Goal: Information Seeking & Learning: Learn about a topic

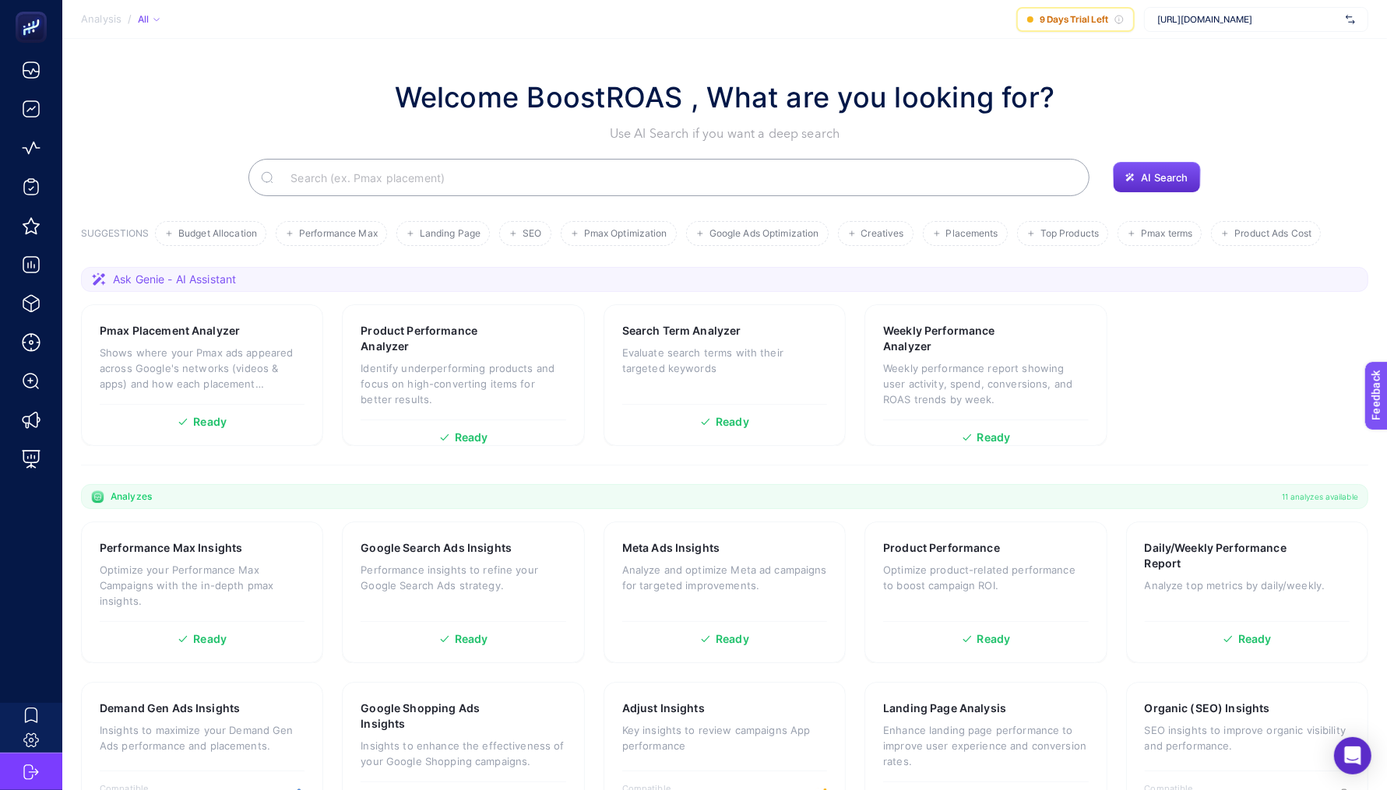
click at [1276, 12] on div "[URL][DOMAIN_NAME]" at bounding box center [1256, 19] width 224 height 25
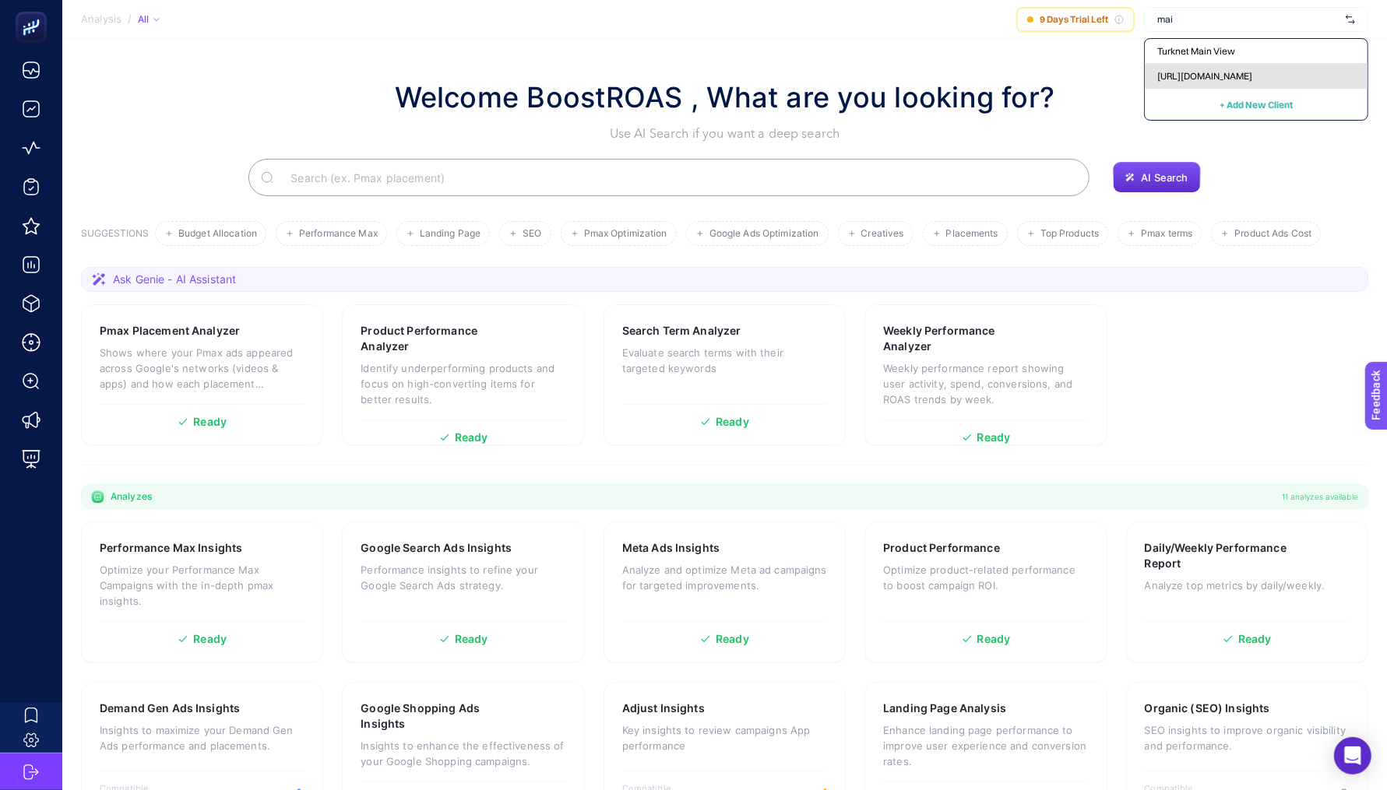
type input "mai"
click at [1259, 80] on div "[URL][DOMAIN_NAME]" at bounding box center [1256, 76] width 223 height 25
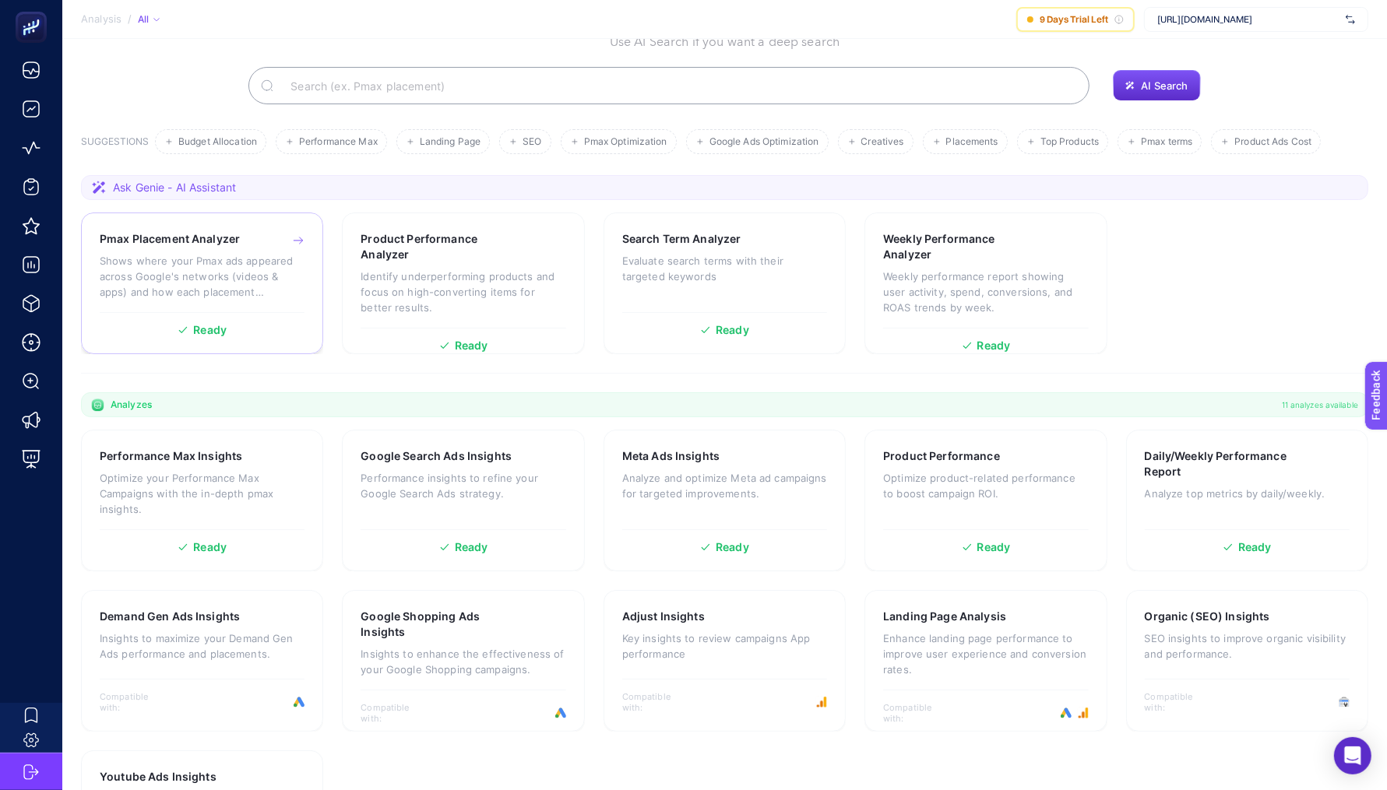
scroll to position [212, 0]
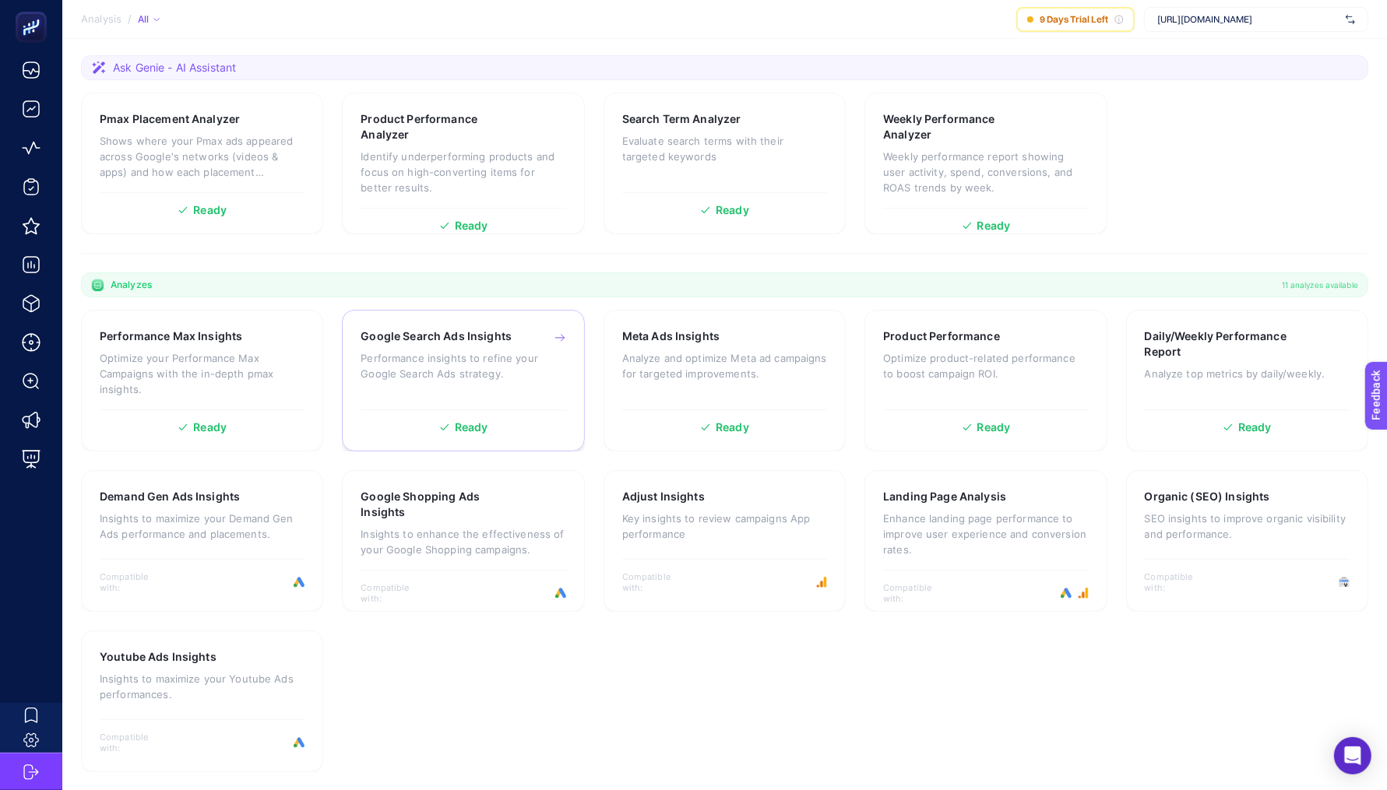
click at [465, 353] on p "Performance insights to refine your Google Search Ads strategy." at bounding box center [463, 365] width 205 height 31
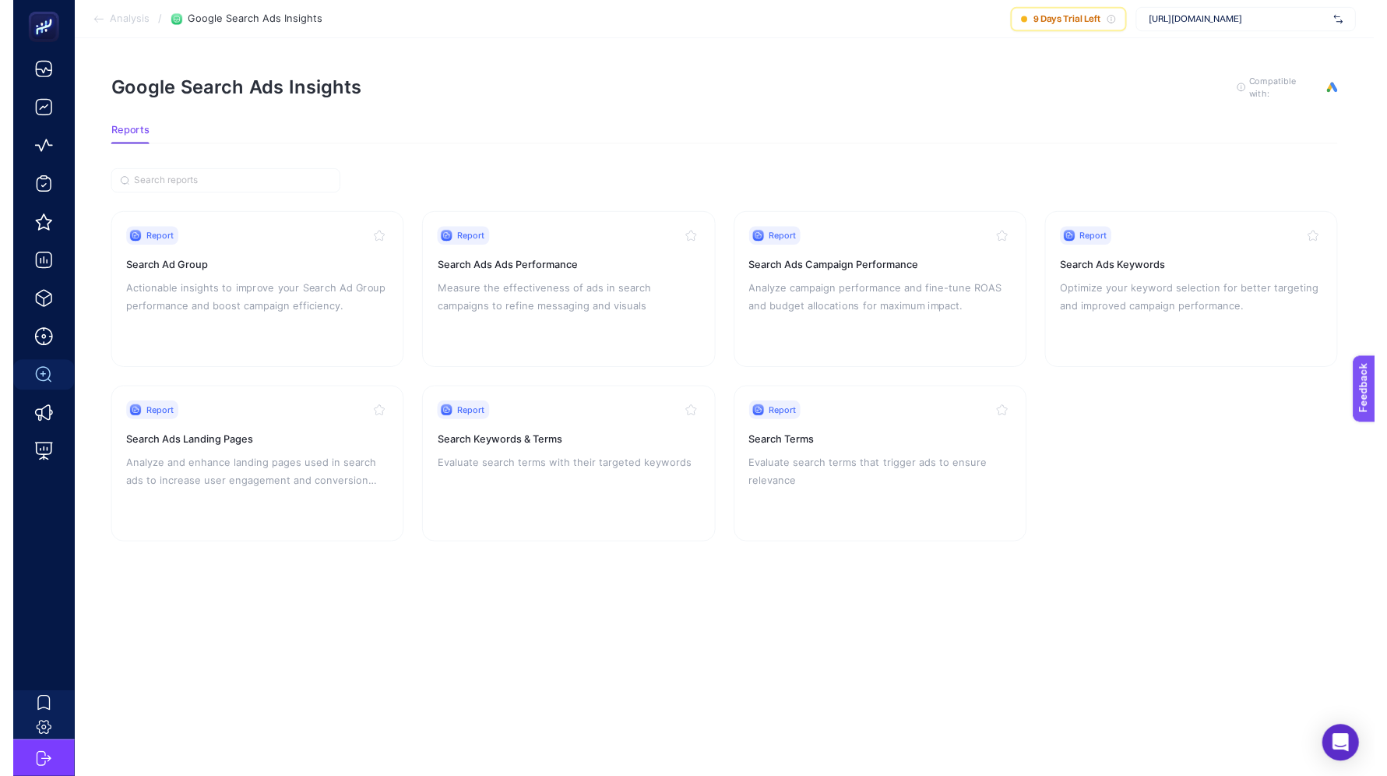
scroll to position [14, 0]
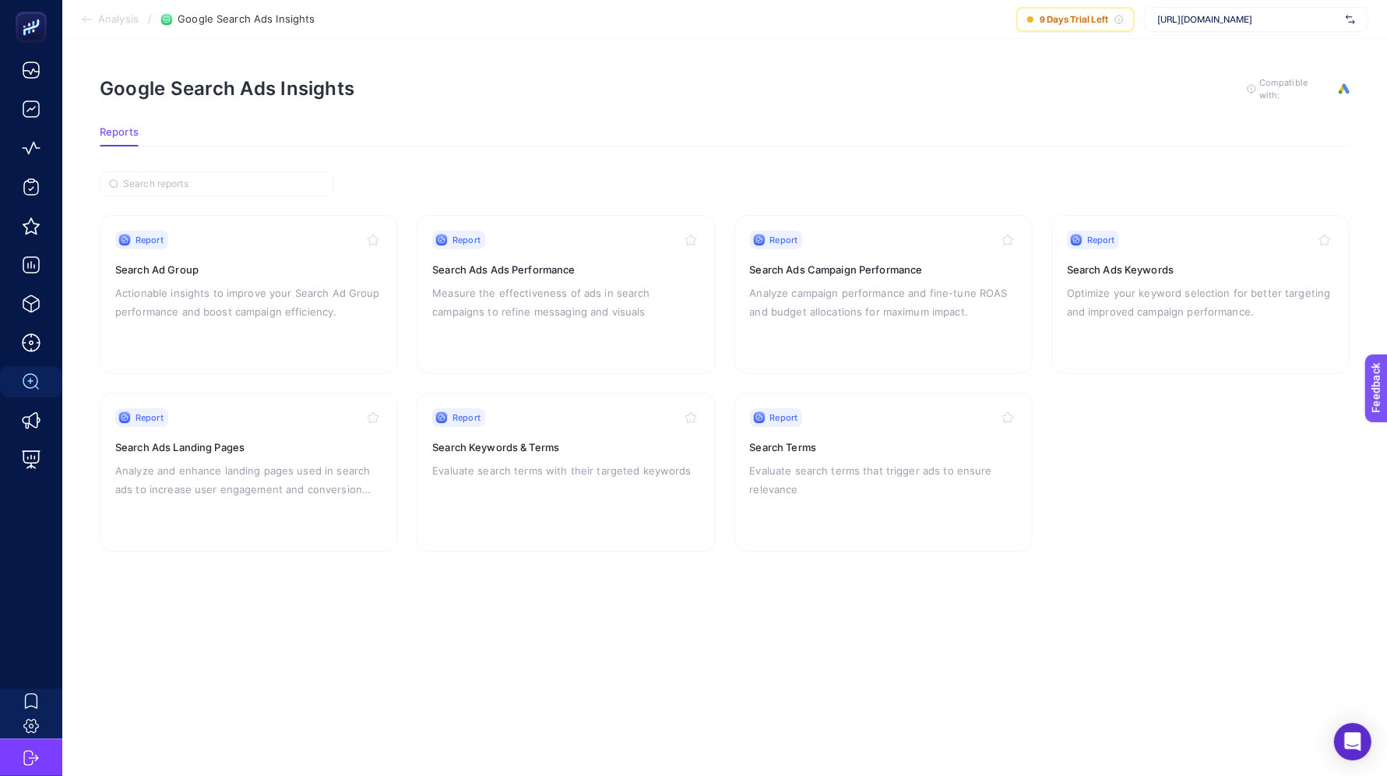
click at [113, 26] on section "Analysis / Google Search Ads Insights 9 Days Trial Left [URL][DOMAIN_NAME]" at bounding box center [724, 19] width 1324 height 39
click at [81, 20] on icon at bounding box center [87, 19] width 12 height 12
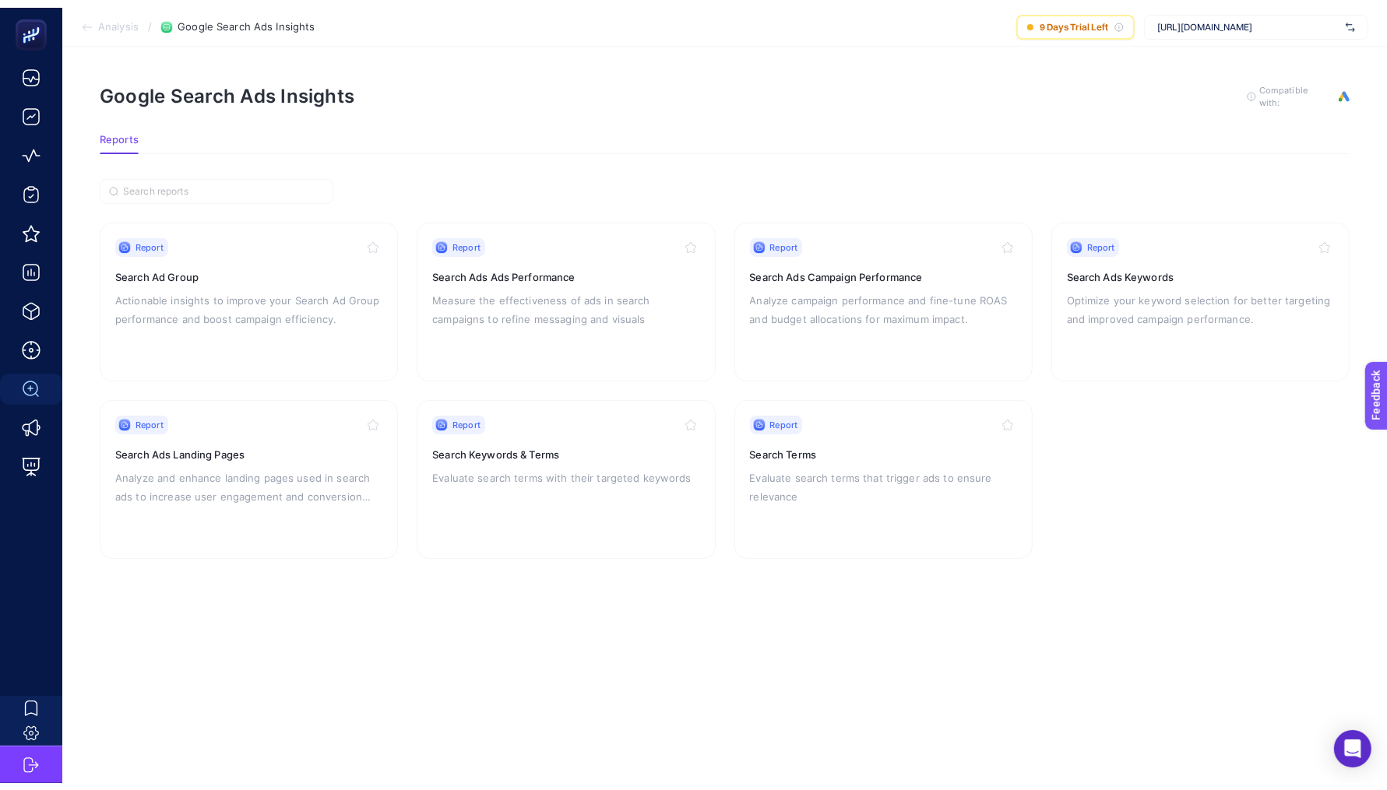
scroll to position [212, 0]
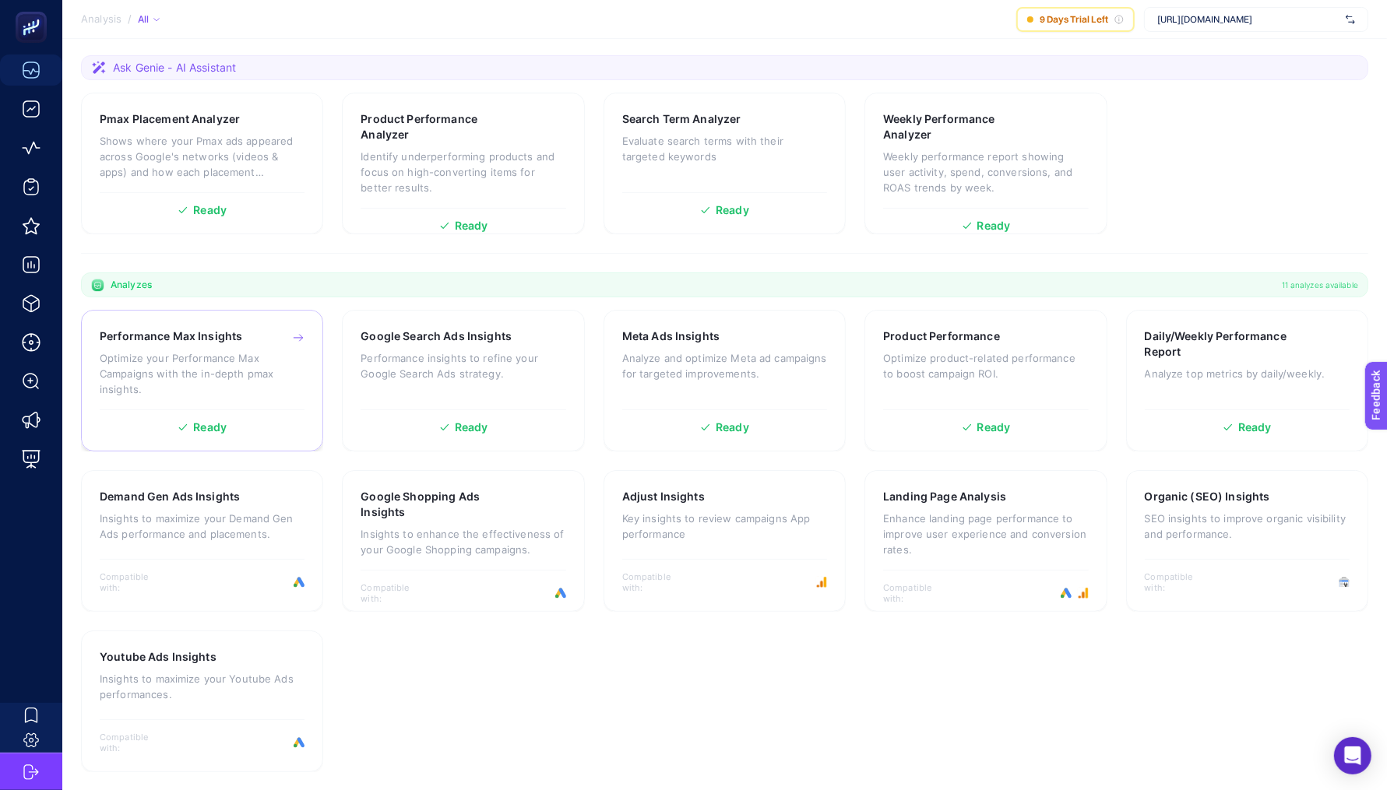
click at [251, 354] on p "Optimize your Performance Max Campaigns with the in-depth pmax insights." at bounding box center [202, 373] width 205 height 47
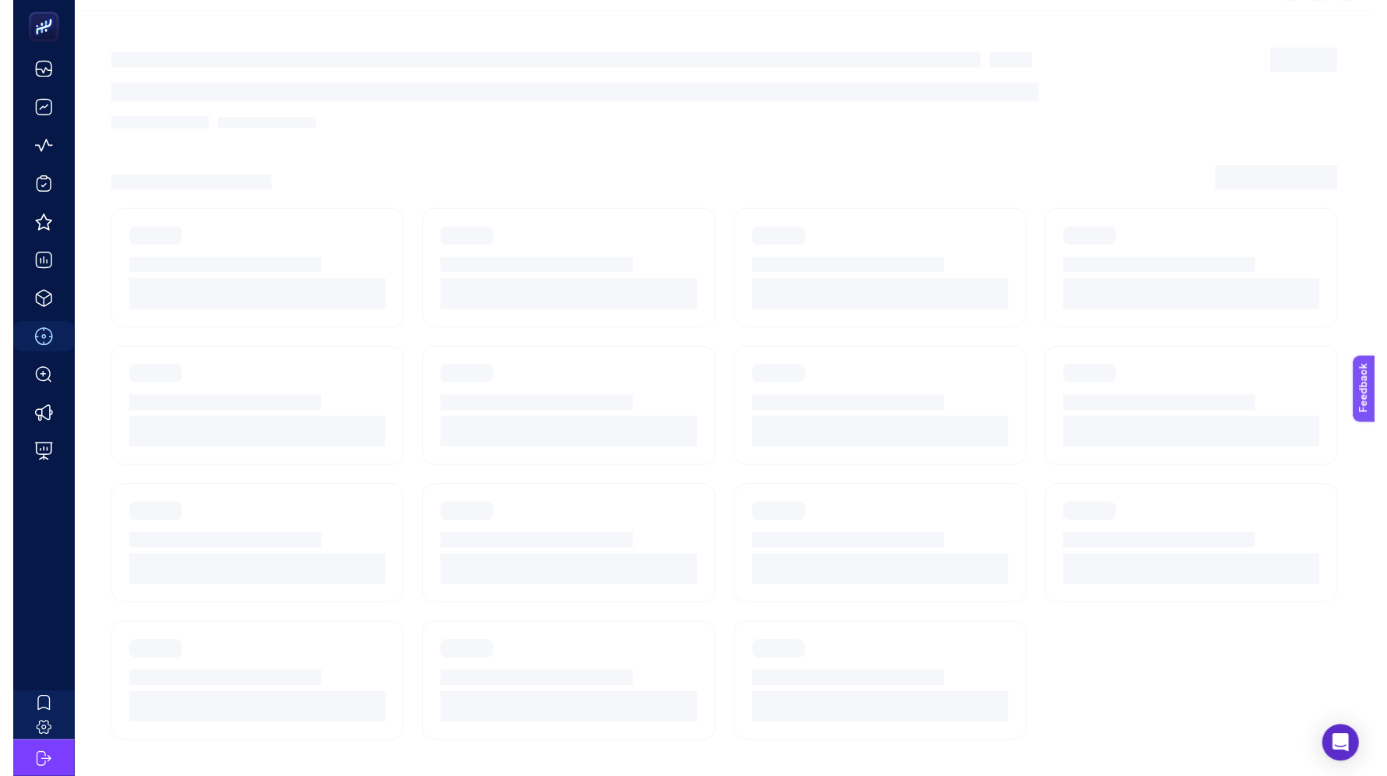
scroll to position [14, 0]
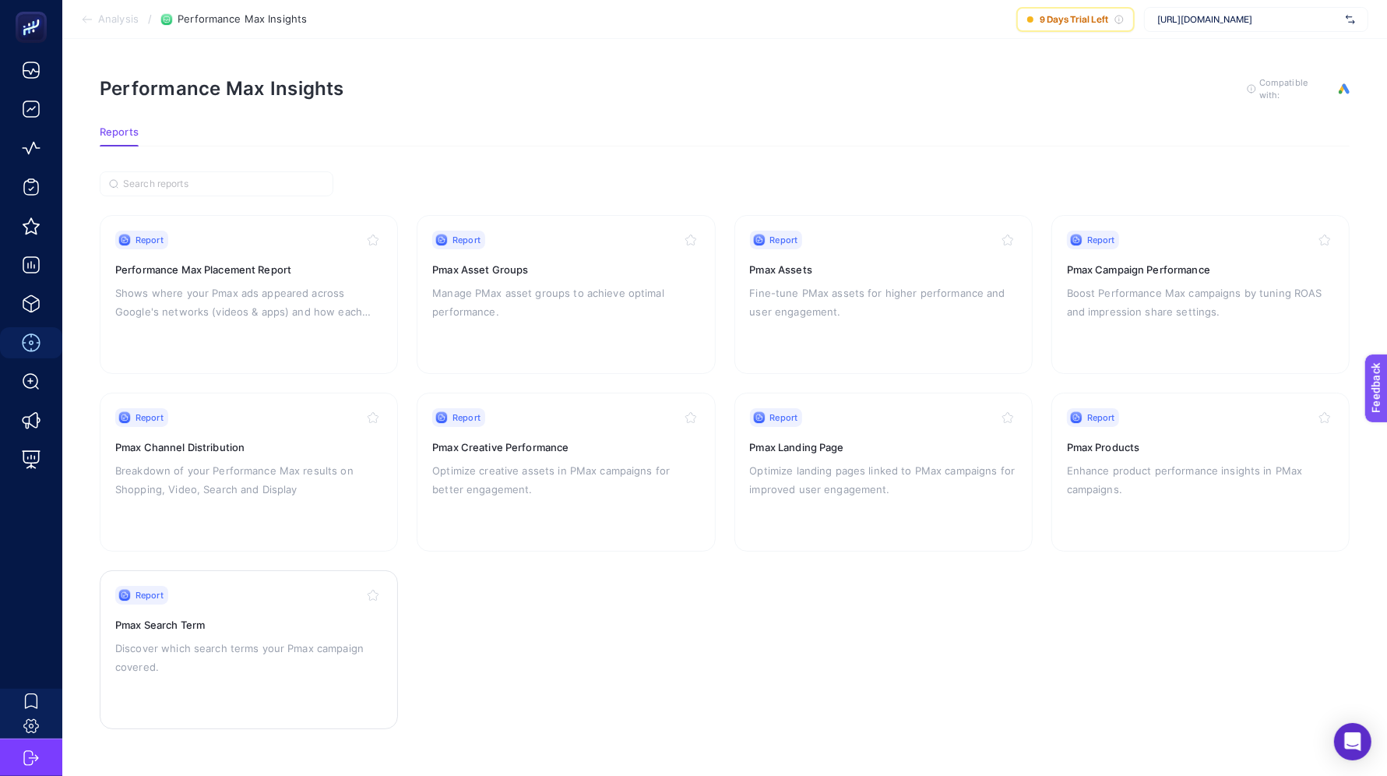
click at [262, 618] on div "Report Pmax Search Term Discover which search terms your Pmax campaign covered." at bounding box center [248, 650] width 267 height 128
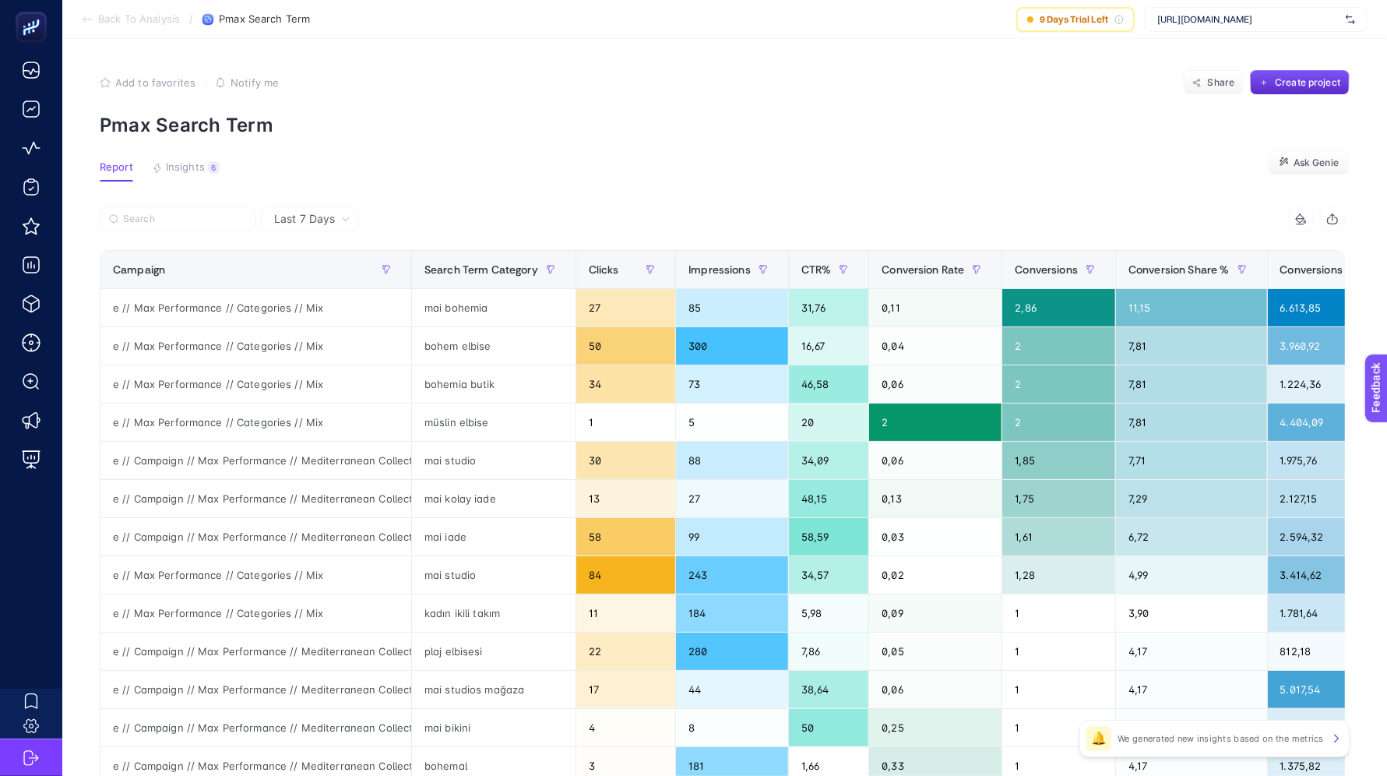
click at [330, 204] on article "Add to favorites false Notify me Share Create project Pmax Search Term Report I…" at bounding box center [724, 647] width 1324 height 1217
click at [321, 214] on span "Last 7 Days" at bounding box center [304, 219] width 61 height 16
click at [310, 272] on li "Last 30 Days" at bounding box center [310, 280] width 88 height 28
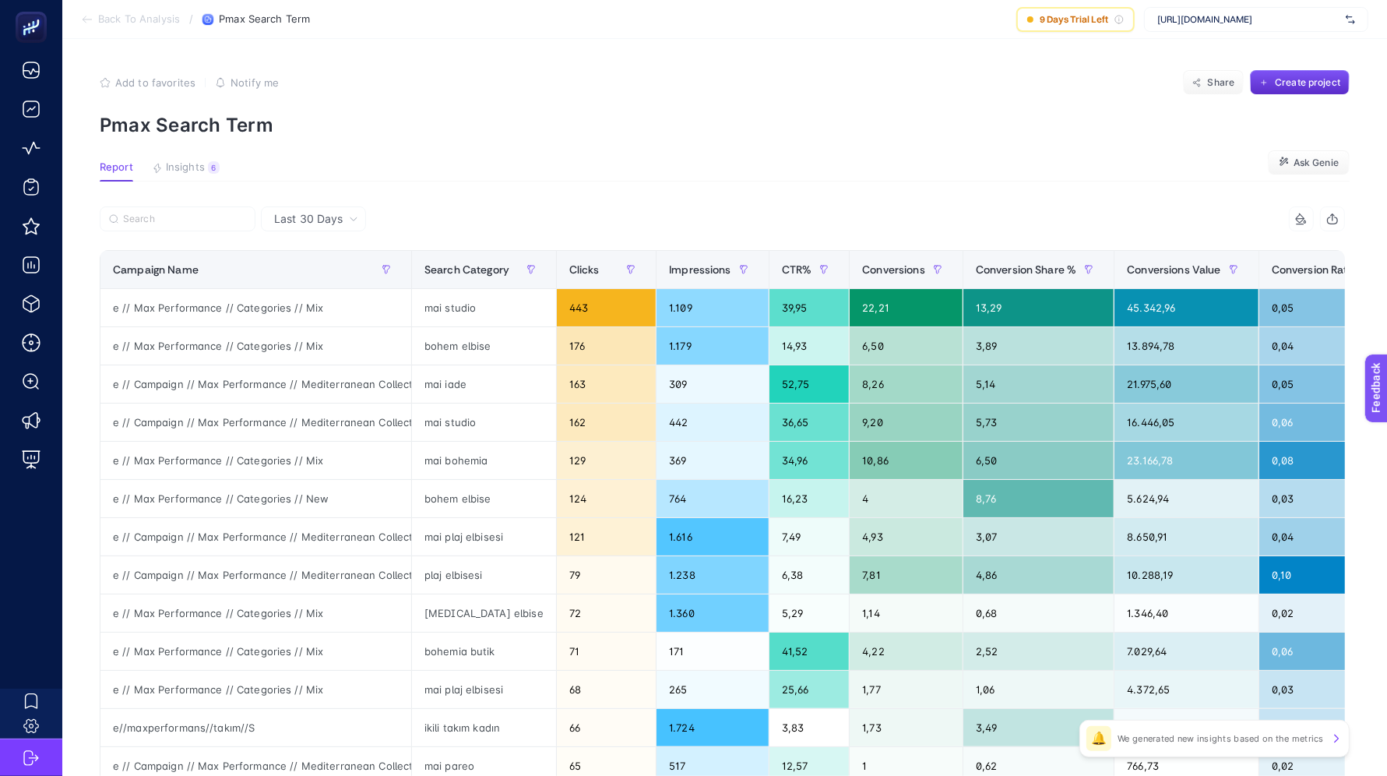
click at [146, 20] on span "Back To Analysis" at bounding box center [139, 19] width 82 height 12
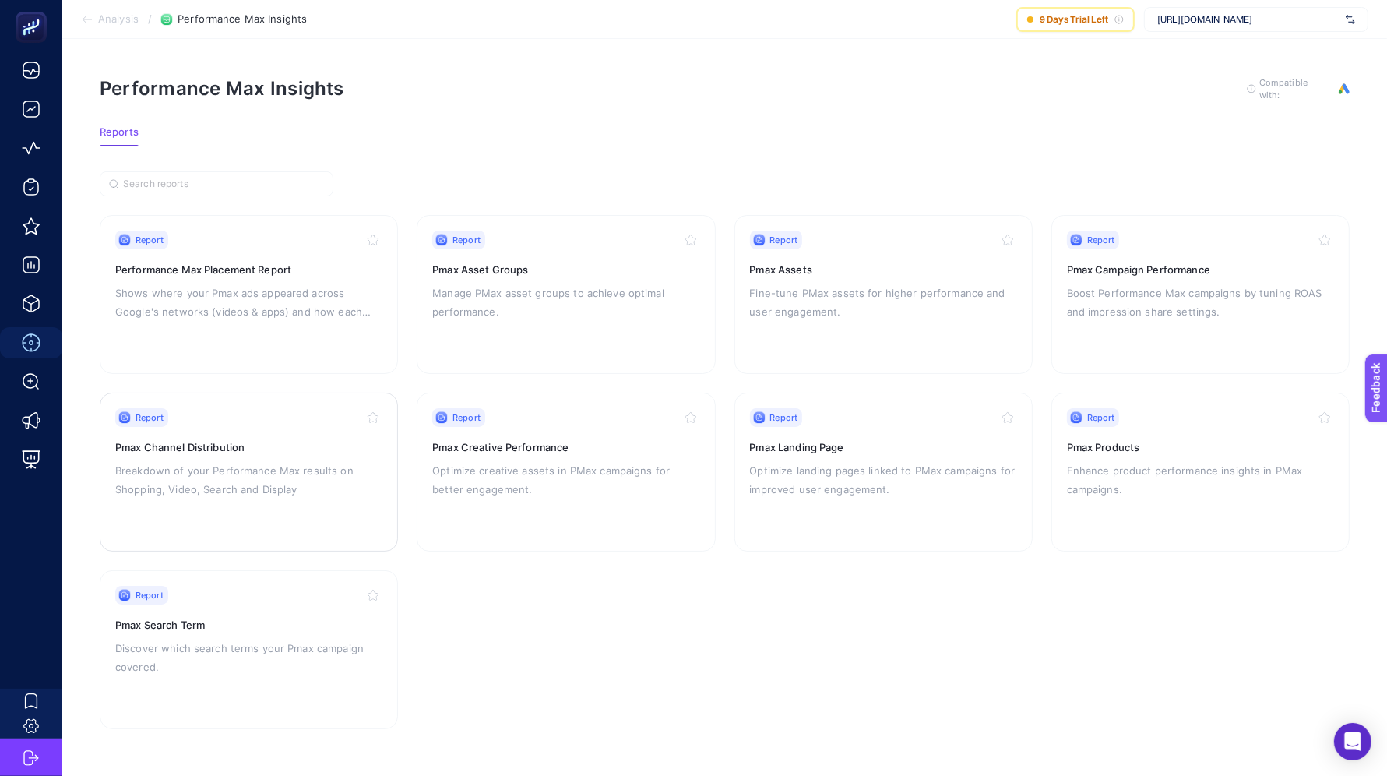
click at [256, 461] on p "Breakdown of your Performance Max results on Shopping, Video, Search and Display" at bounding box center [248, 479] width 267 height 37
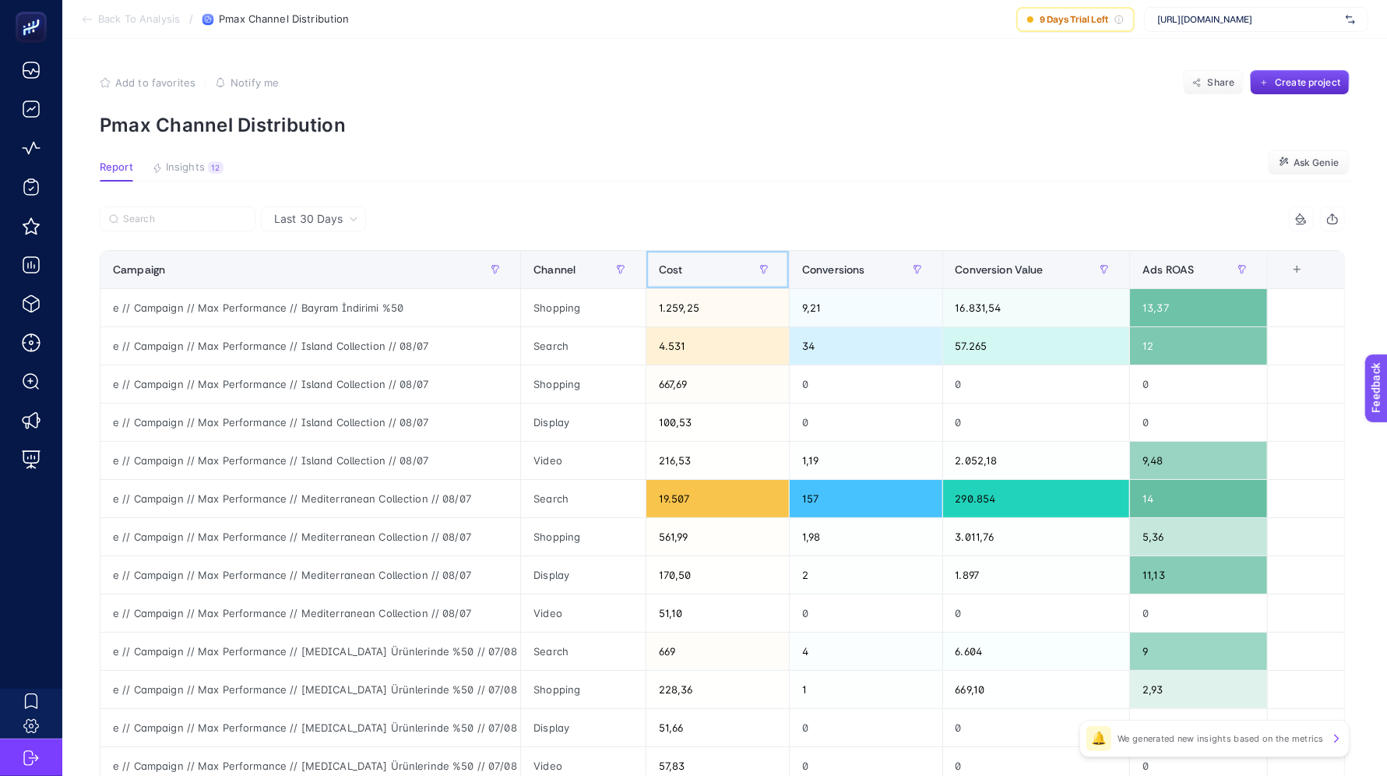
click at [695, 275] on div "Cost" at bounding box center [718, 269] width 118 height 25
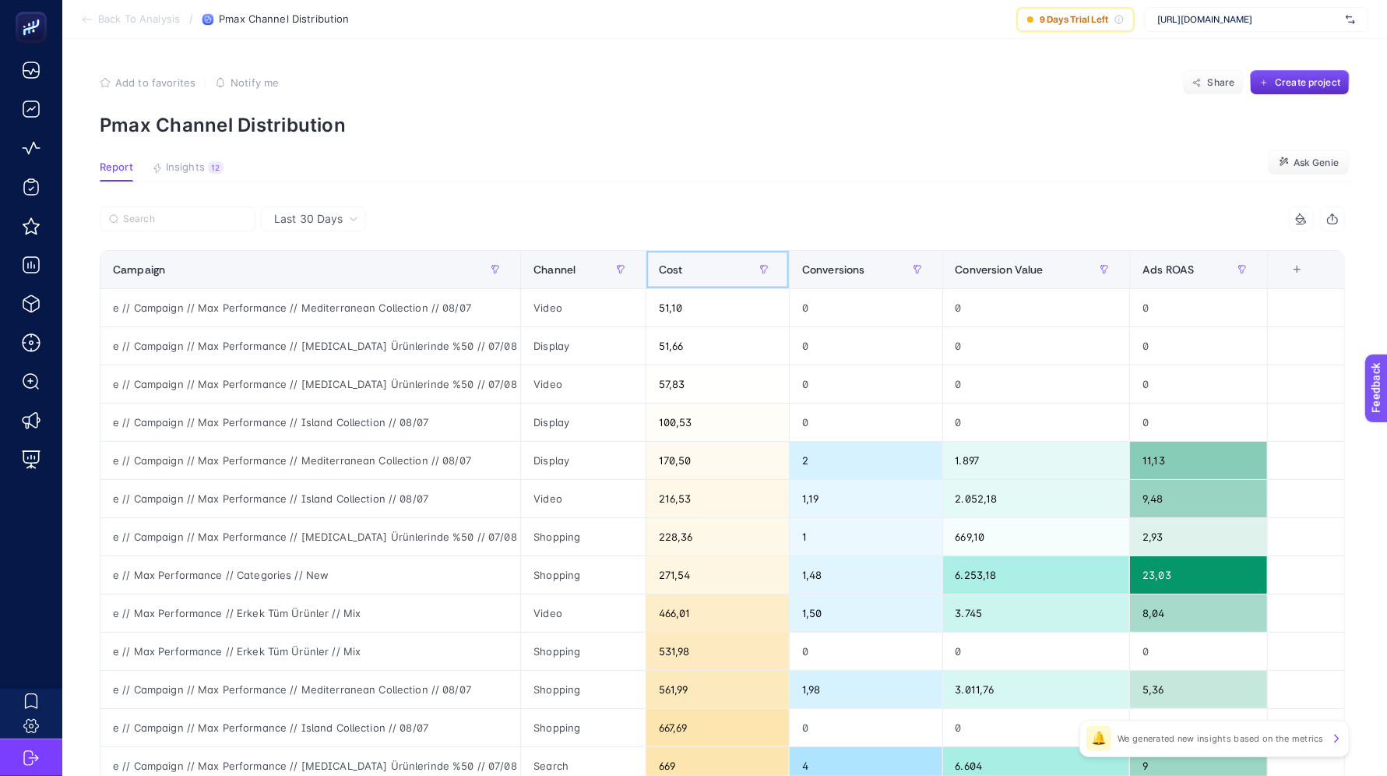
click at [695, 275] on div "Cost" at bounding box center [718, 269] width 118 height 25
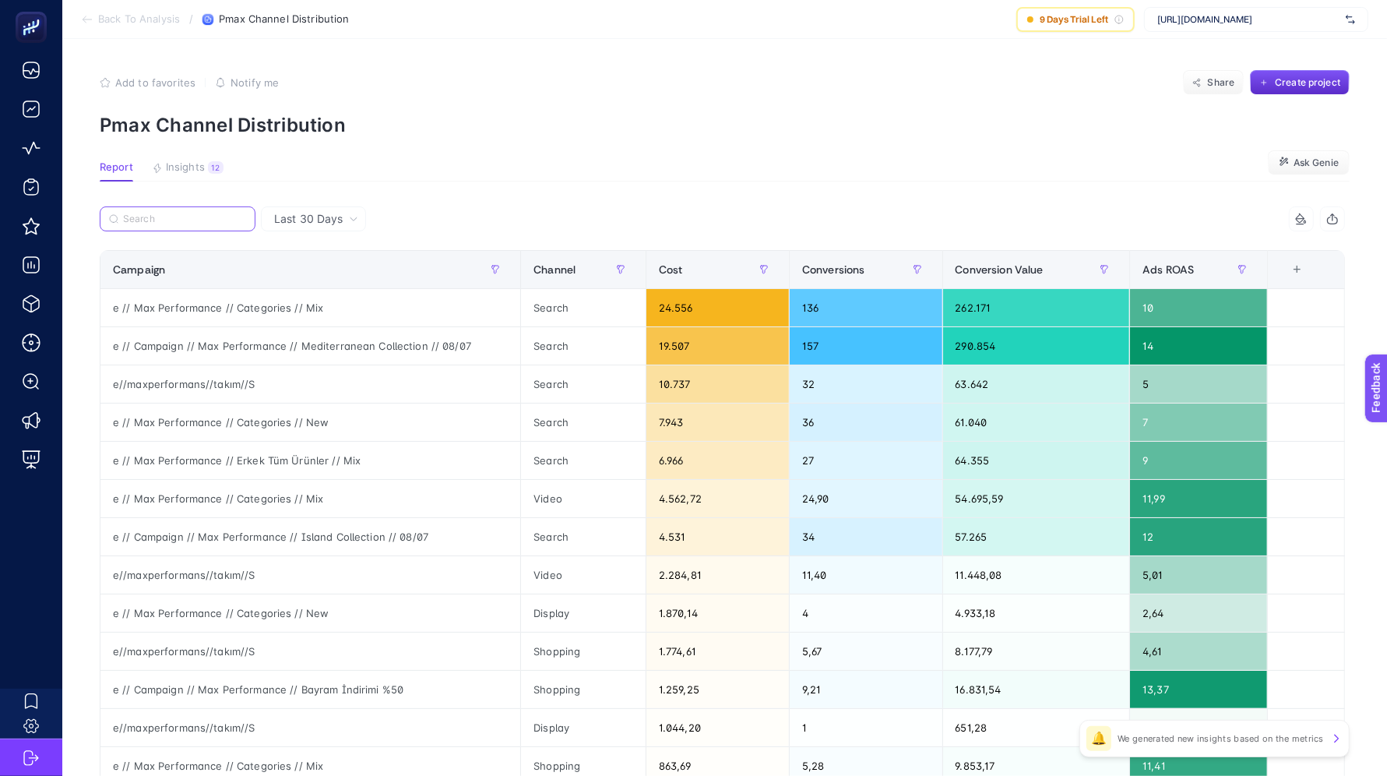
click at [198, 221] on input "Search" at bounding box center [184, 219] width 123 height 12
click at [566, 265] on span "Channel" at bounding box center [554, 269] width 42 height 12
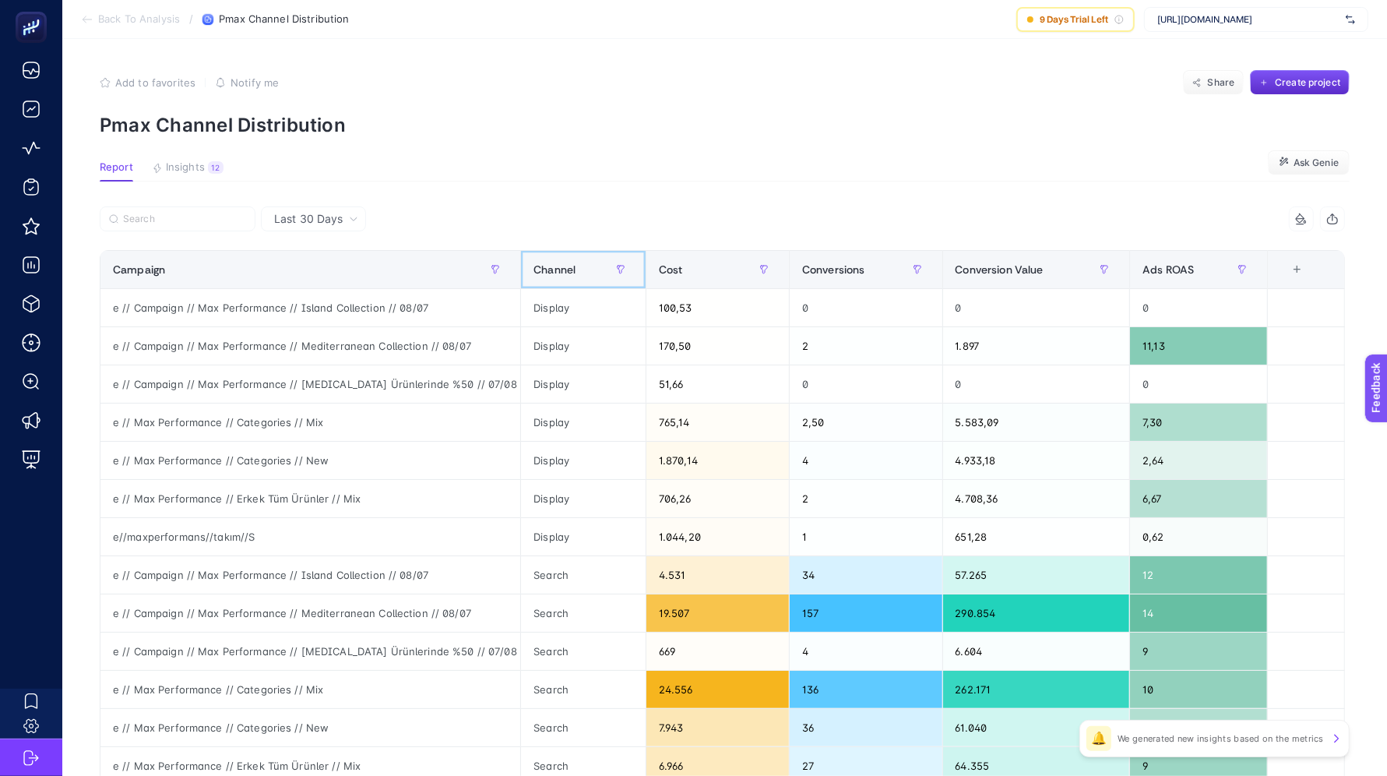
click at [572, 259] on div "Channel" at bounding box center [583, 269] width 100 height 25
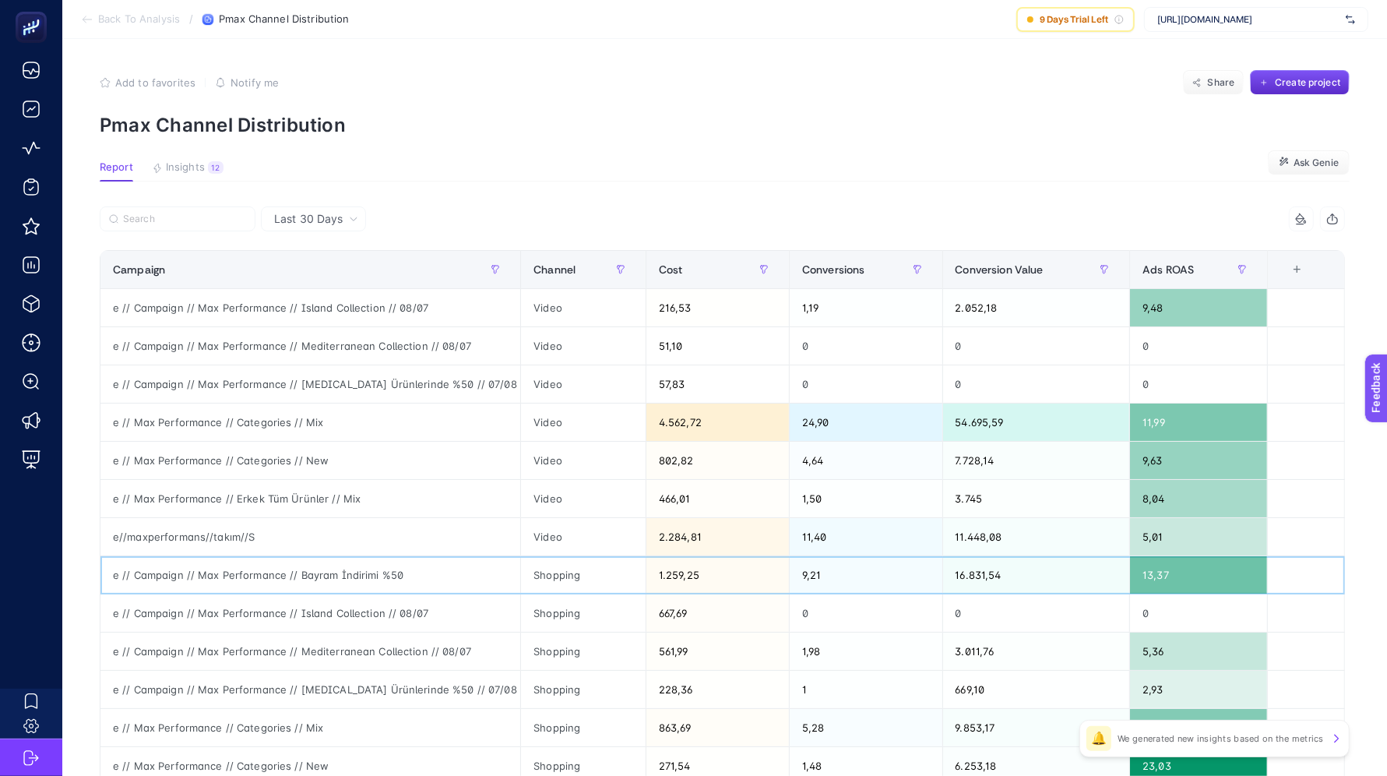
click at [555, 575] on div "Shopping" at bounding box center [583, 574] width 125 height 37
copy tr "Shopping"
click at [166, 216] on input "Search" at bounding box center [184, 219] width 123 height 12
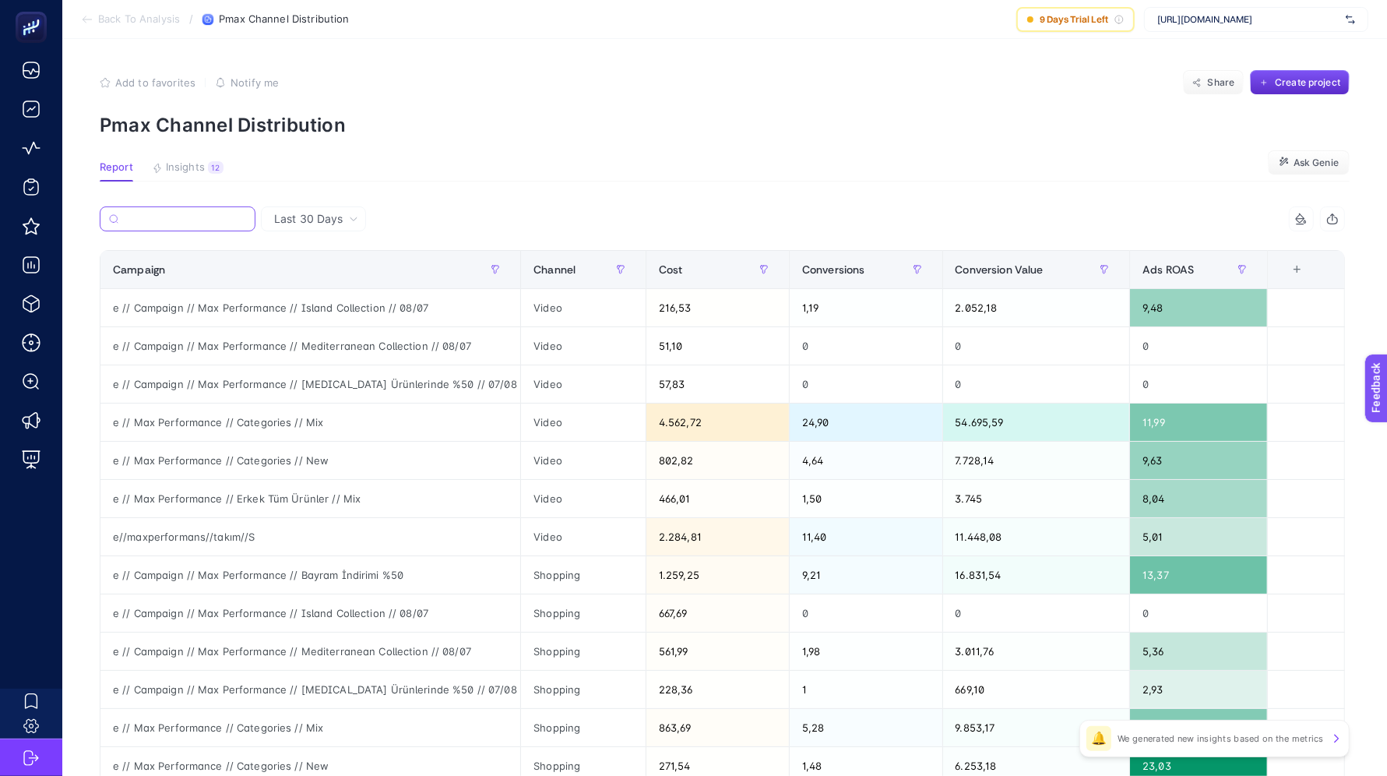
paste input "Shopping"
type input "Shopping"
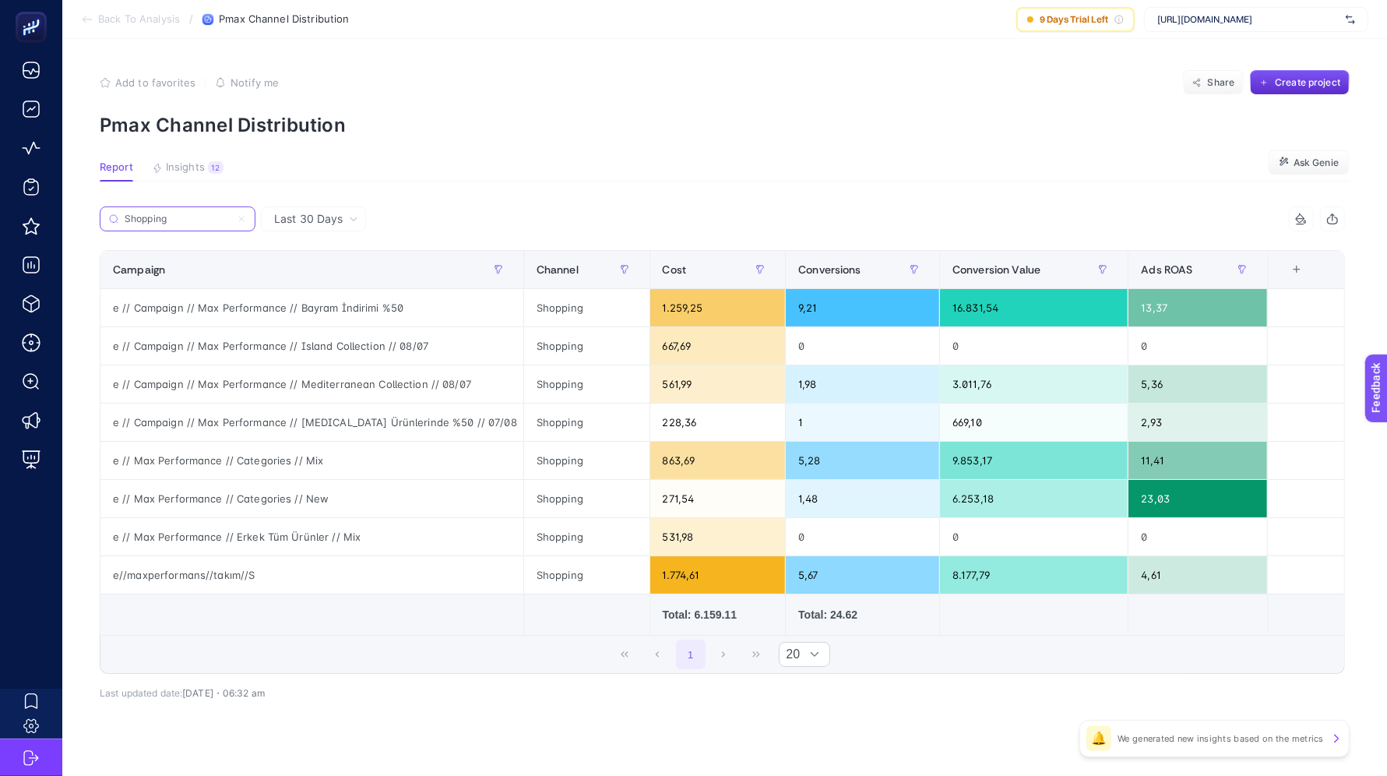
click at [181, 221] on input "Shopping" at bounding box center [178, 219] width 106 height 12
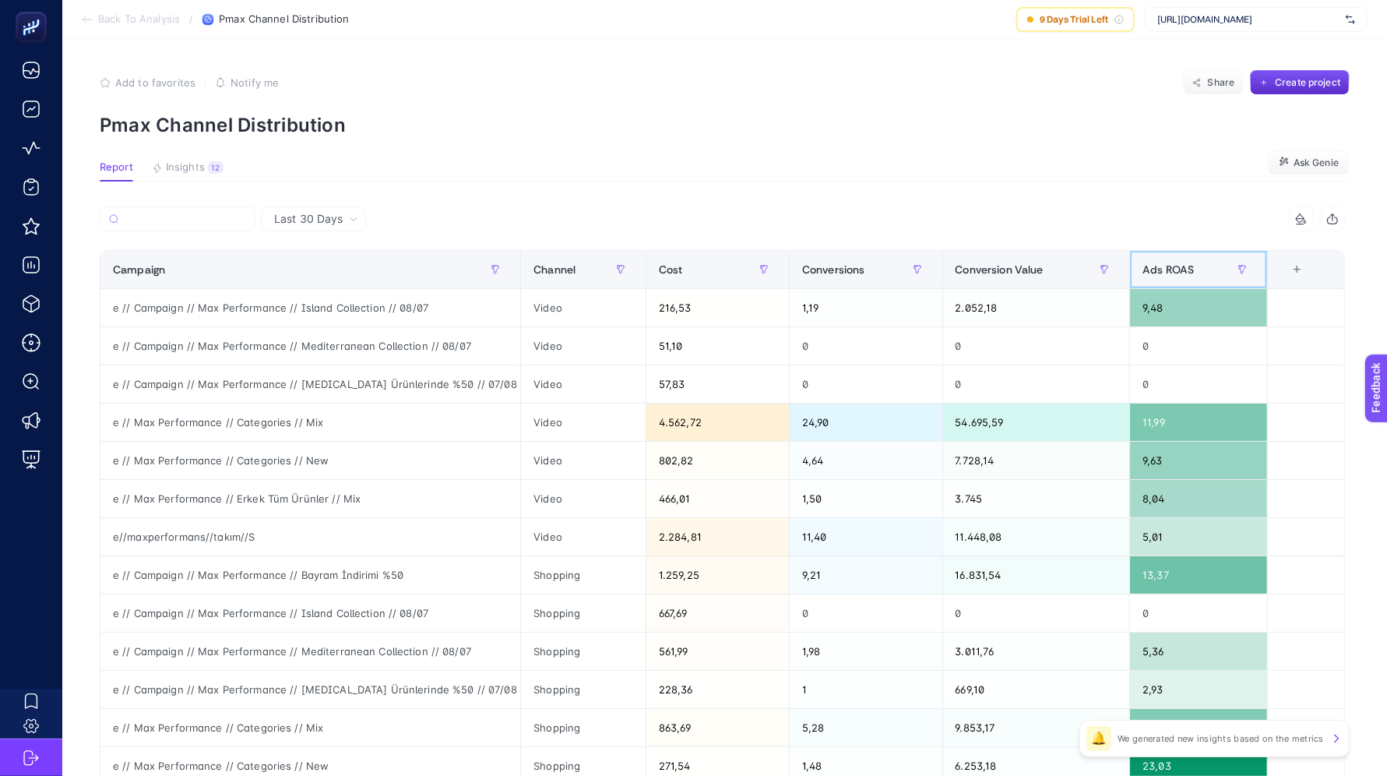
click at [1216, 266] on div "Ads ROAS" at bounding box center [1198, 269] width 112 height 25
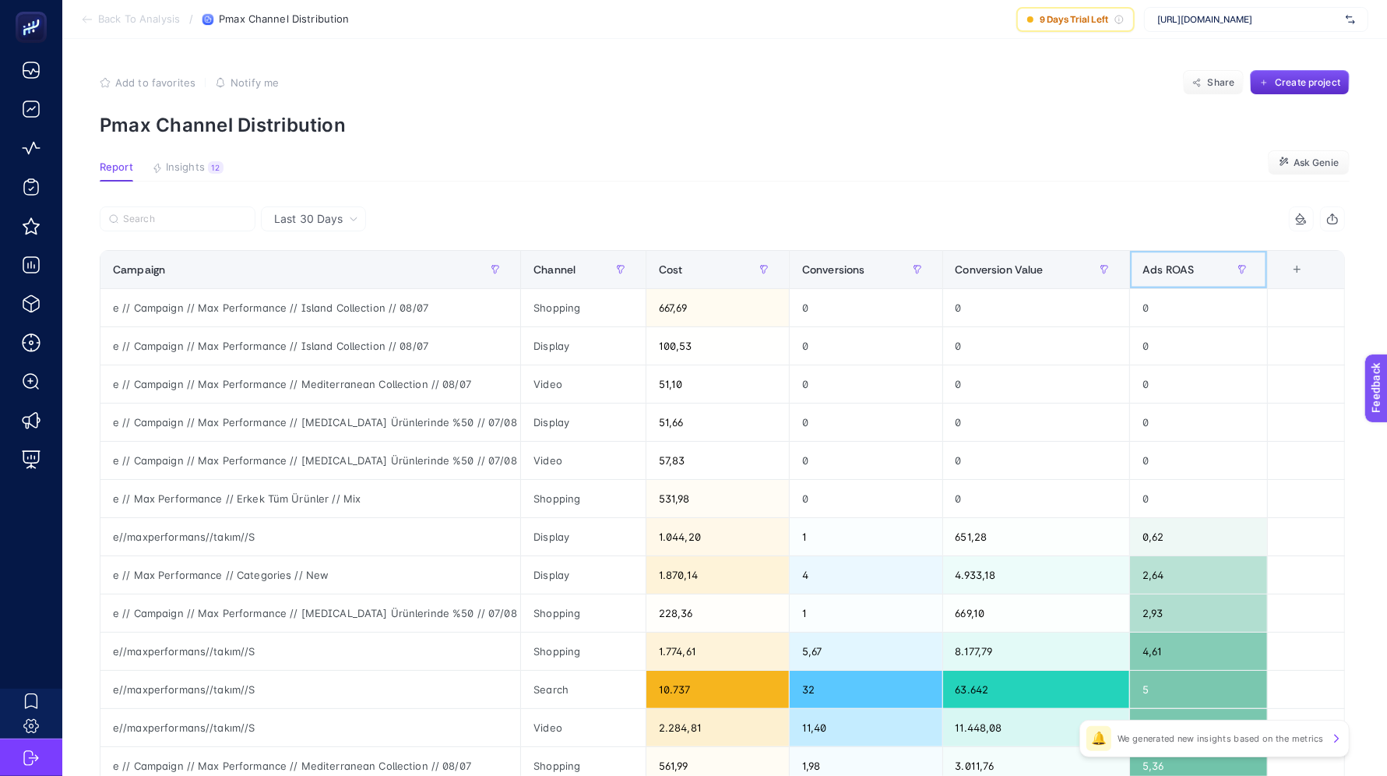
click at [1216, 266] on div "Ads ROAS" at bounding box center [1198, 269] width 112 height 25
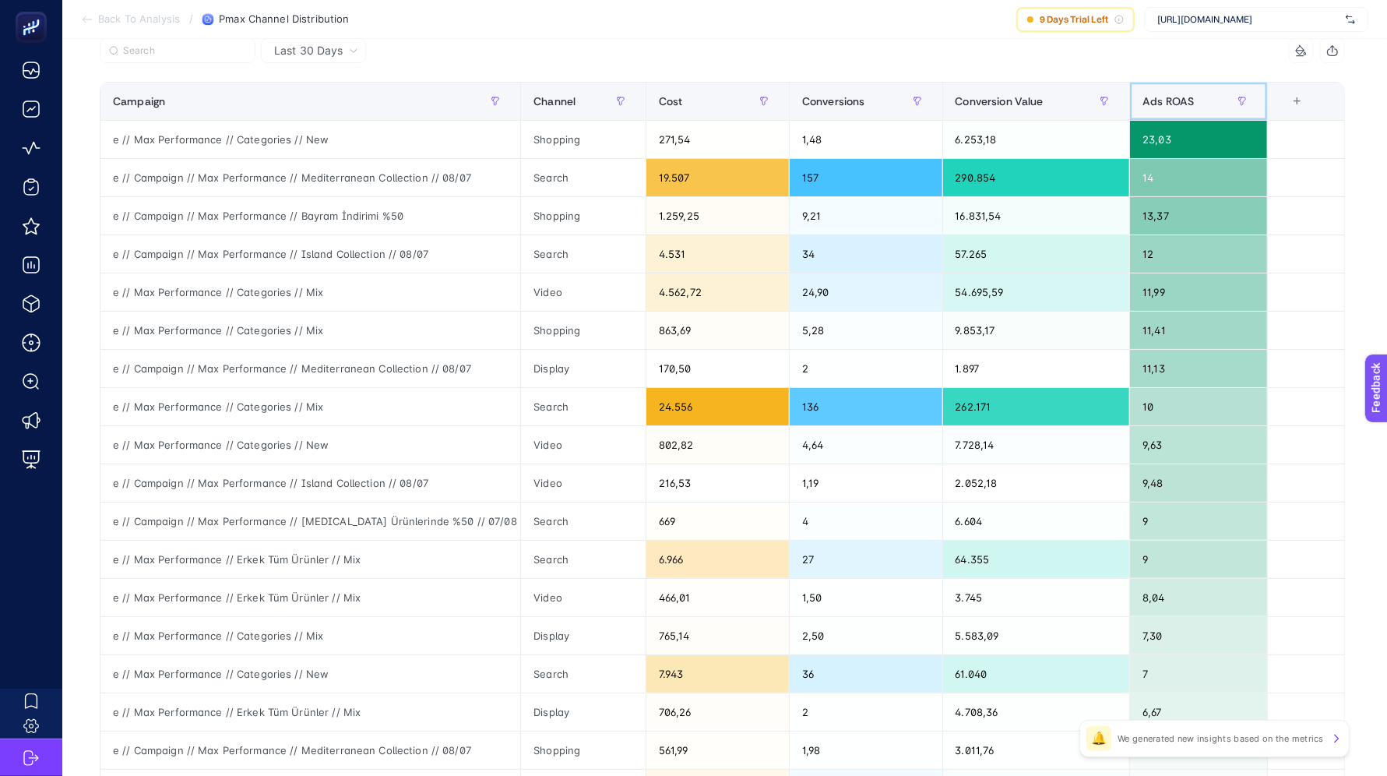
scroll to position [164, 0]
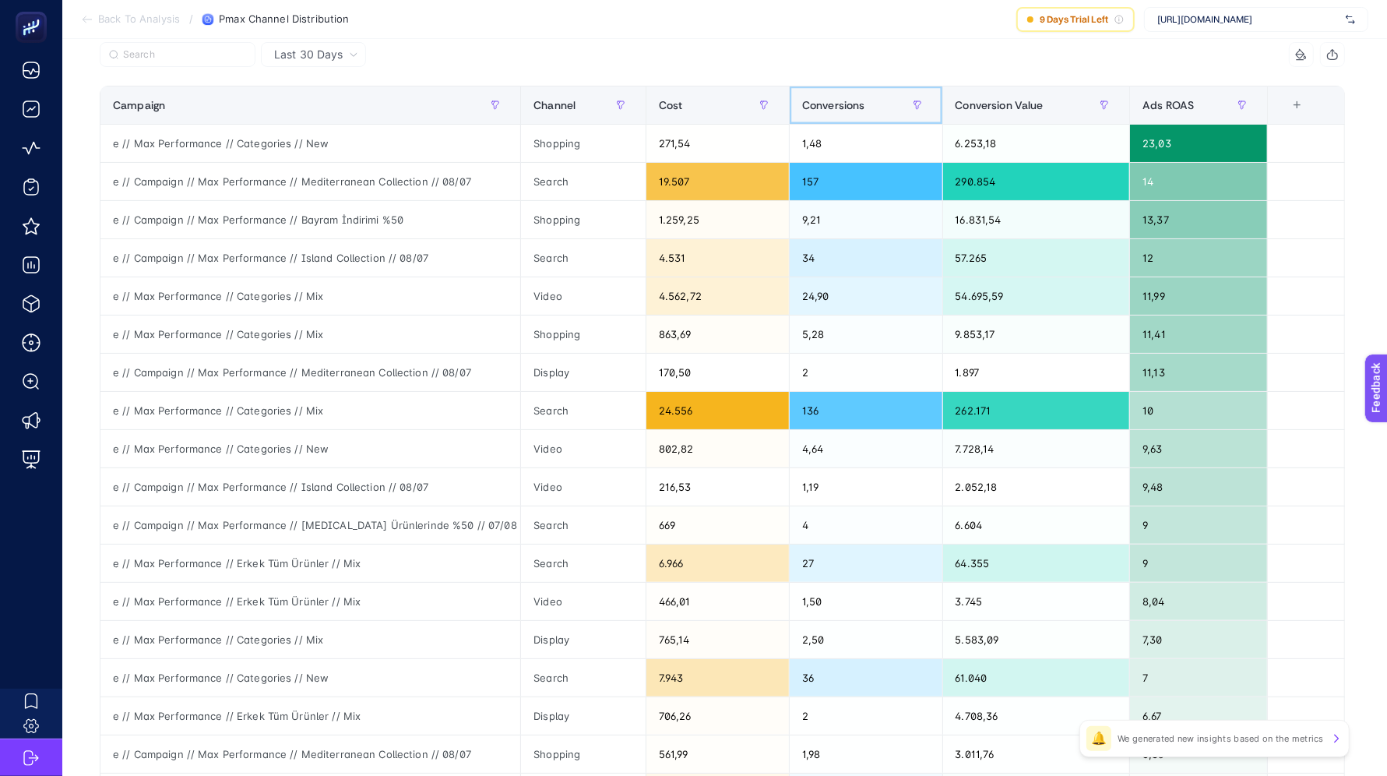
click at [865, 106] on span "Conversions" at bounding box center [833, 105] width 63 height 12
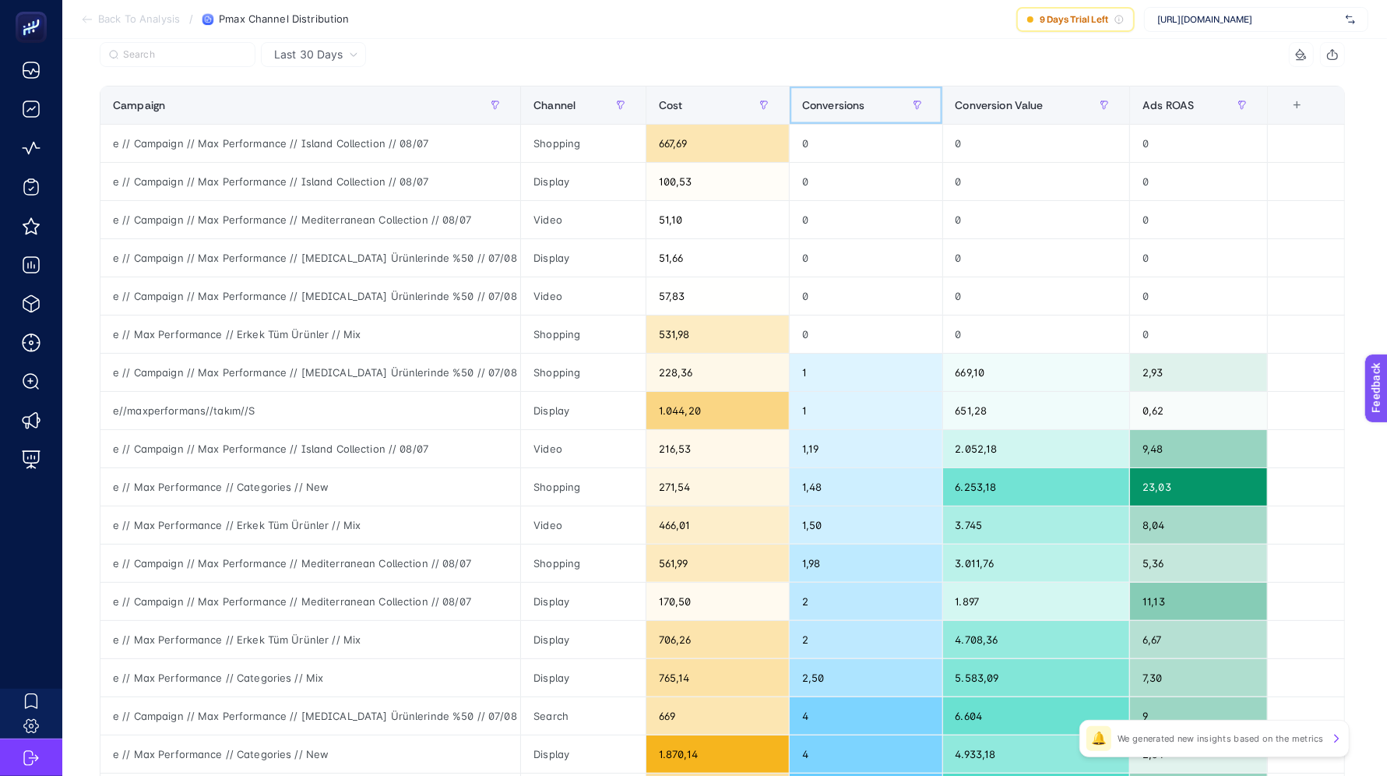
click at [865, 106] on span "Conversions" at bounding box center [833, 105] width 63 height 12
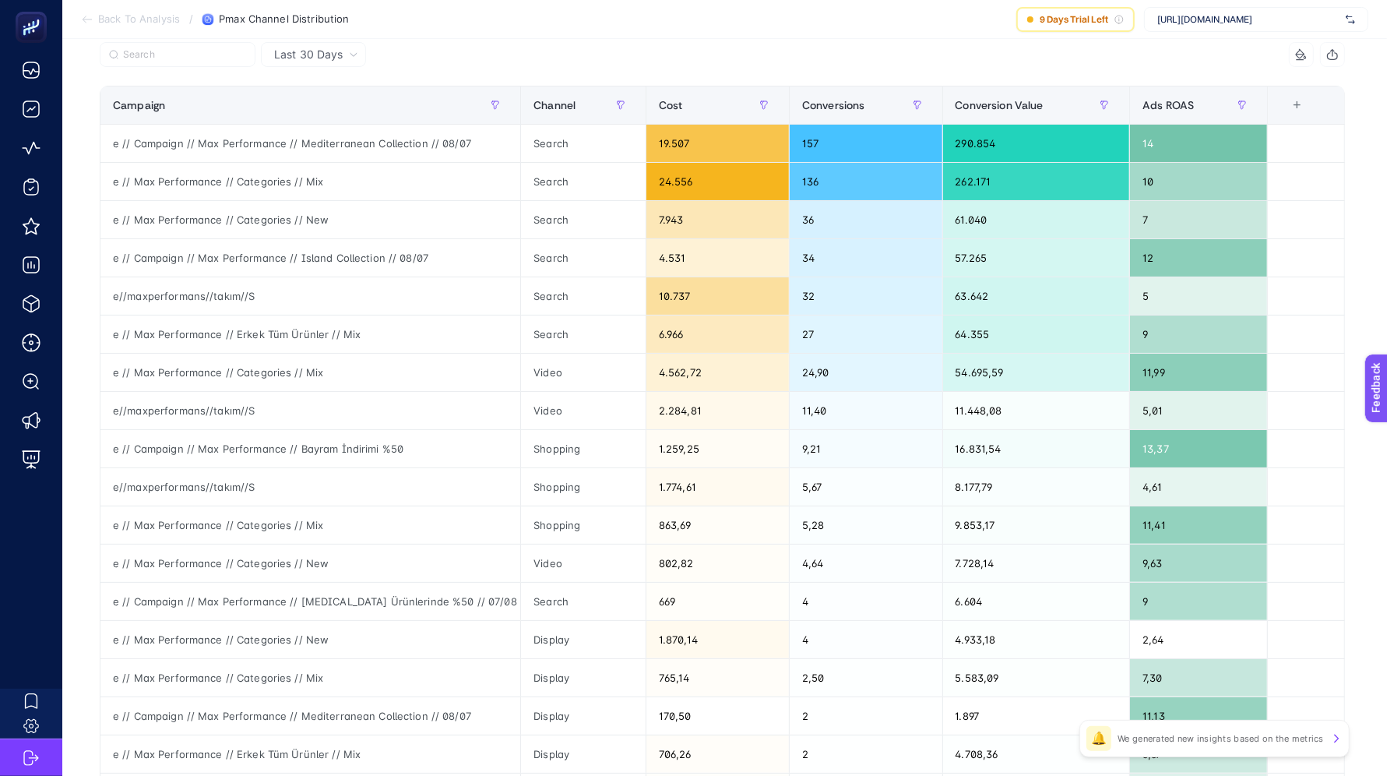
click at [128, 19] on span "Back To Analysis" at bounding box center [139, 19] width 82 height 12
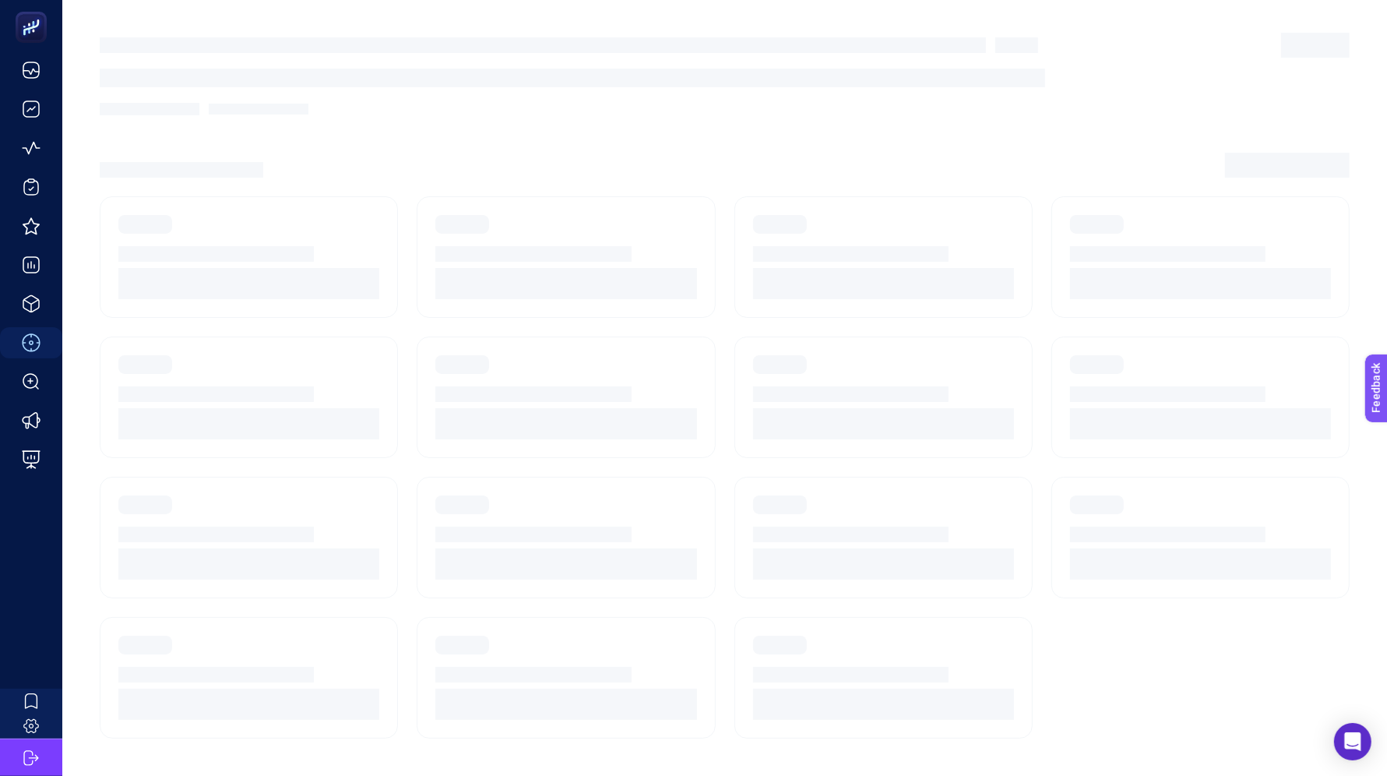
scroll to position [14, 0]
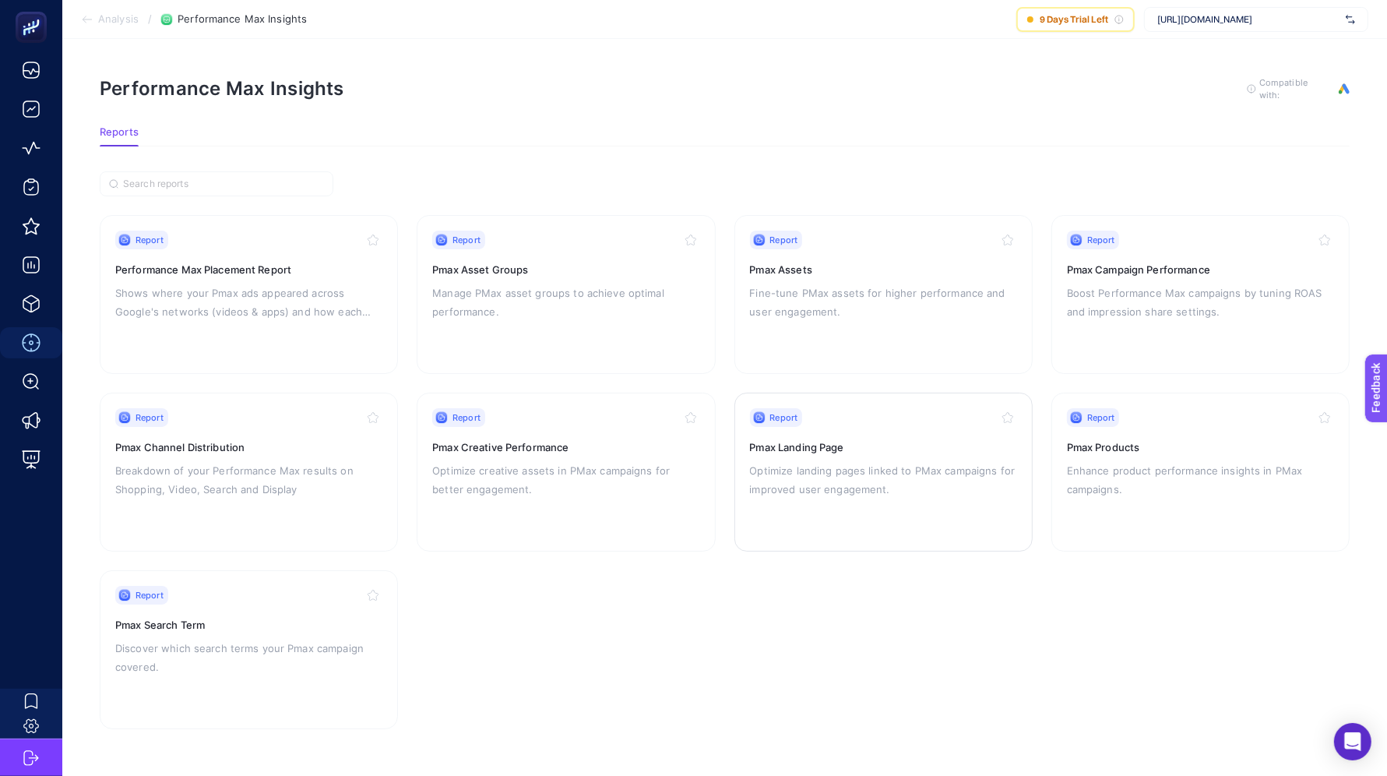
click at [818, 439] on h3 "Pmax Landing Page" at bounding box center [883, 447] width 267 height 16
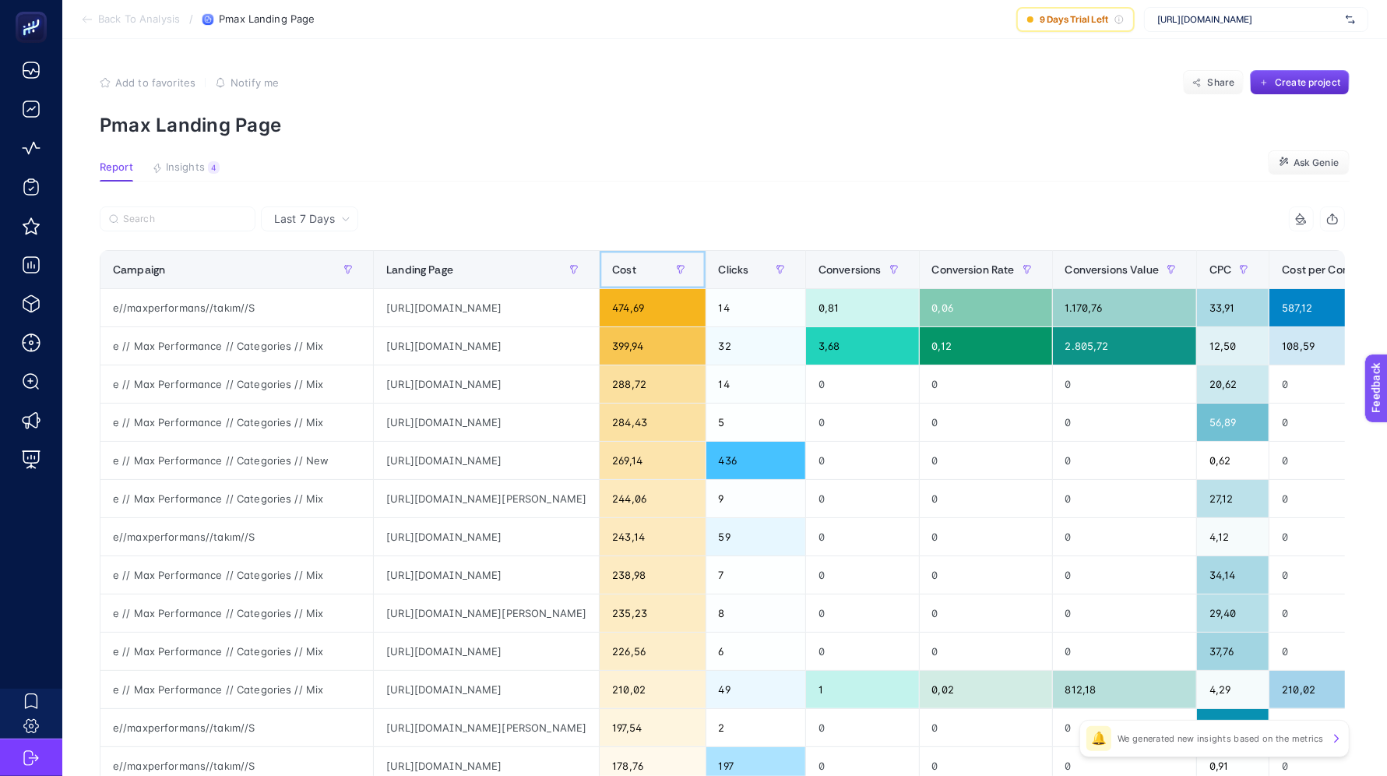
click at [692, 276] on div "Cost" at bounding box center [652, 269] width 80 height 25
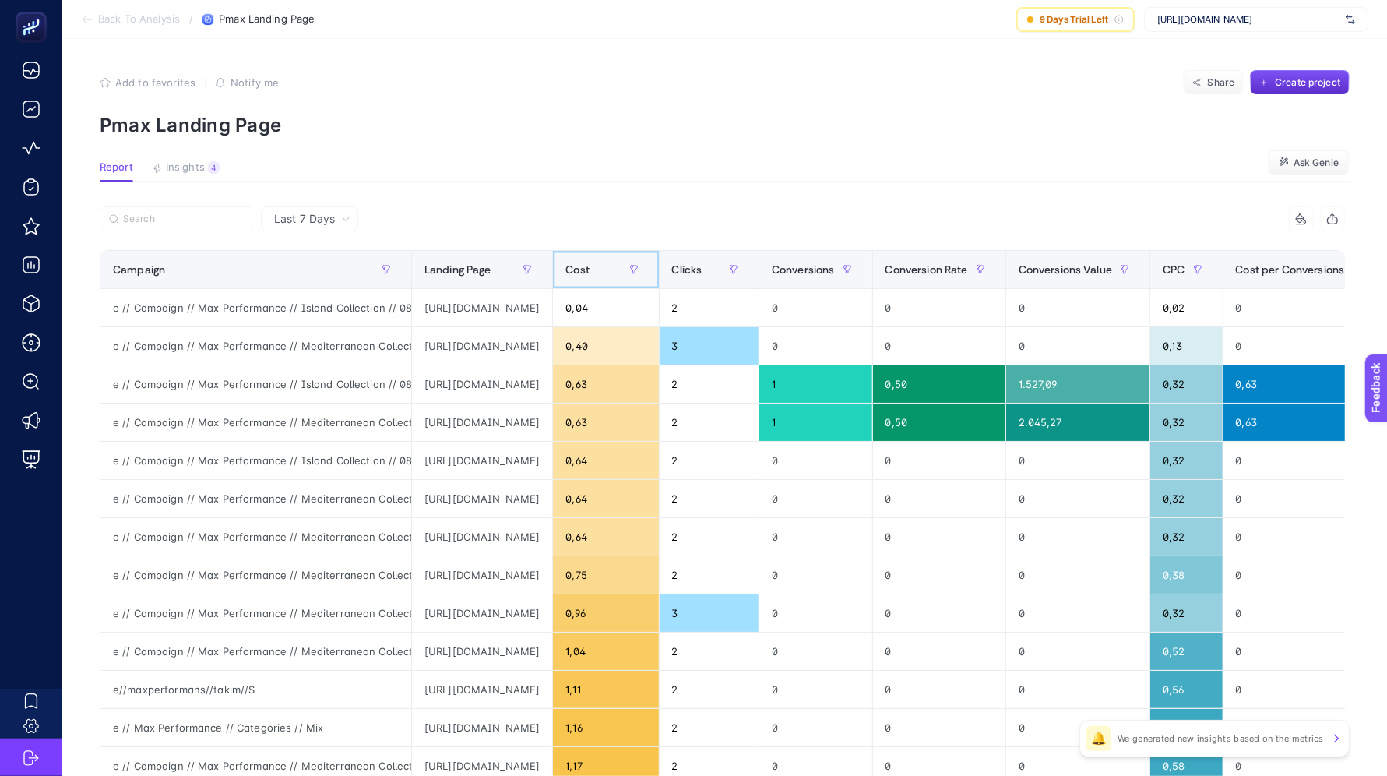
click at [646, 276] on div "Cost" at bounding box center [605, 269] width 80 height 25
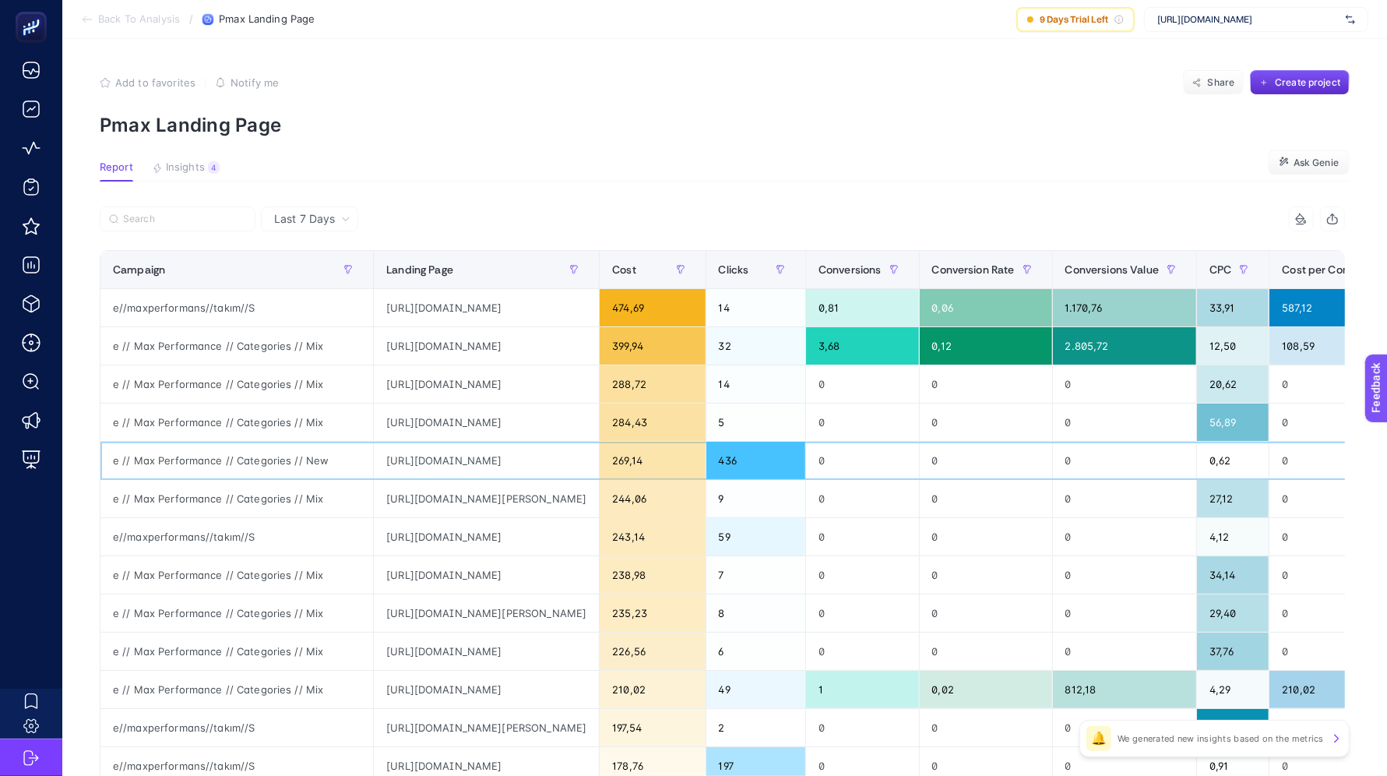
scroll to position [0, 96]
drag, startPoint x: 524, startPoint y: 460, endPoint x: 738, endPoint y: 456, distance: 214.2
click at [738, 456] on tr "e // Max Performance // Categories // New [URL][DOMAIN_NAME] 269,14 436 0 0 0 0…" at bounding box center [843, 460] width 1487 height 38
click at [515, 456] on div "[URL][DOMAIN_NAME]" at bounding box center [486, 459] width 225 height 37
drag, startPoint x: 438, startPoint y: 463, endPoint x: 702, endPoint y: 470, distance: 264.9
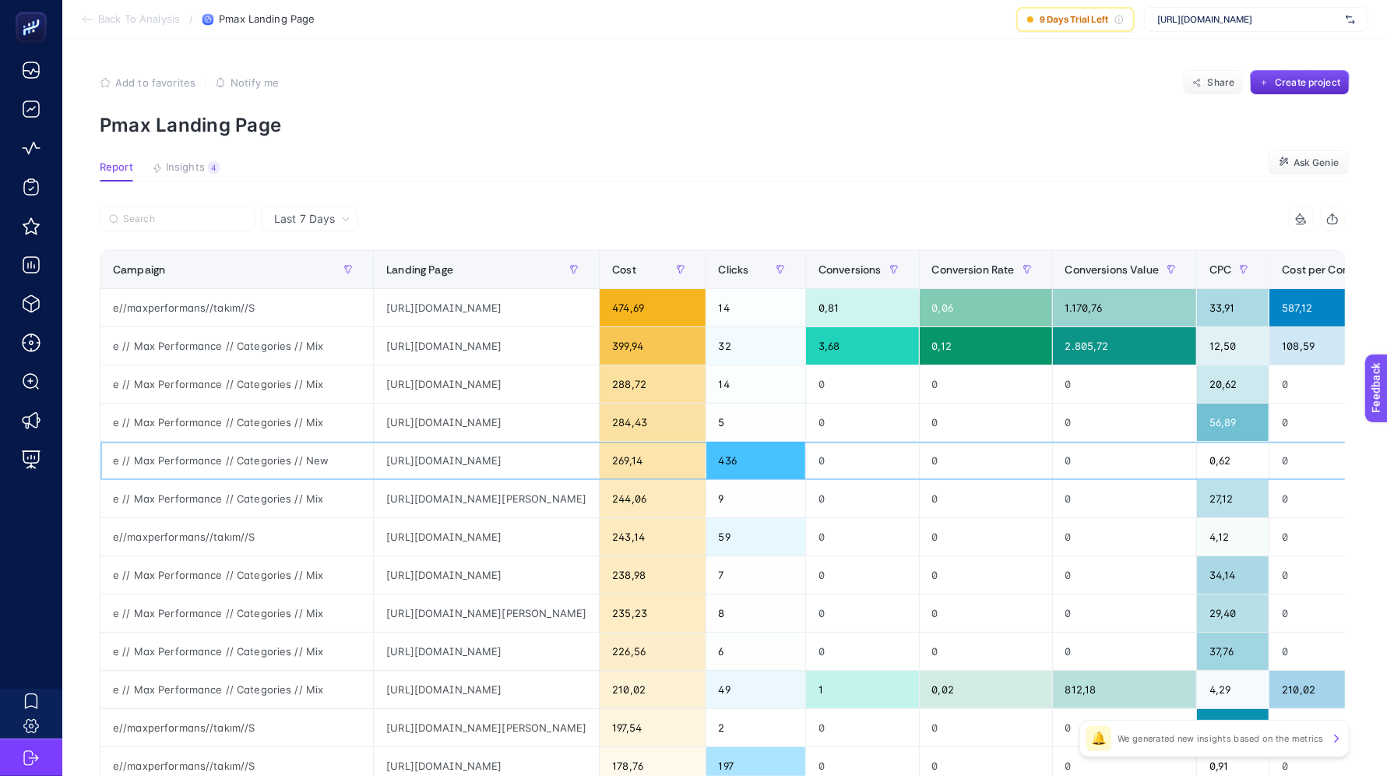
click at [702, 470] on tr "e // Max Performance // Categories // New [URL][DOMAIN_NAME] 269,14 436 0 0 0 0…" at bounding box center [843, 460] width 1487 height 38
drag, startPoint x: 473, startPoint y: 420, endPoint x: 858, endPoint y: 436, distance: 385.0
click at [858, 436] on tr "e // Max Performance // Categories // Mix [URL][DOMAIN_NAME] 284,43 5 0 0 0 56,…" at bounding box center [843, 422] width 1487 height 38
click at [110, 25] on span "Back To Analysis" at bounding box center [139, 19] width 82 height 12
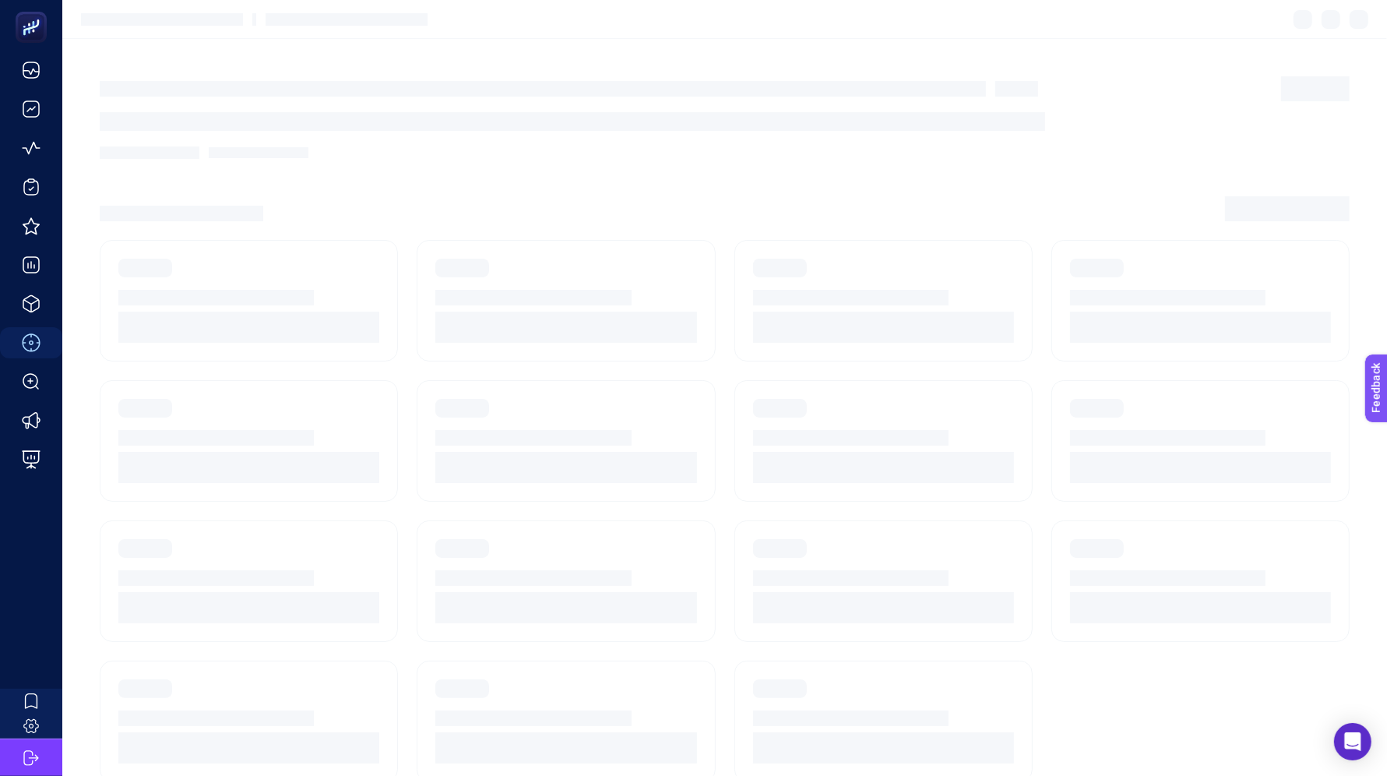
scroll to position [14, 0]
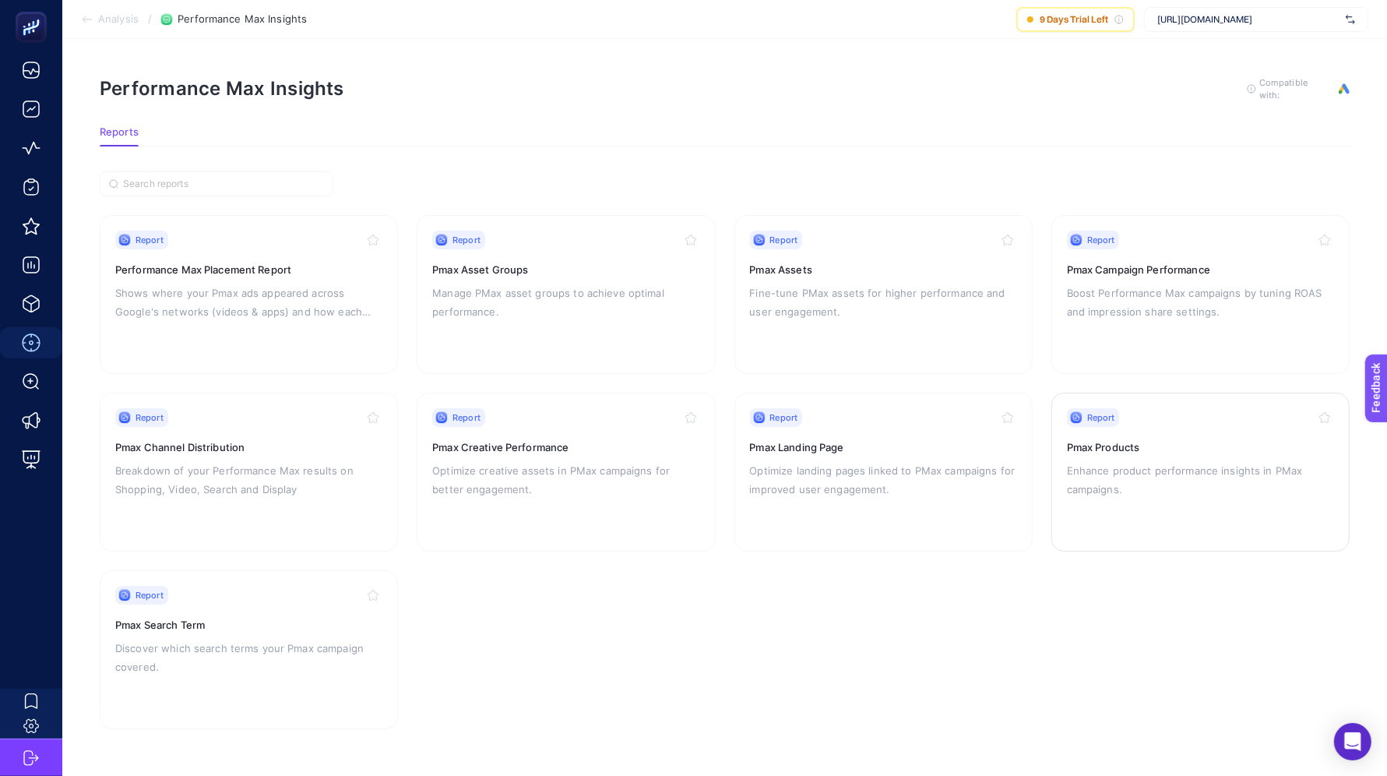
click at [1163, 461] on p "Enhance product performance insights in PMax campaigns." at bounding box center [1200, 479] width 267 height 37
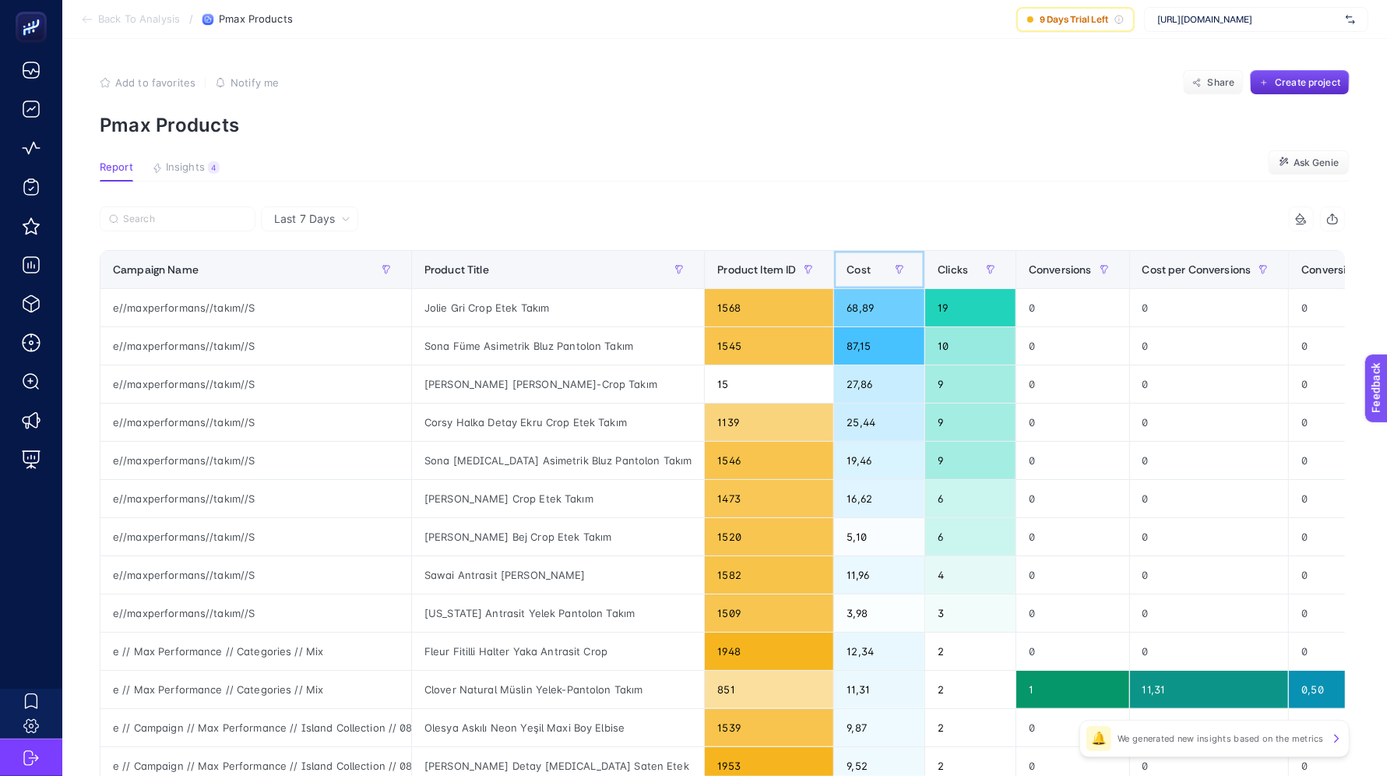
click at [846, 274] on span "Cost" at bounding box center [858, 269] width 24 height 12
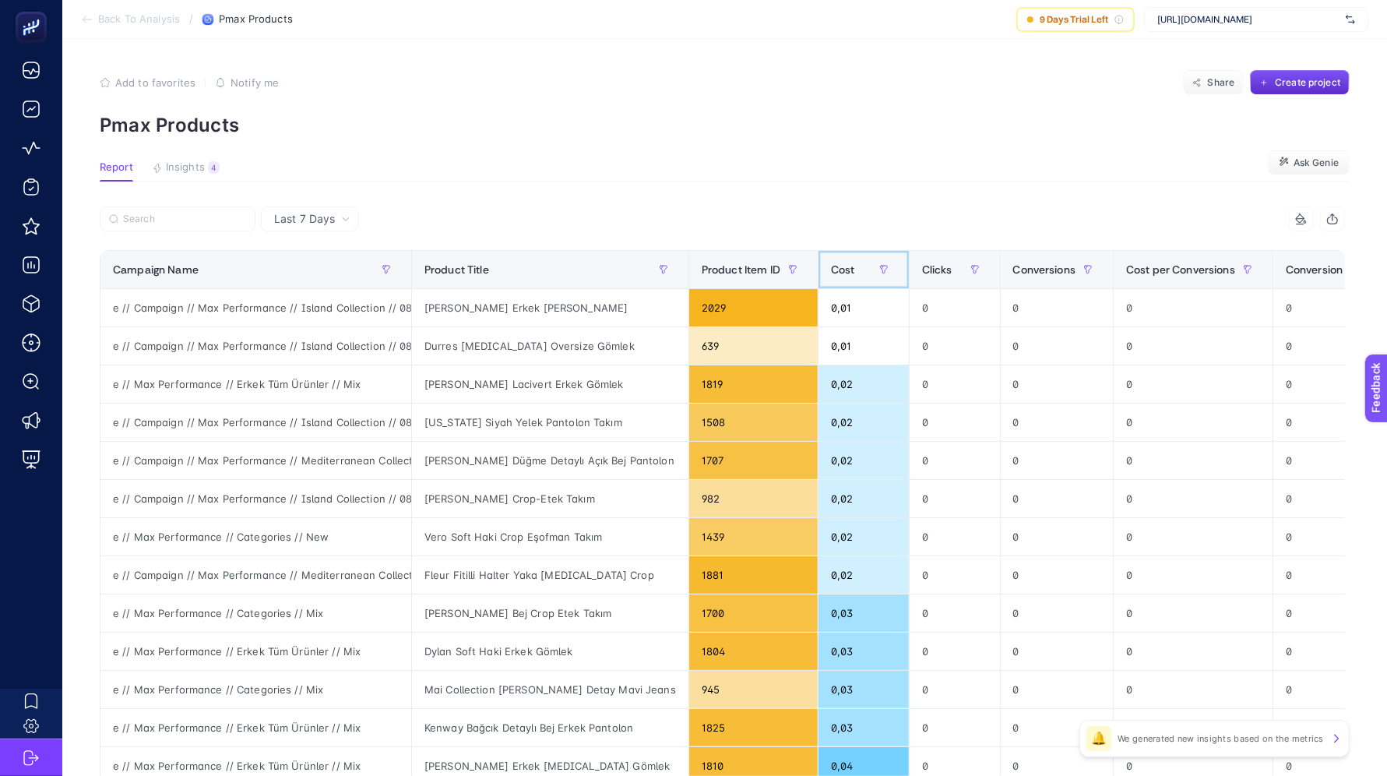
click at [831, 273] on span "Cost" at bounding box center [843, 269] width 24 height 12
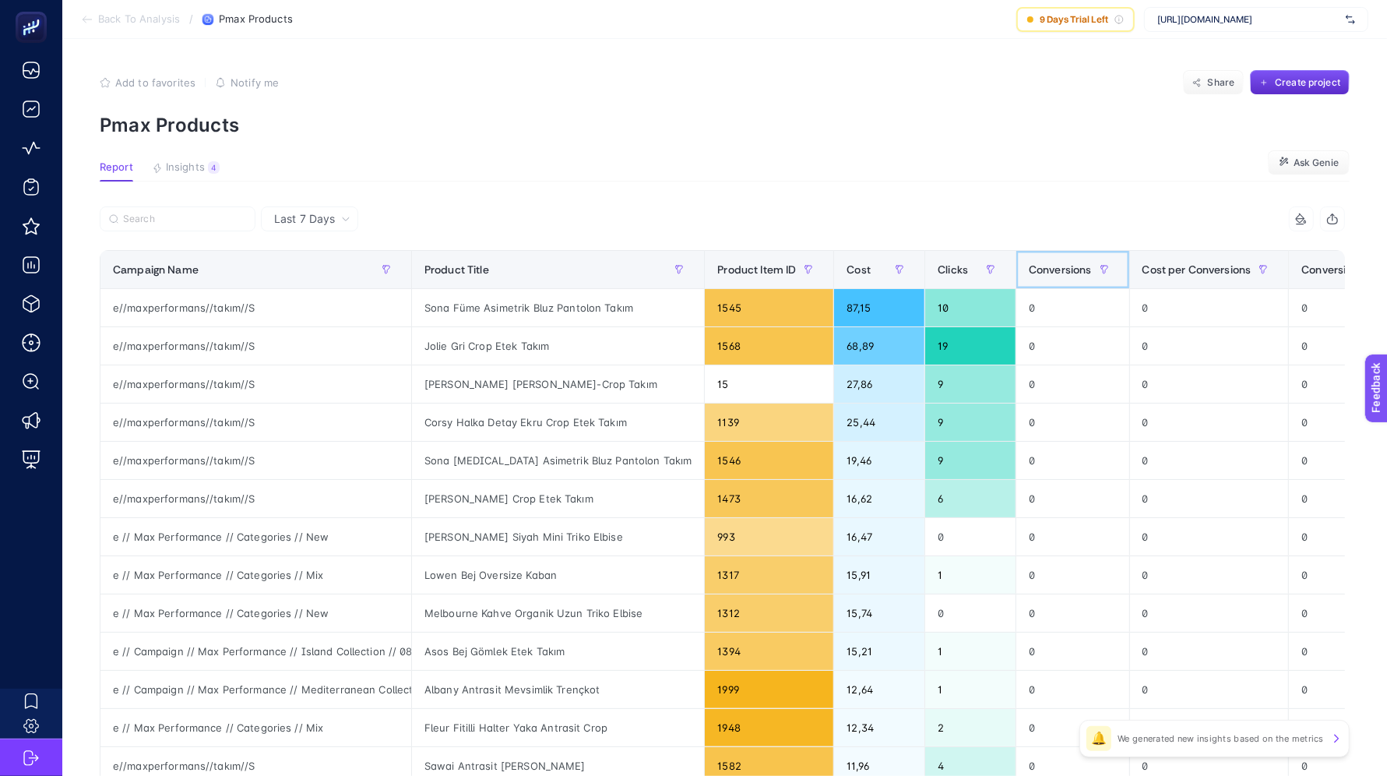
click at [1040, 260] on div "Conversions" at bounding box center [1073, 269] width 88 height 25
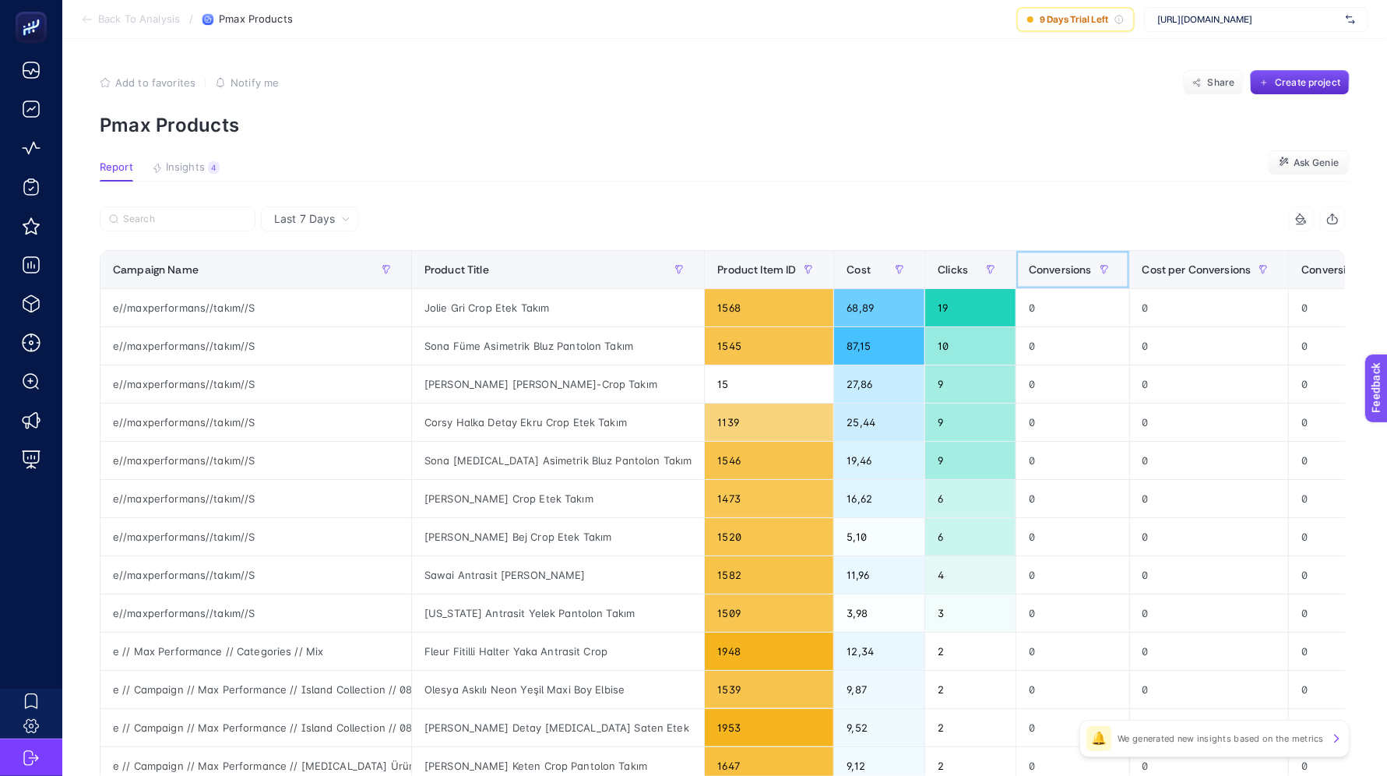
click at [1092, 260] on div at bounding box center [1104, 269] width 25 height 25
click at [307, 221] on span "Last 7 Days" at bounding box center [304, 219] width 61 height 16
click at [323, 280] on li "Last 30 Days" at bounding box center [310, 280] width 88 height 28
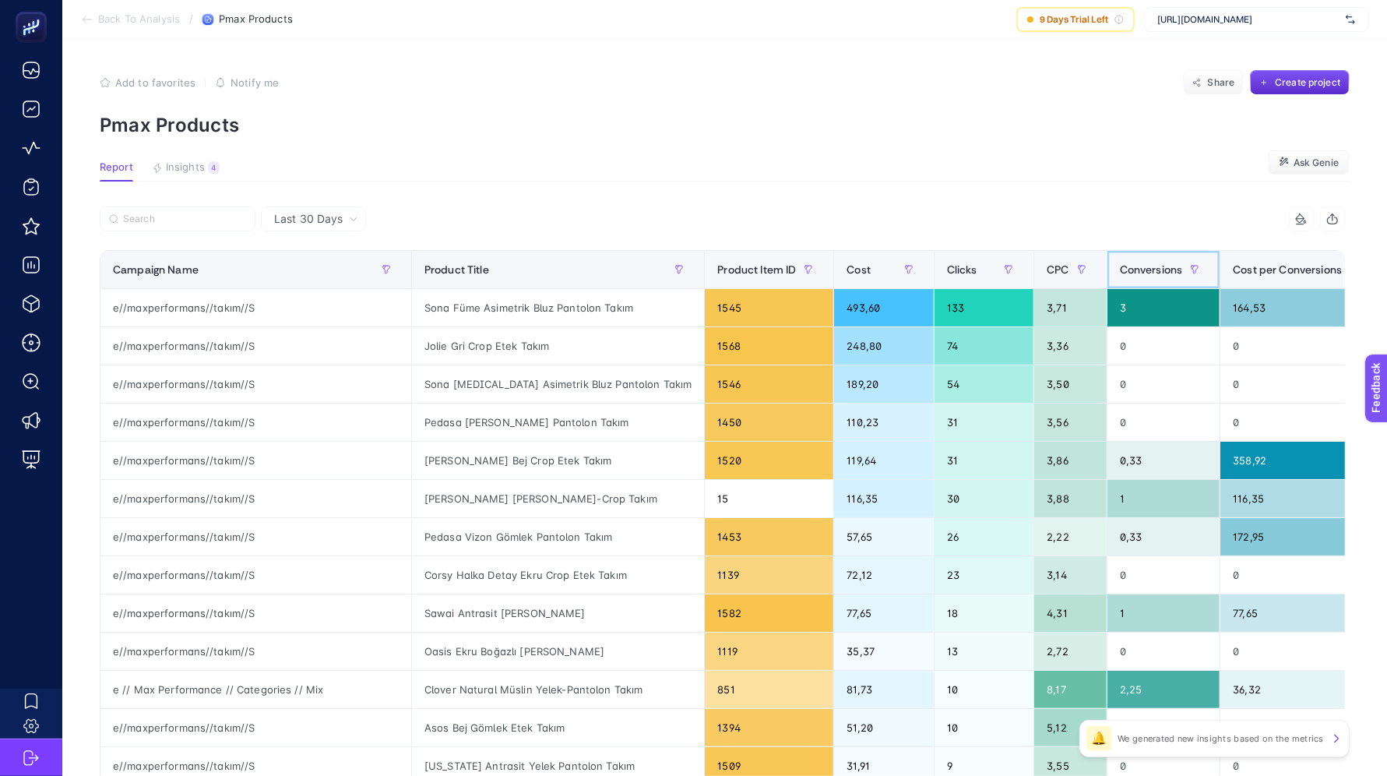
click at [1120, 268] on span "Conversions" at bounding box center [1151, 269] width 63 height 12
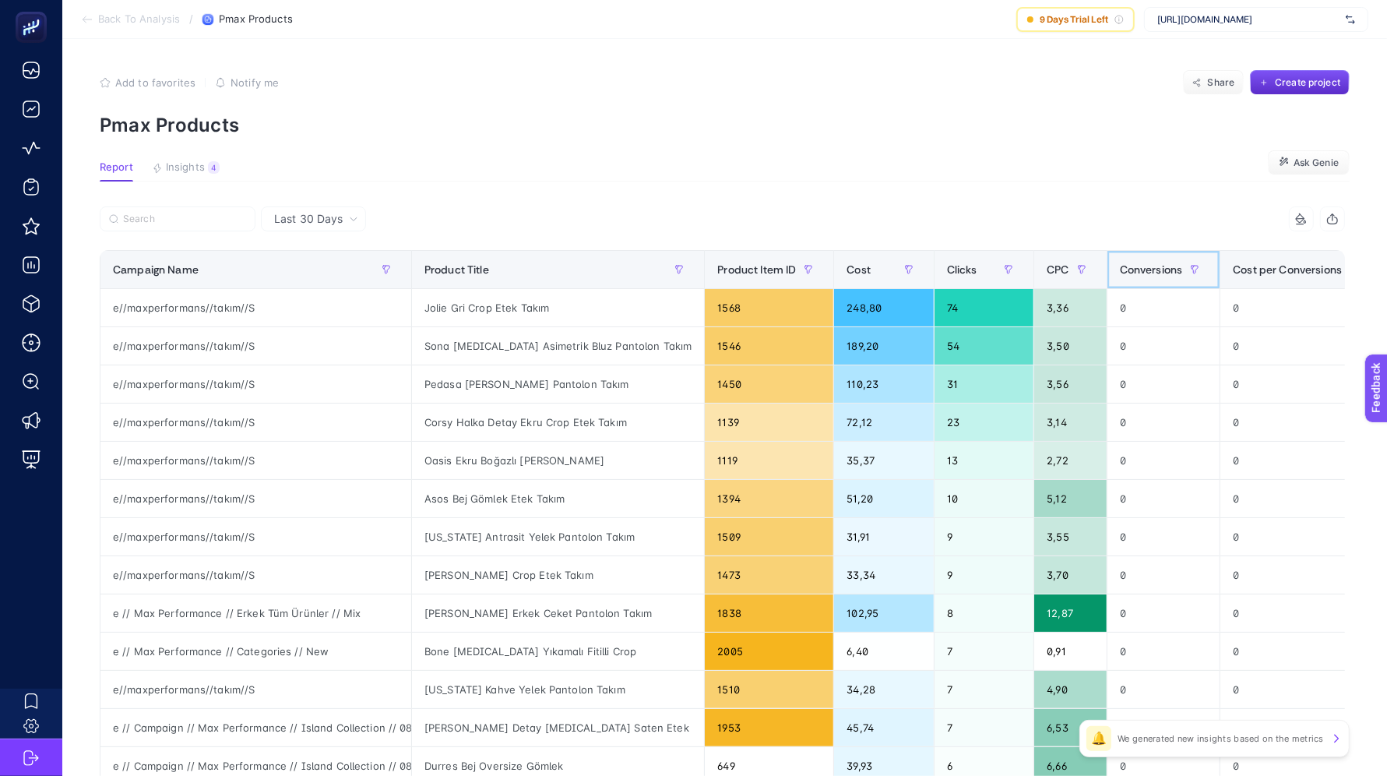
click at [1120, 268] on span "Conversions" at bounding box center [1151, 269] width 63 height 12
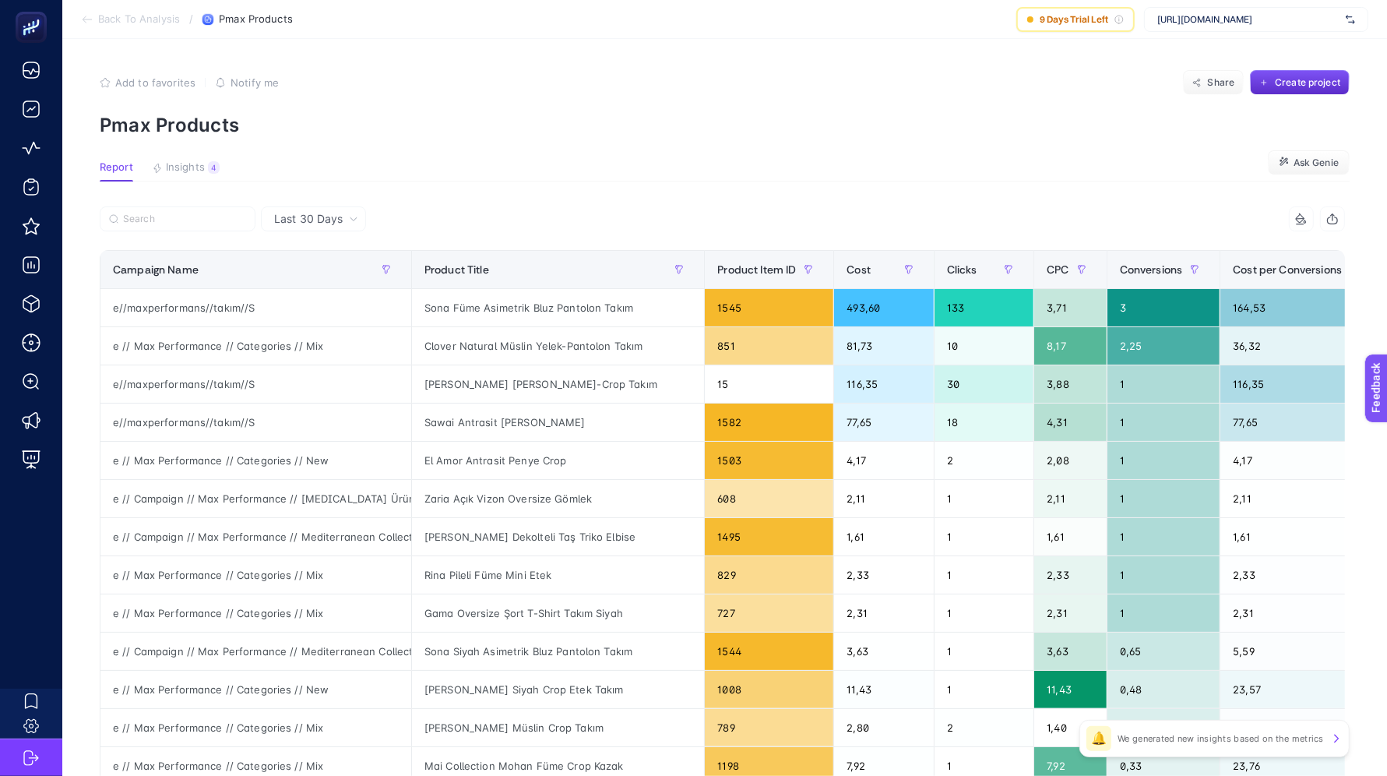
click at [110, 13] on span "Back To Analysis" at bounding box center [139, 19] width 82 height 12
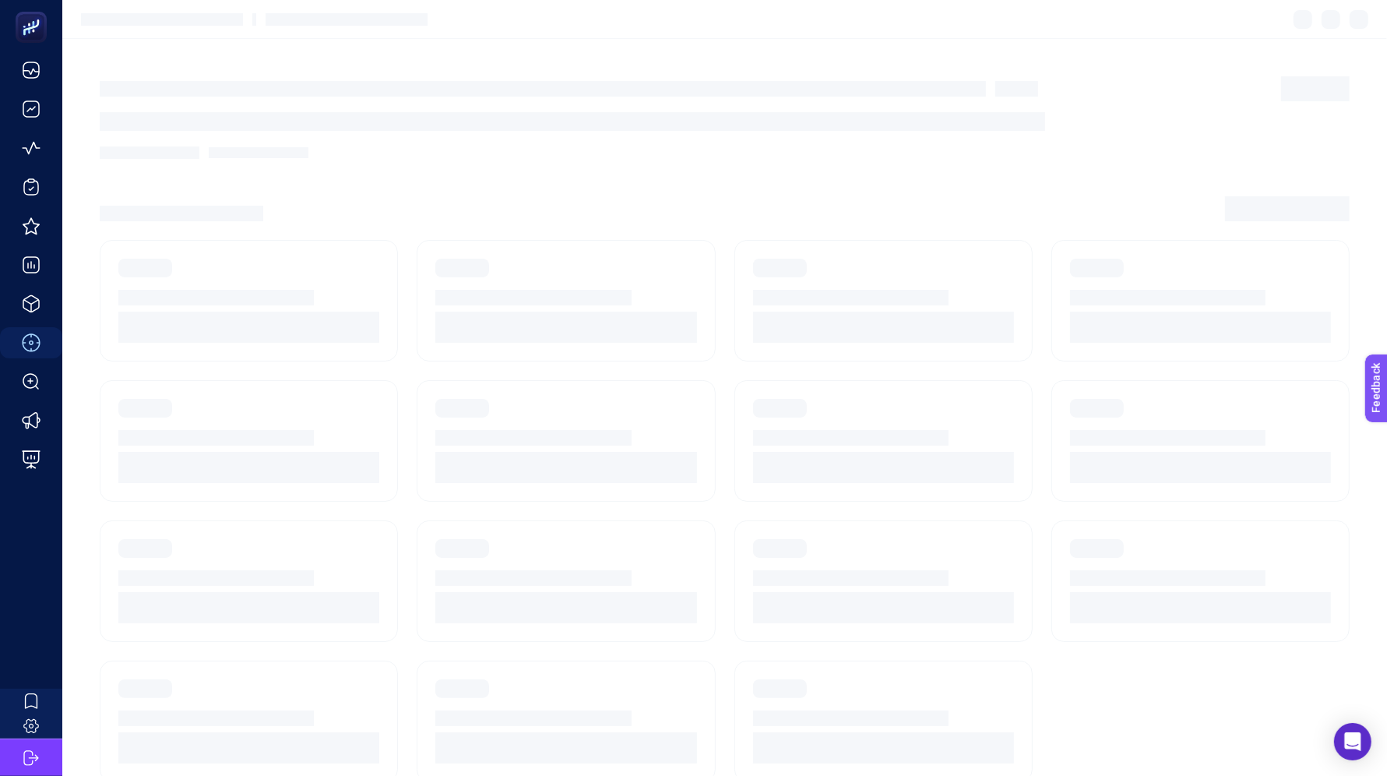
scroll to position [14, 0]
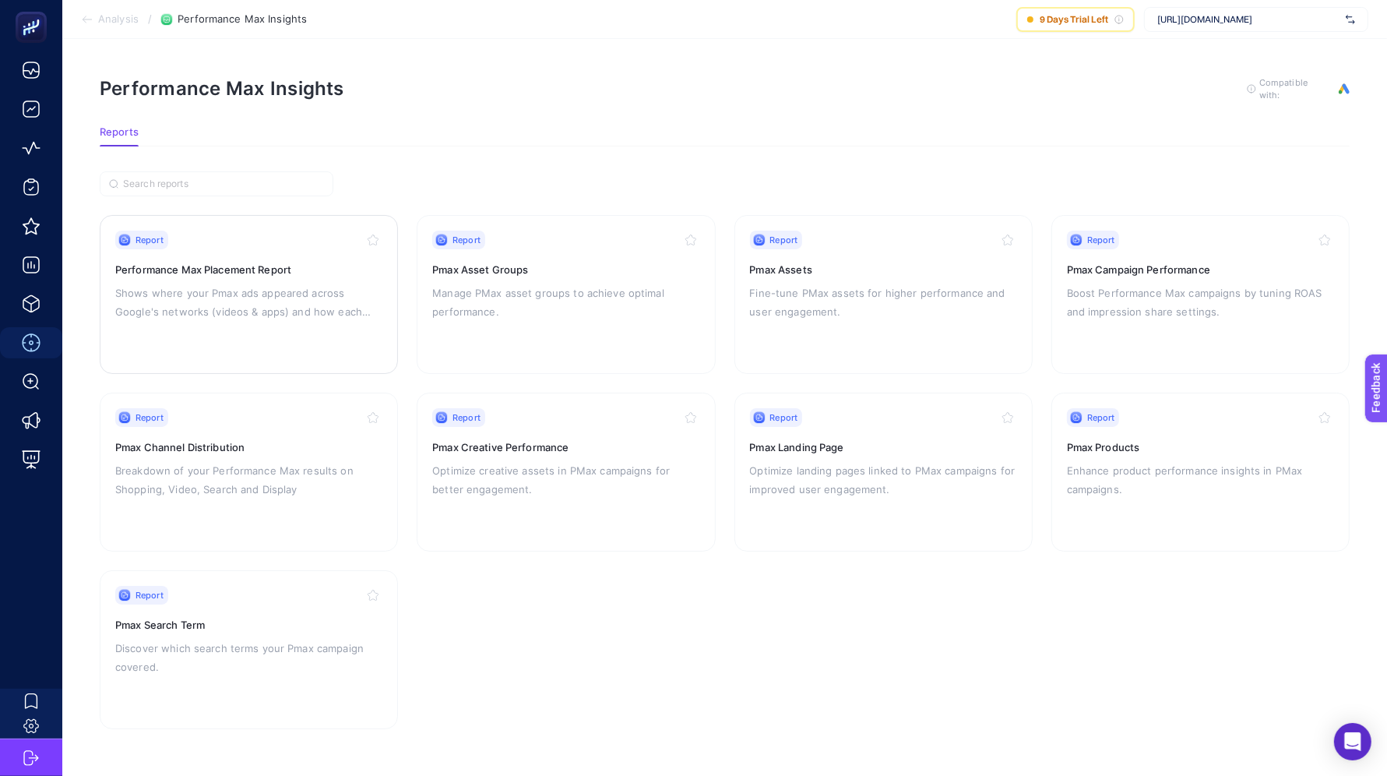
click at [214, 283] on p "Shows where your Pmax ads appeared across Google's networks (videos & apps) and…" at bounding box center [248, 301] width 267 height 37
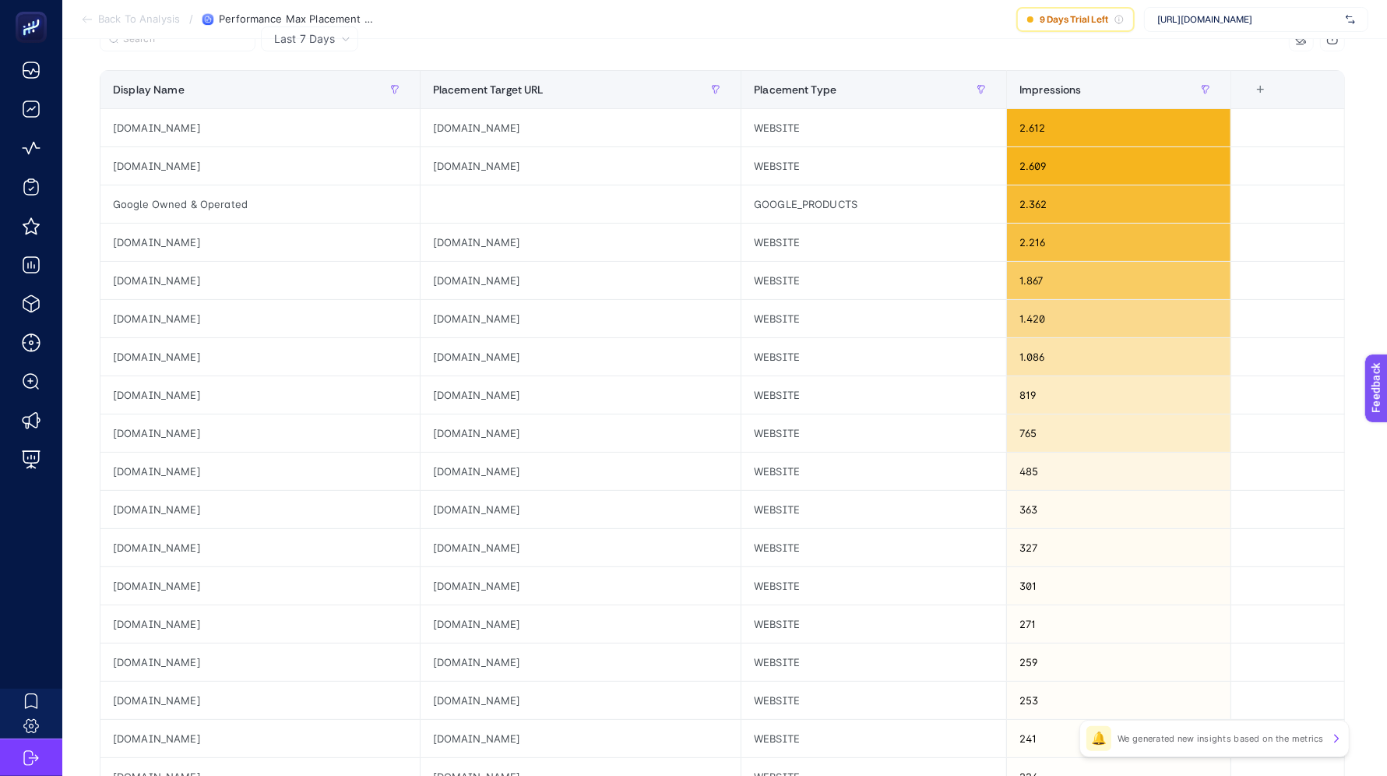
scroll to position [473, 0]
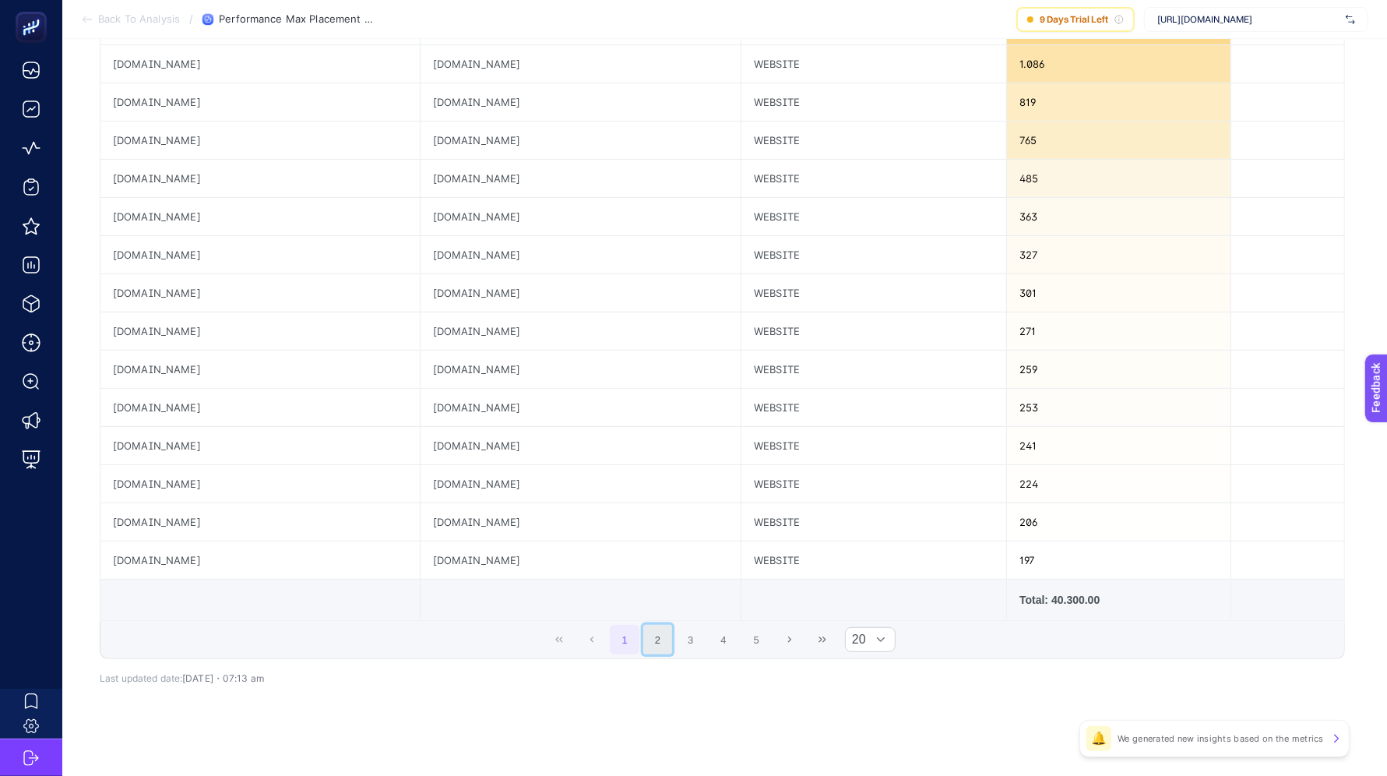
click at [662, 635] on button "2" at bounding box center [658, 639] width 30 height 30
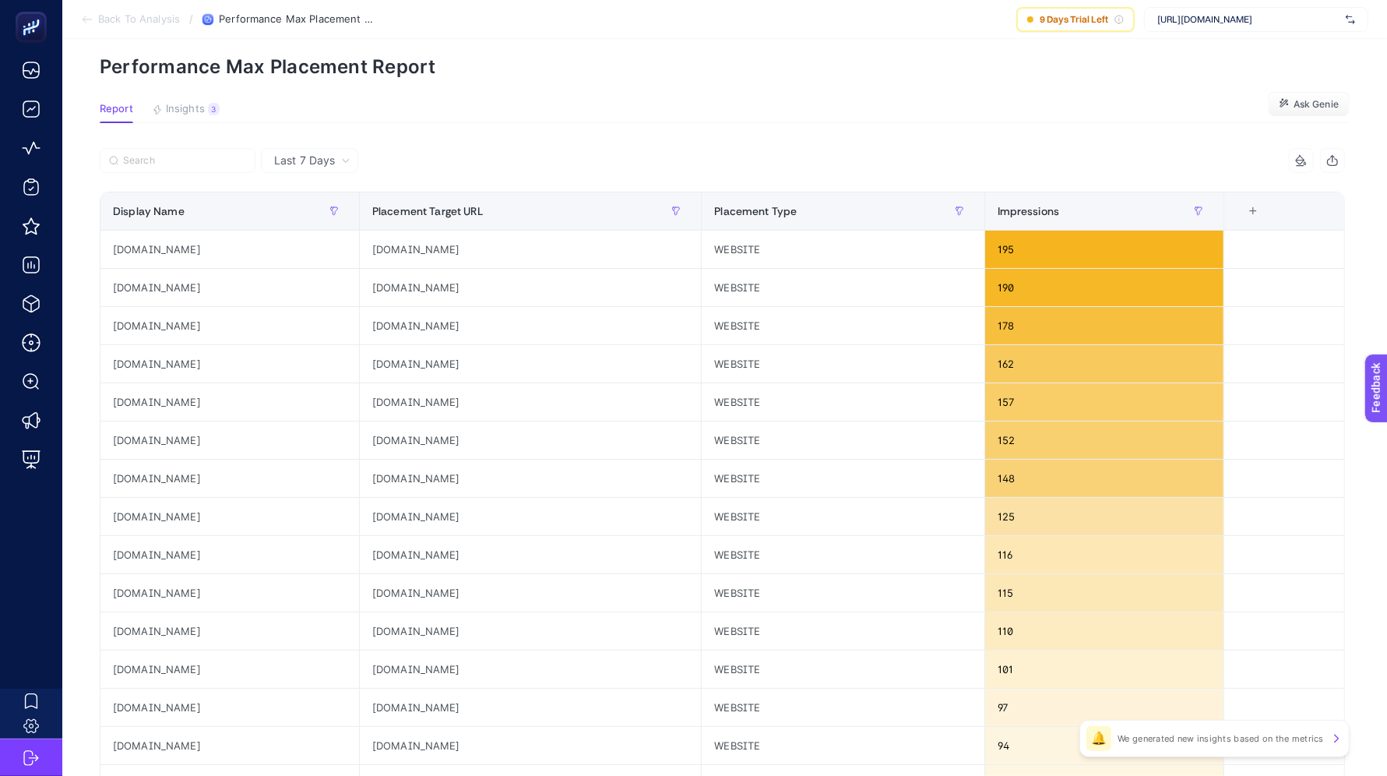
scroll to position [0, 0]
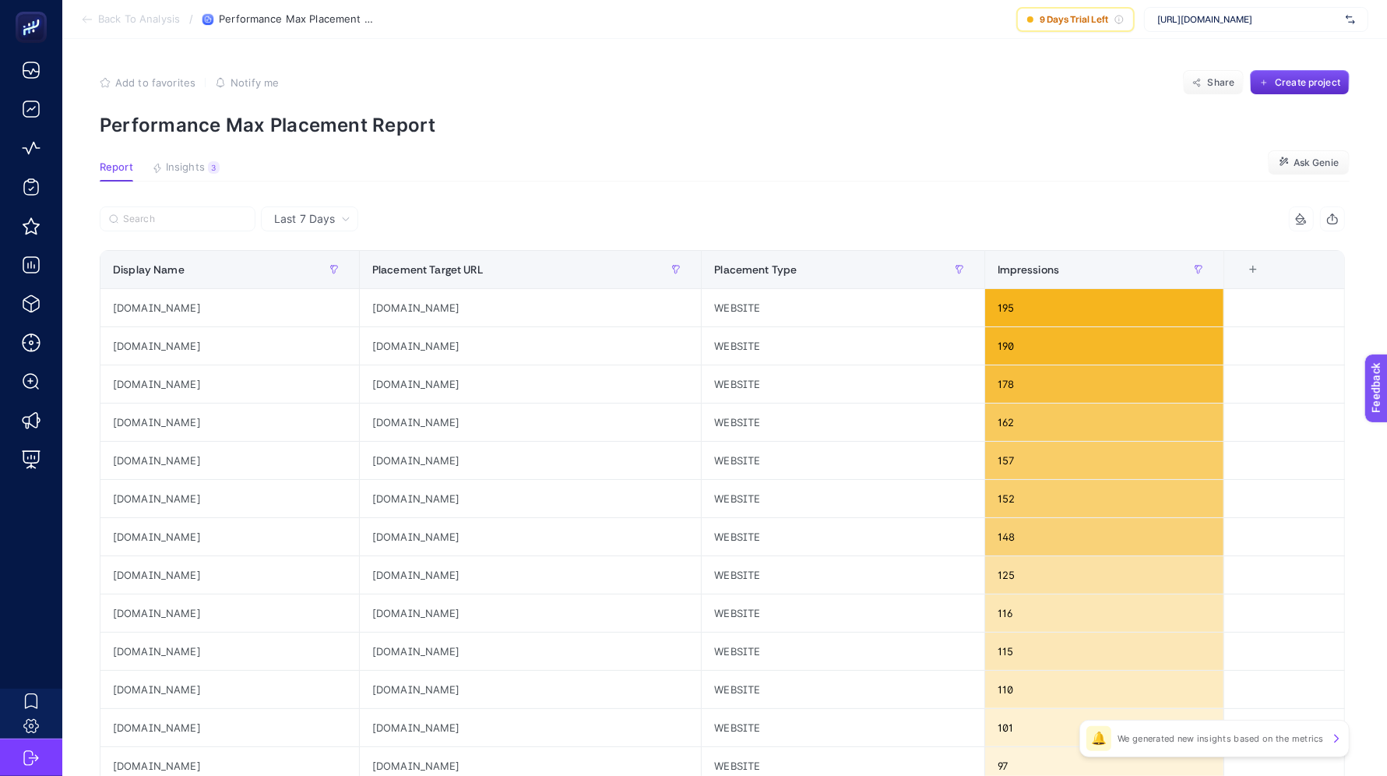
click at [114, 25] on span "Back To Analysis" at bounding box center [139, 19] width 82 height 12
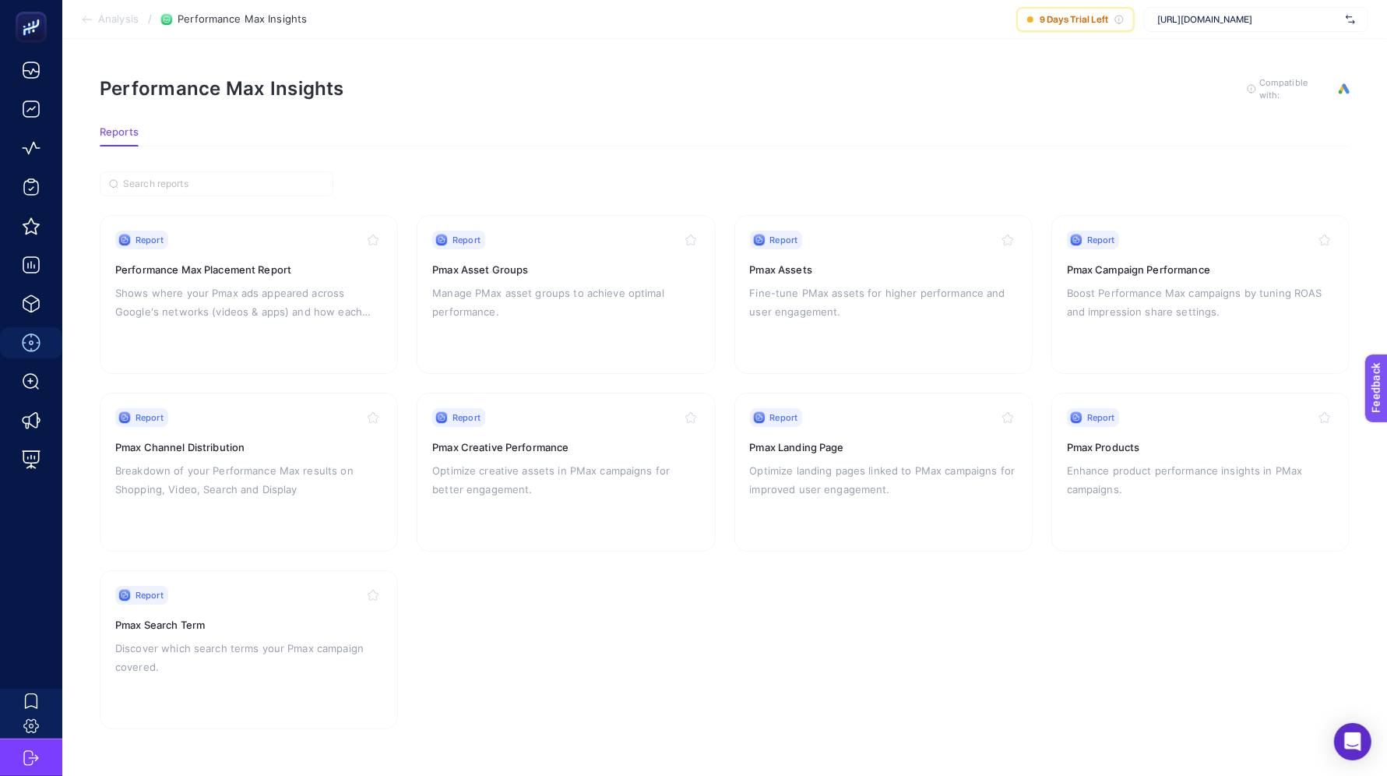
click at [114, 26] on section "Analysis / Performance Max Insights 9 Days Trial Left [URL][DOMAIN_NAME]" at bounding box center [724, 19] width 1324 height 39
click at [114, 17] on span "Analysis" at bounding box center [118, 19] width 40 height 12
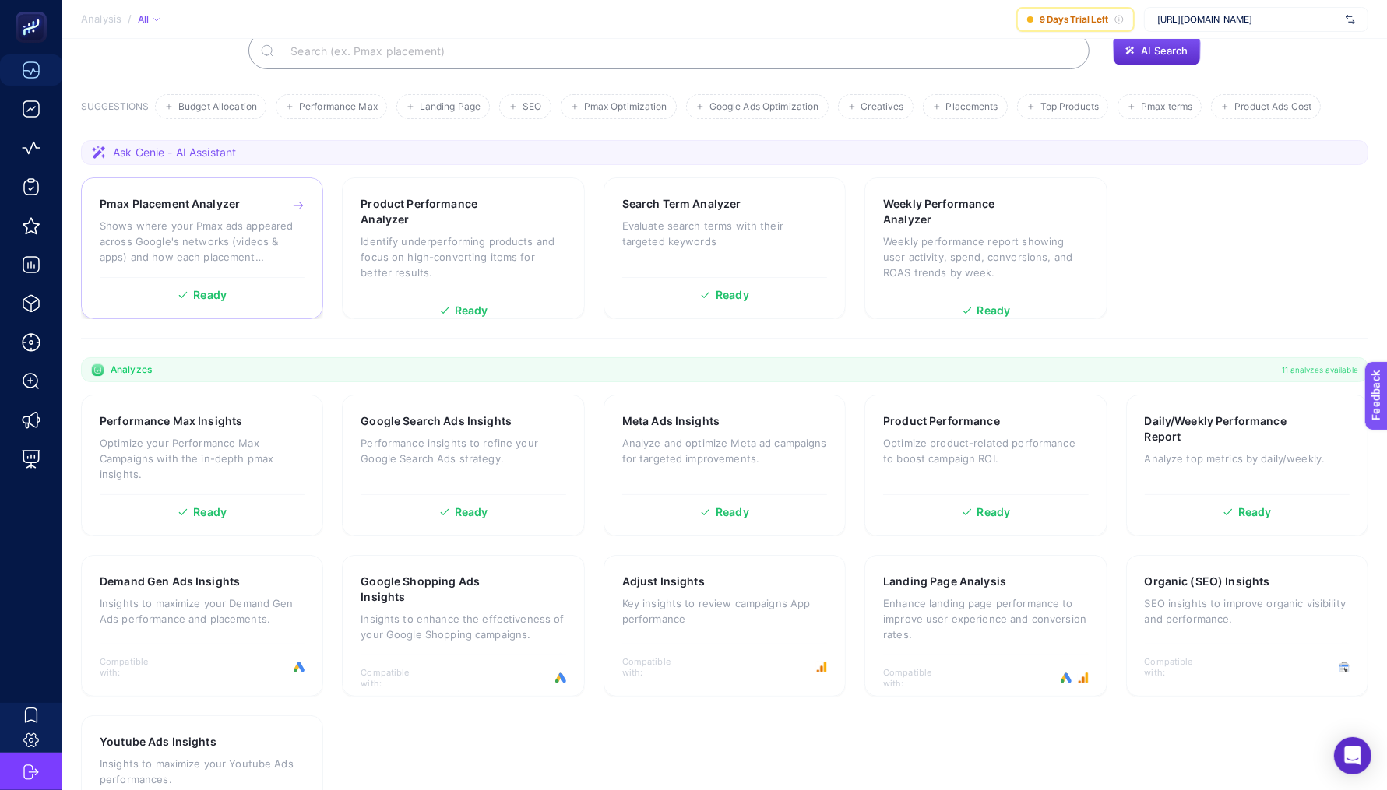
scroll to position [212, 0]
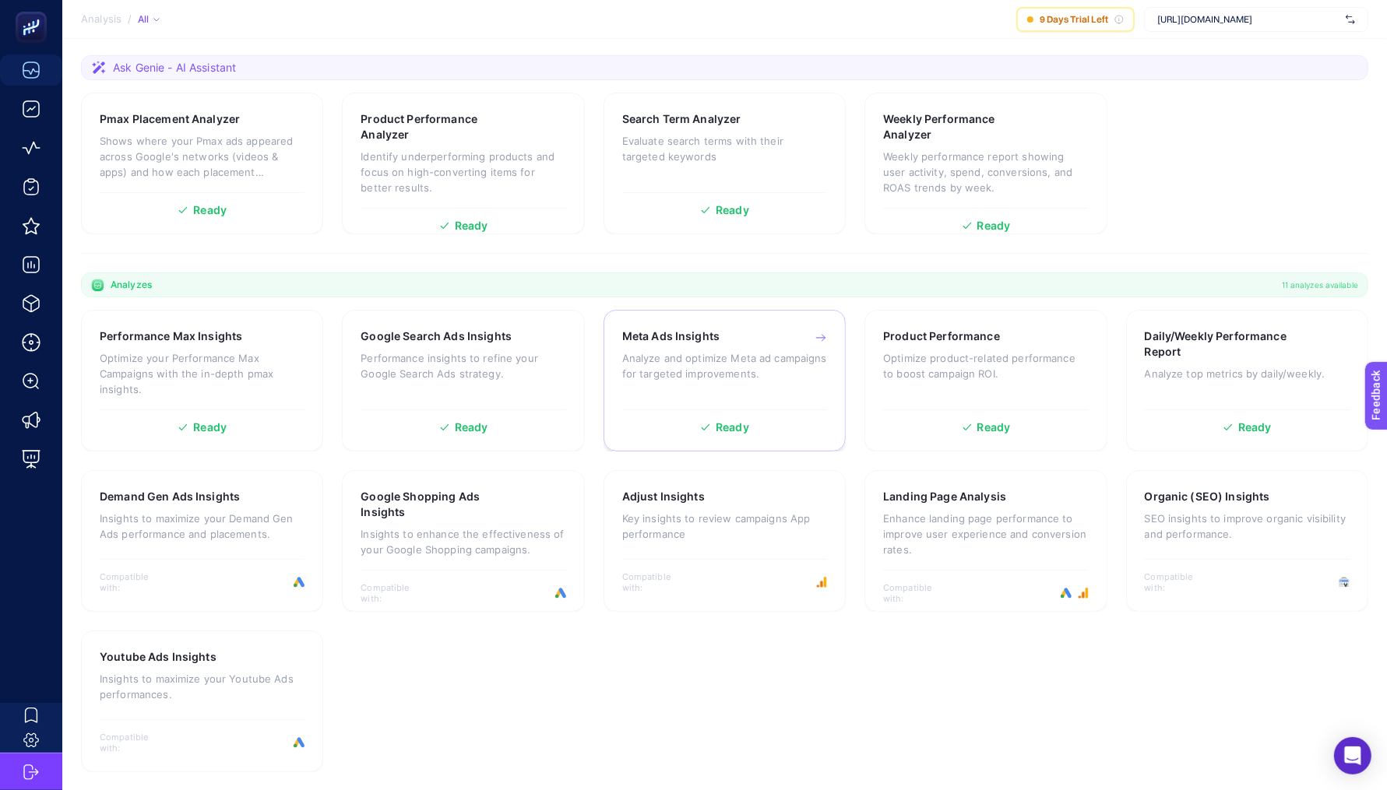
click at [714, 354] on p "Analyze and optimize Meta ad campaigns for targeted improvements." at bounding box center [724, 365] width 205 height 31
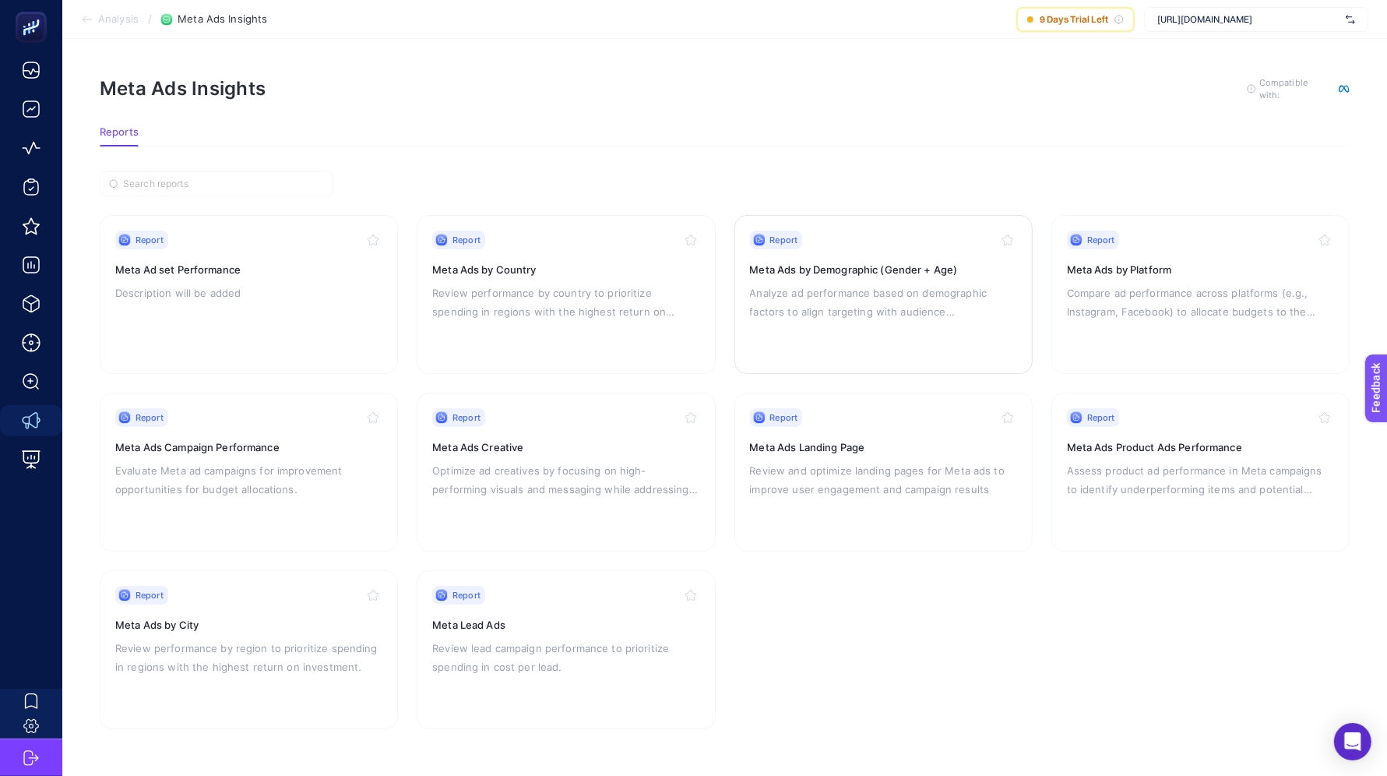
click at [813, 298] on p "Analyze ad performance based on demographic factors to align targeting with aud…" at bounding box center [883, 301] width 267 height 37
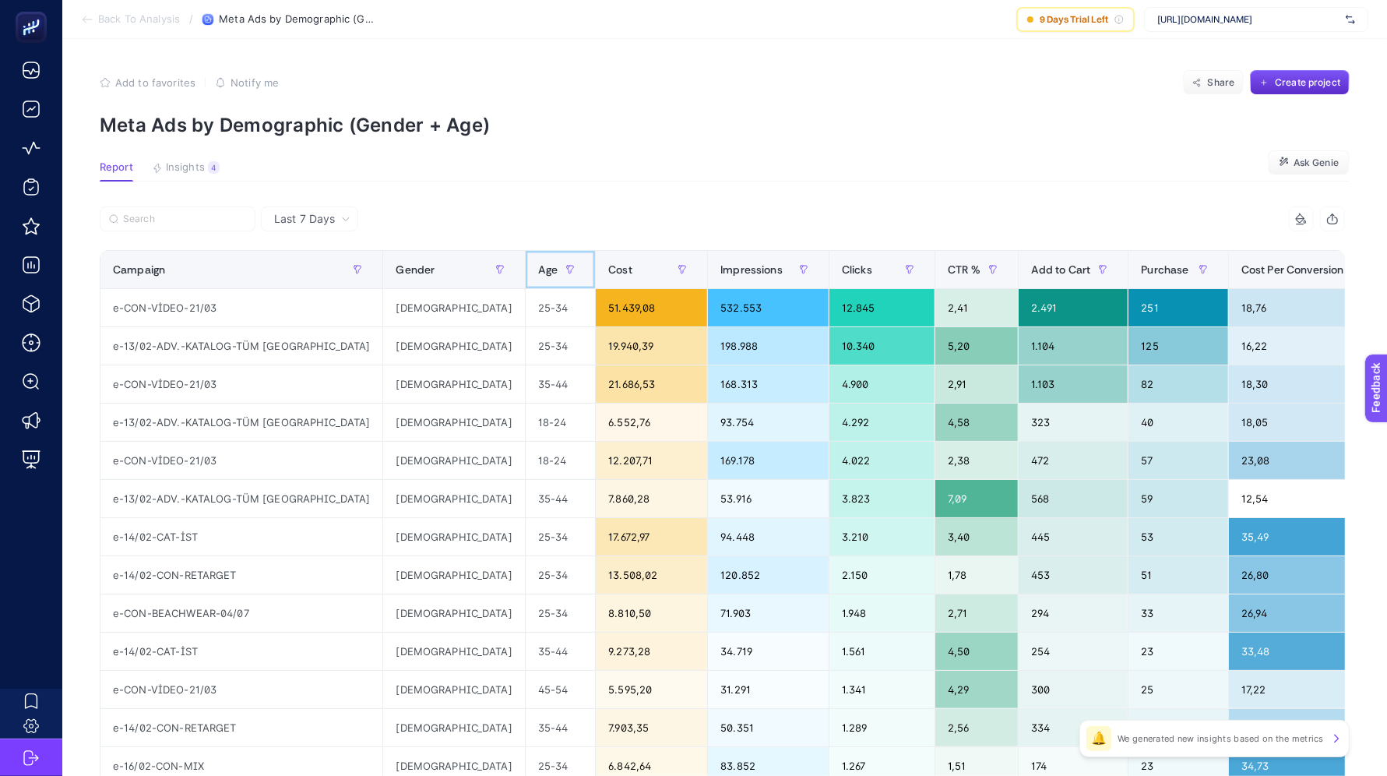
click at [538, 269] on span "Age" at bounding box center [547, 269] width 19 height 12
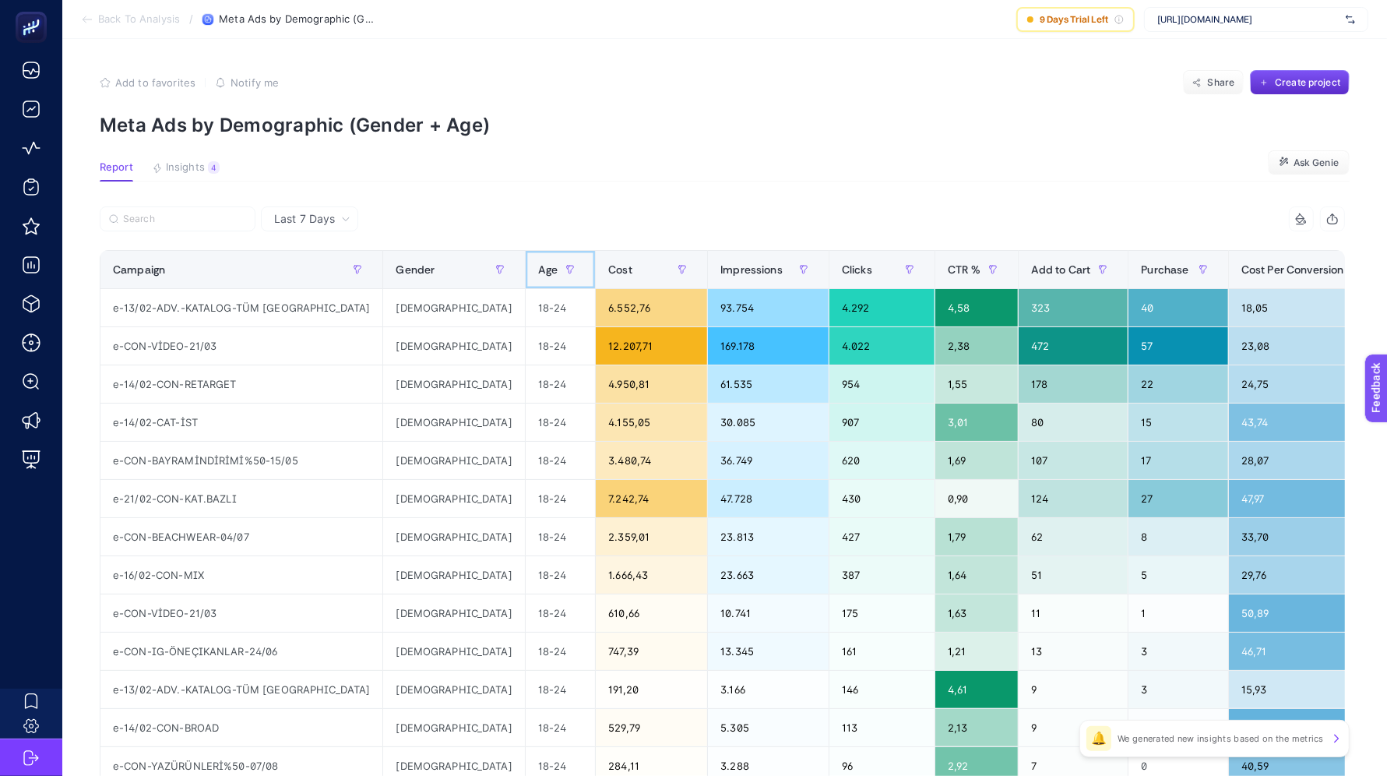
click at [525, 270] on th "Age" at bounding box center [560, 270] width 70 height 38
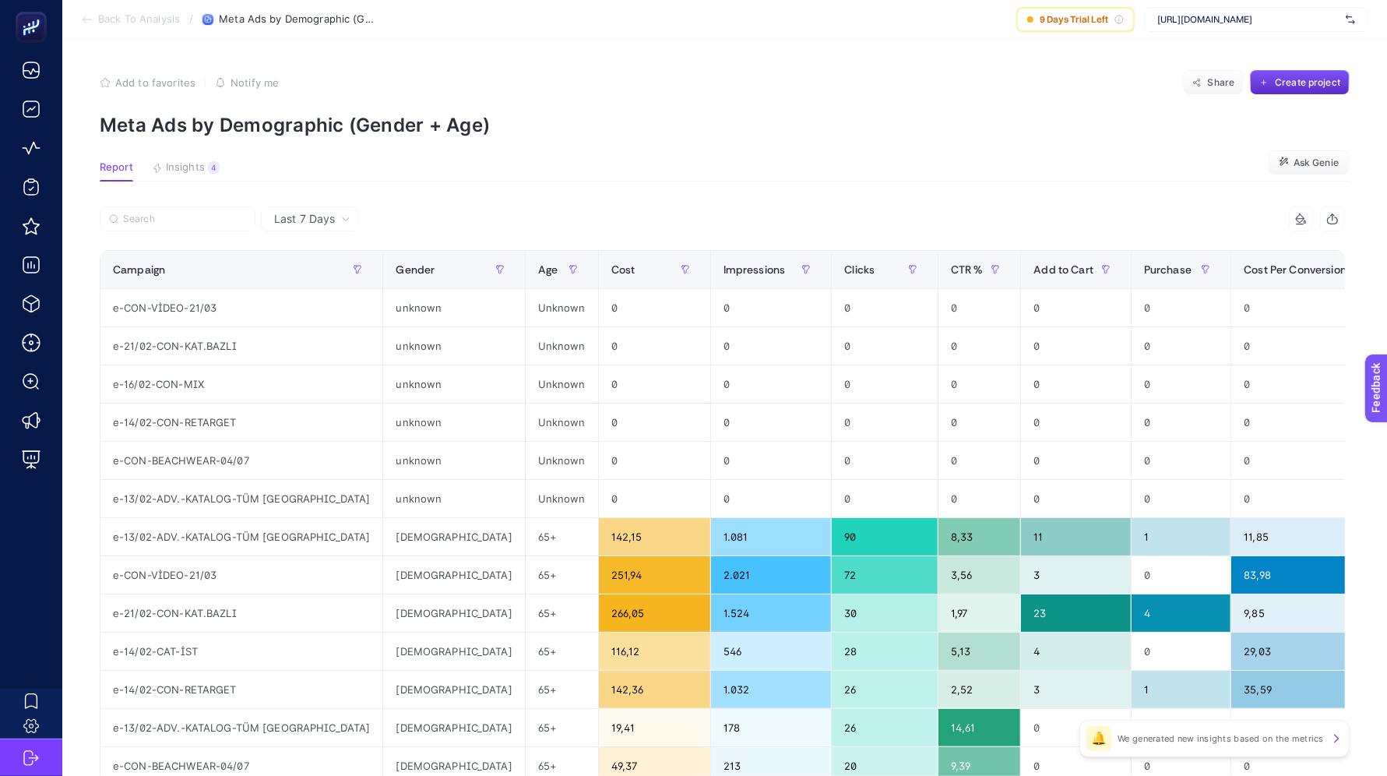
click at [295, 220] on span "Last 7 Days" at bounding box center [304, 219] width 61 height 16
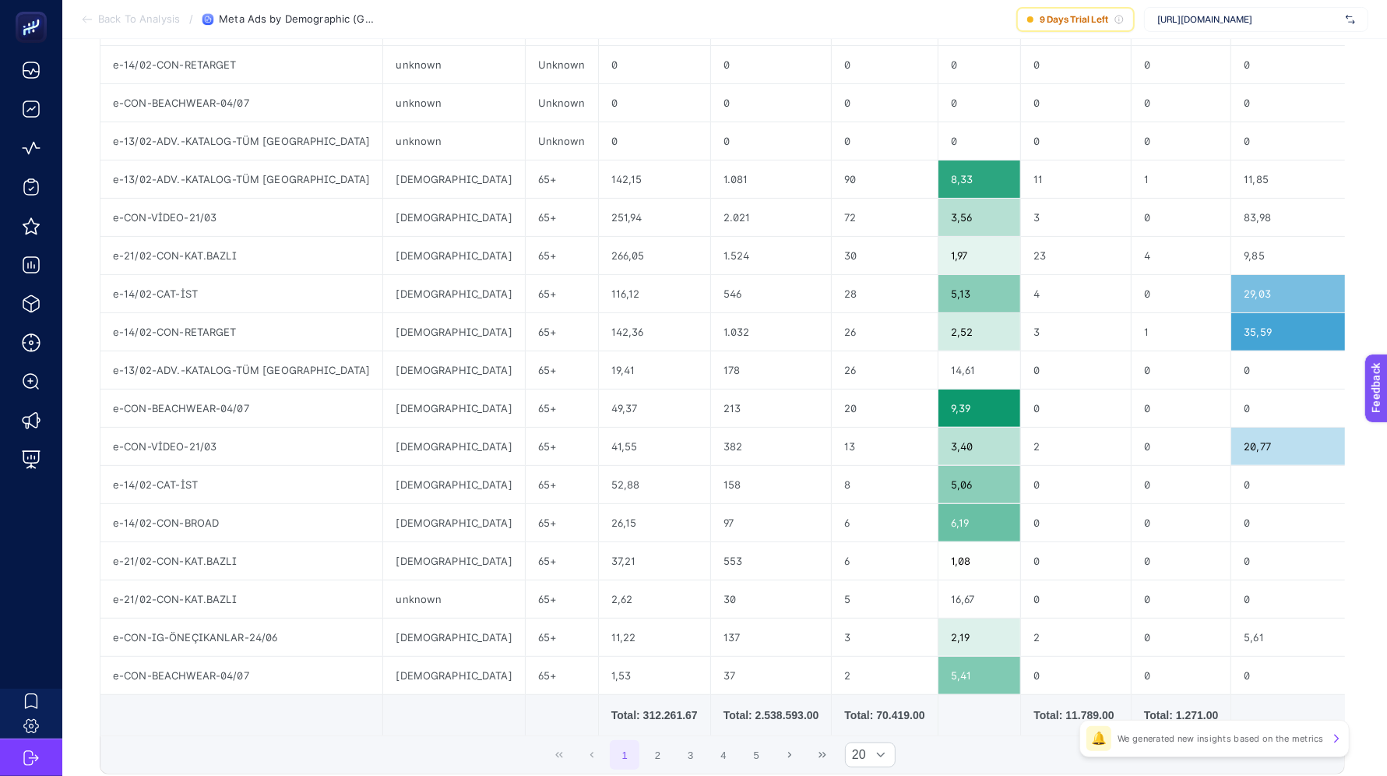
scroll to position [424, 0]
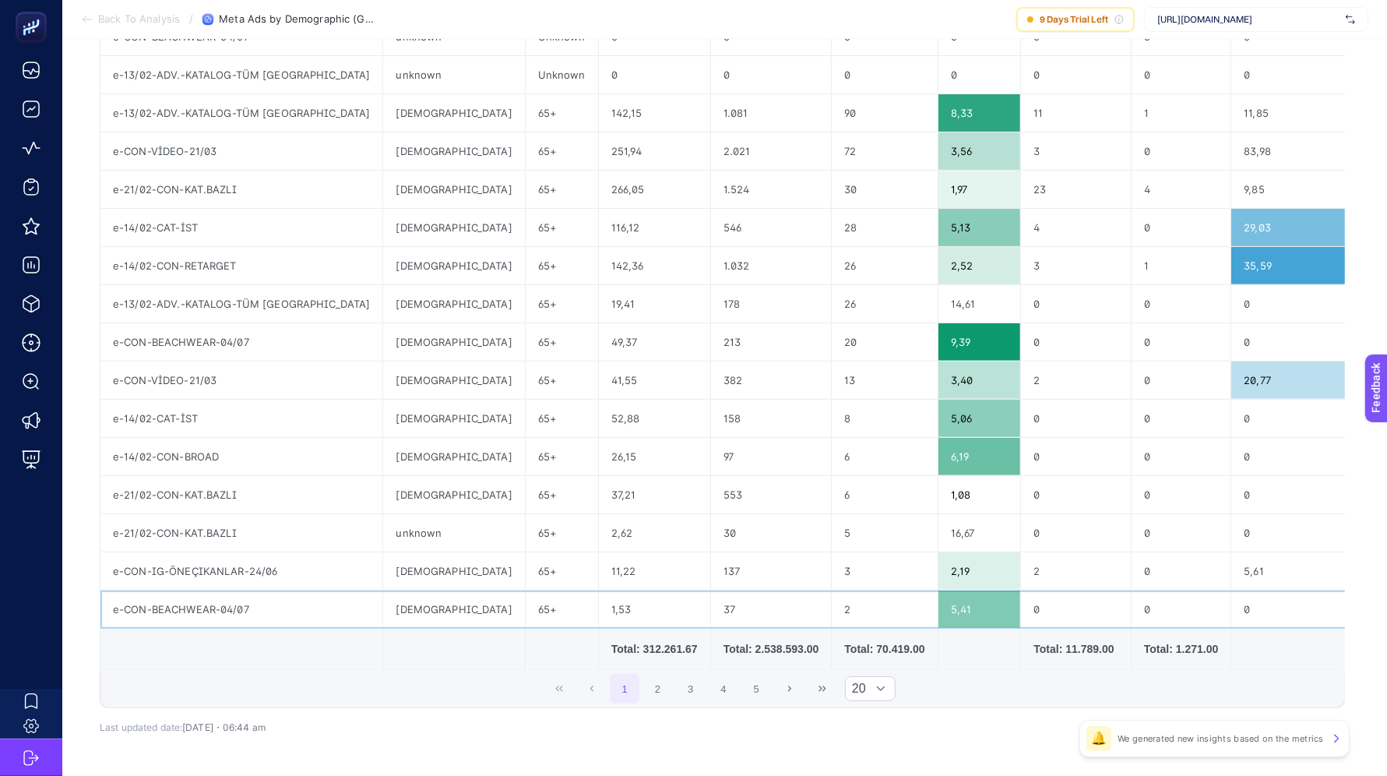
click at [383, 605] on div "[DEMOGRAPHIC_DATA]" at bounding box center [453, 608] width 141 height 37
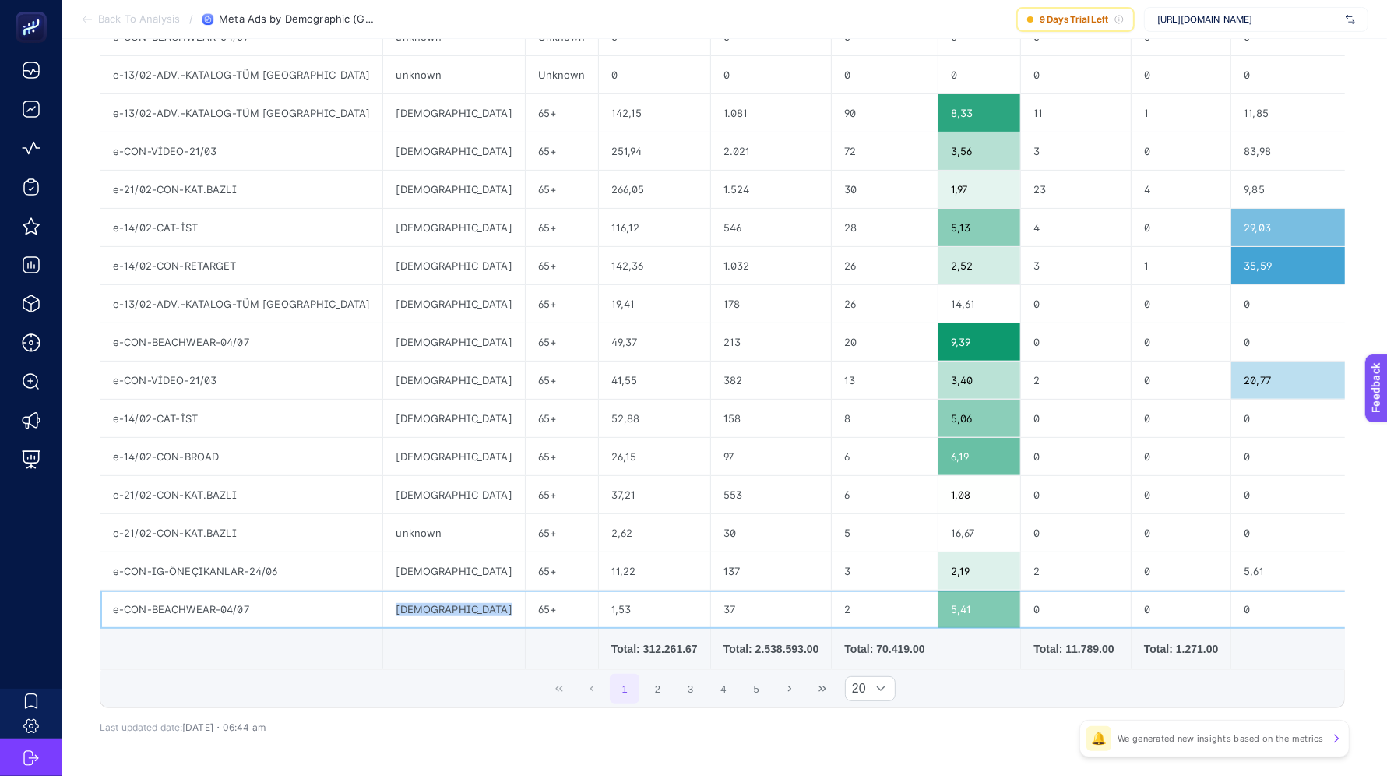
click at [383, 605] on div "[DEMOGRAPHIC_DATA]" at bounding box center [453, 608] width 141 height 37
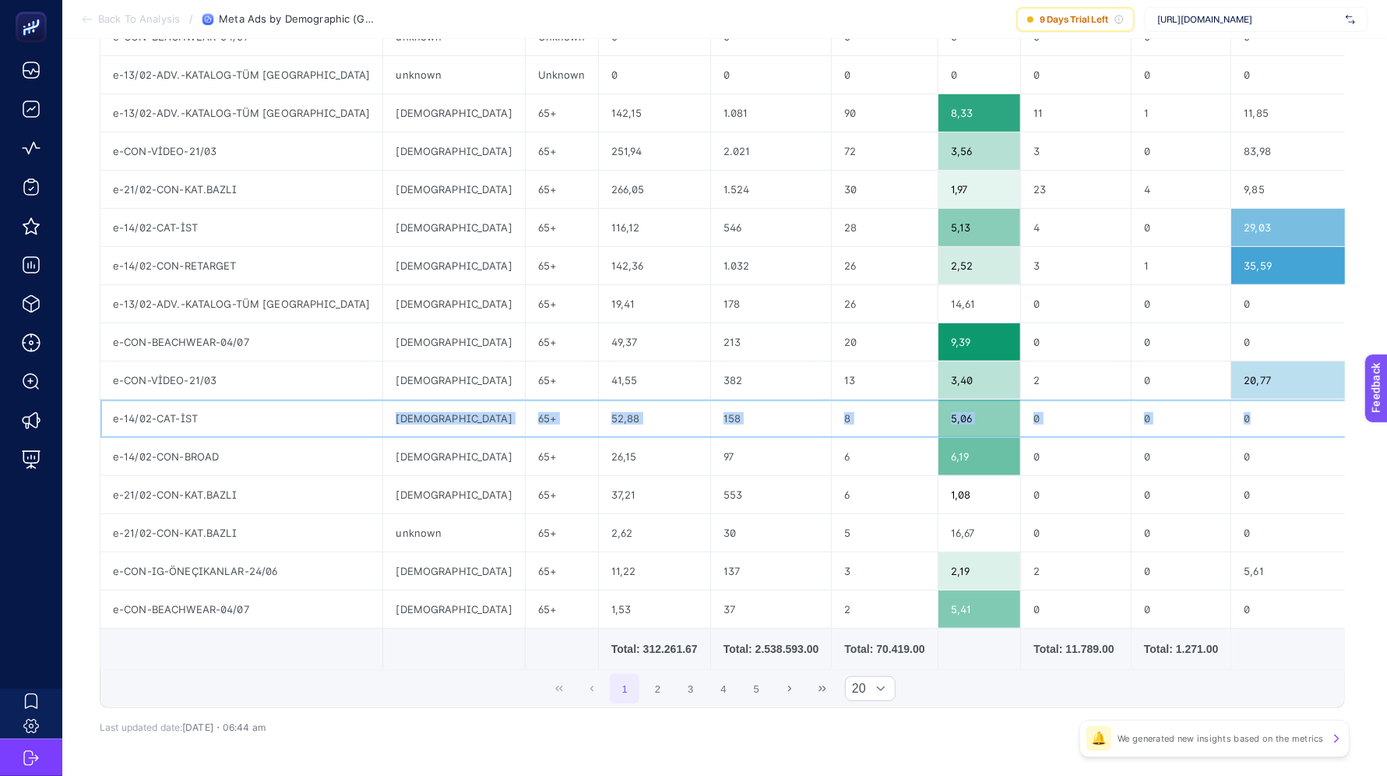
drag, startPoint x: 376, startPoint y: 416, endPoint x: 1216, endPoint y: 415, distance: 840.2
click at [1216, 415] on tr "e-14/02-CAT-İST [DEMOGRAPHIC_DATA] 65+ 52,88 158 8 5,06 0 0 0 0 0 0" at bounding box center [908, 418] width 1617 height 38
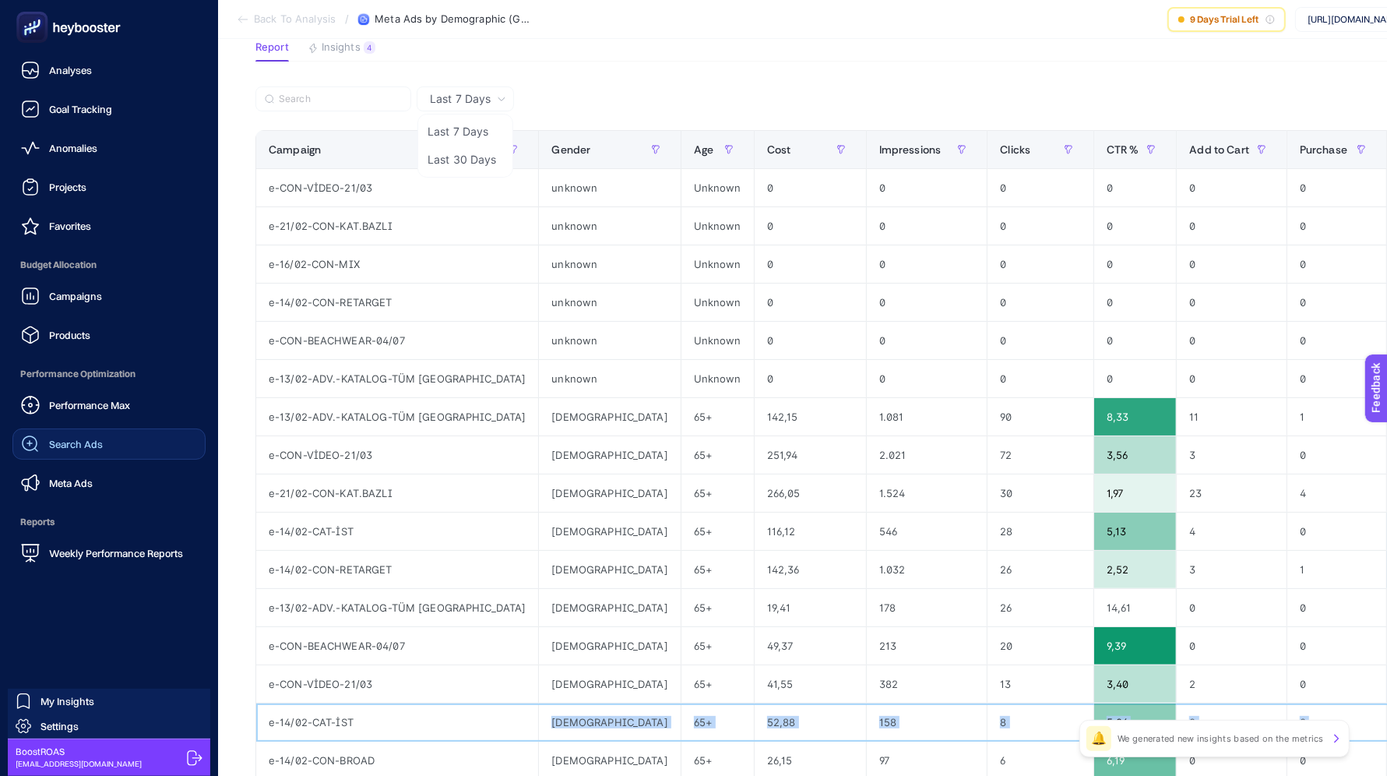
scroll to position [0, 0]
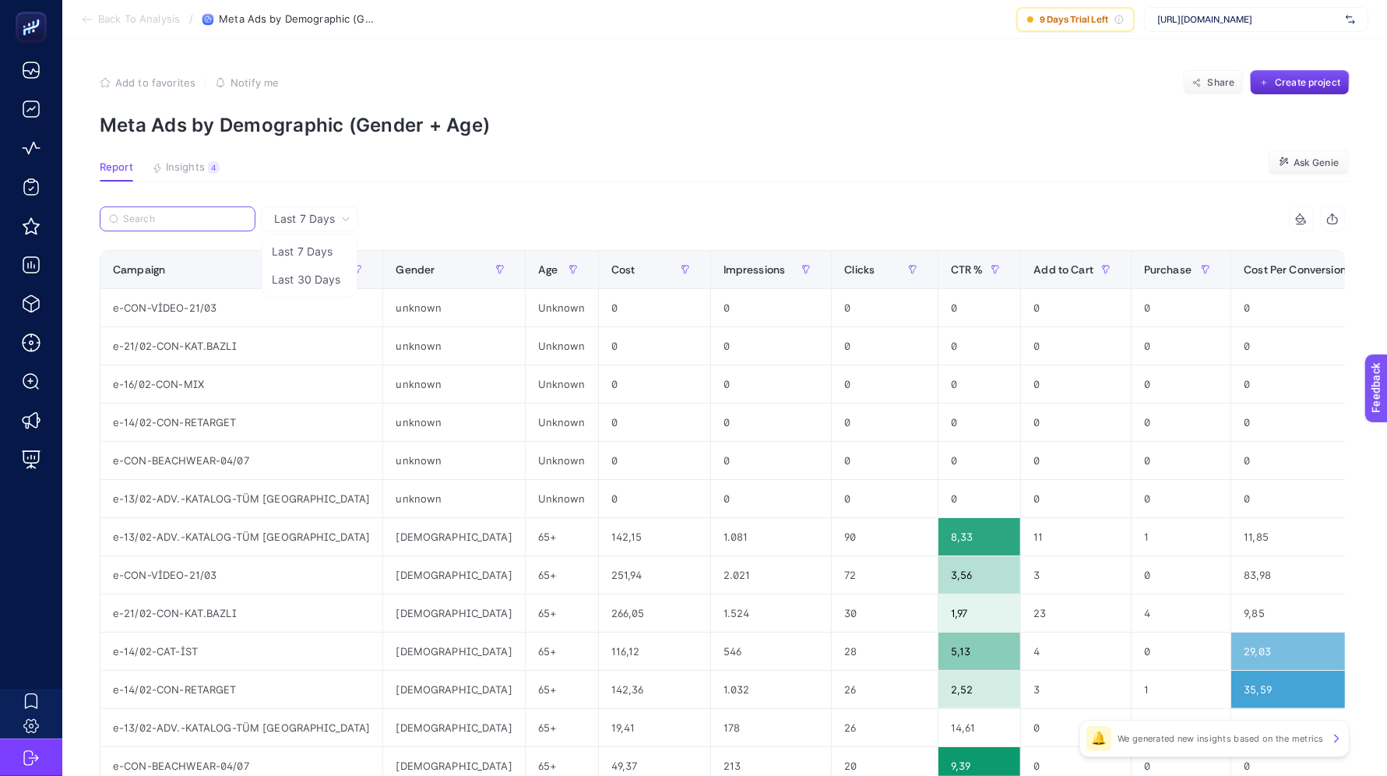
click at [142, 220] on input "Search" at bounding box center [184, 219] width 123 height 12
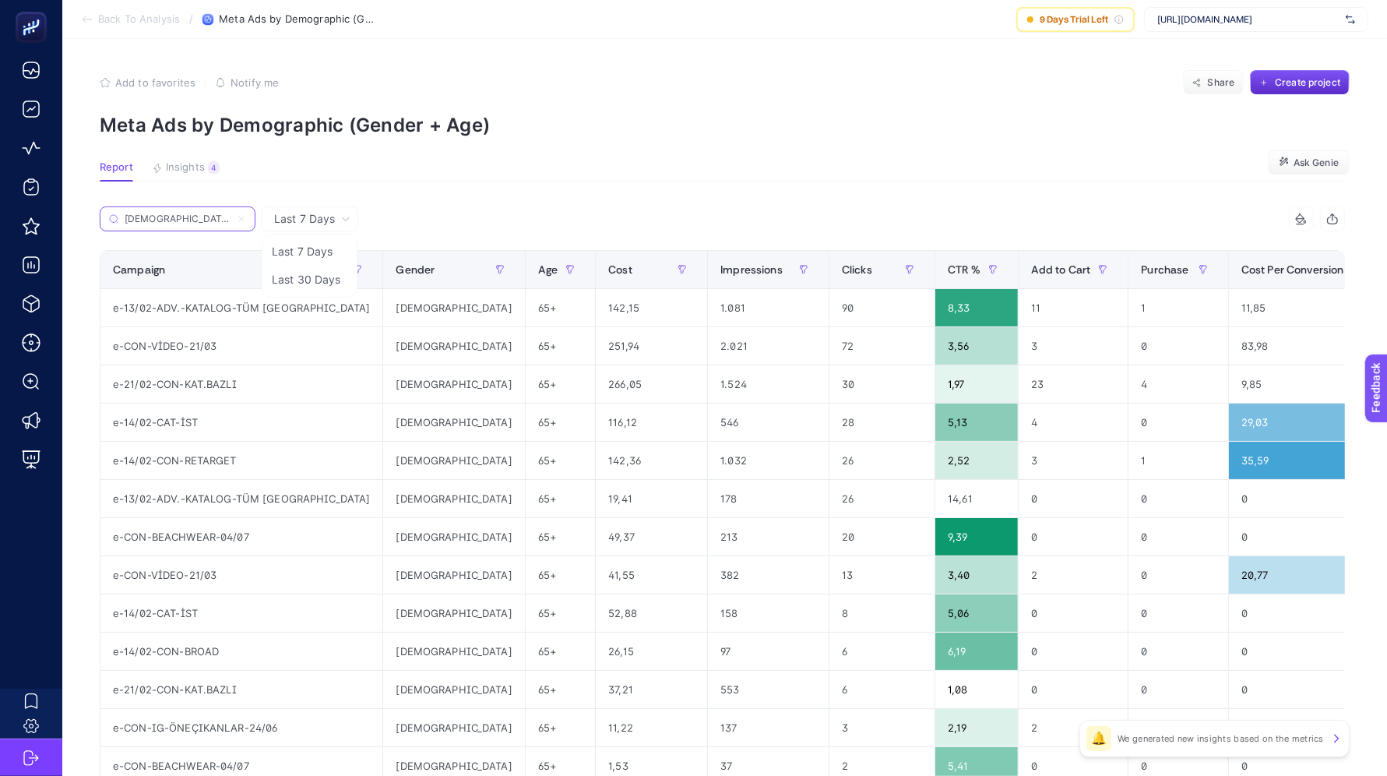
type input "[DEMOGRAPHIC_DATA]"
click at [521, 230] on div "[DEMOGRAPHIC_DATA]" at bounding box center [411, 223] width 623 height 34
click at [396, 274] on span "Gender" at bounding box center [415, 269] width 39 height 12
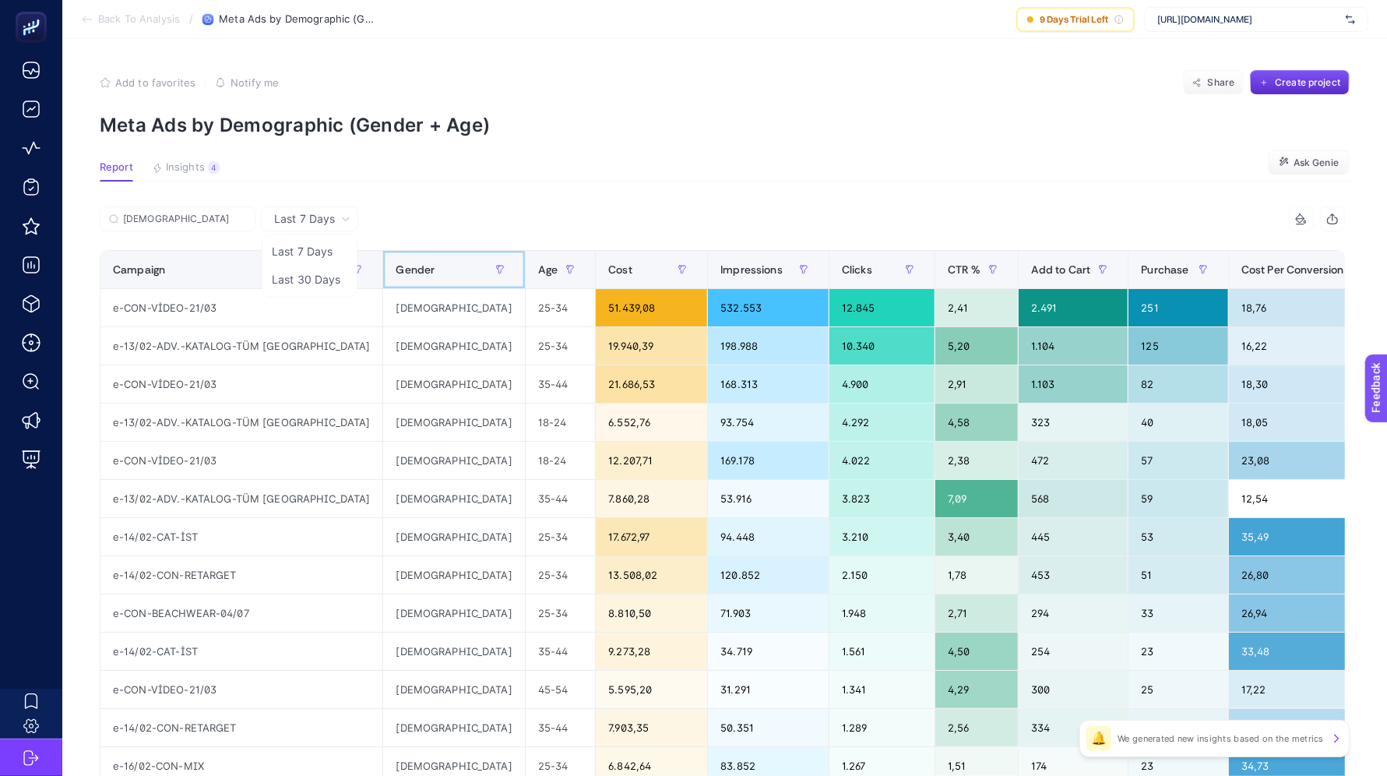
click at [396, 266] on span "Gender" at bounding box center [415, 269] width 39 height 12
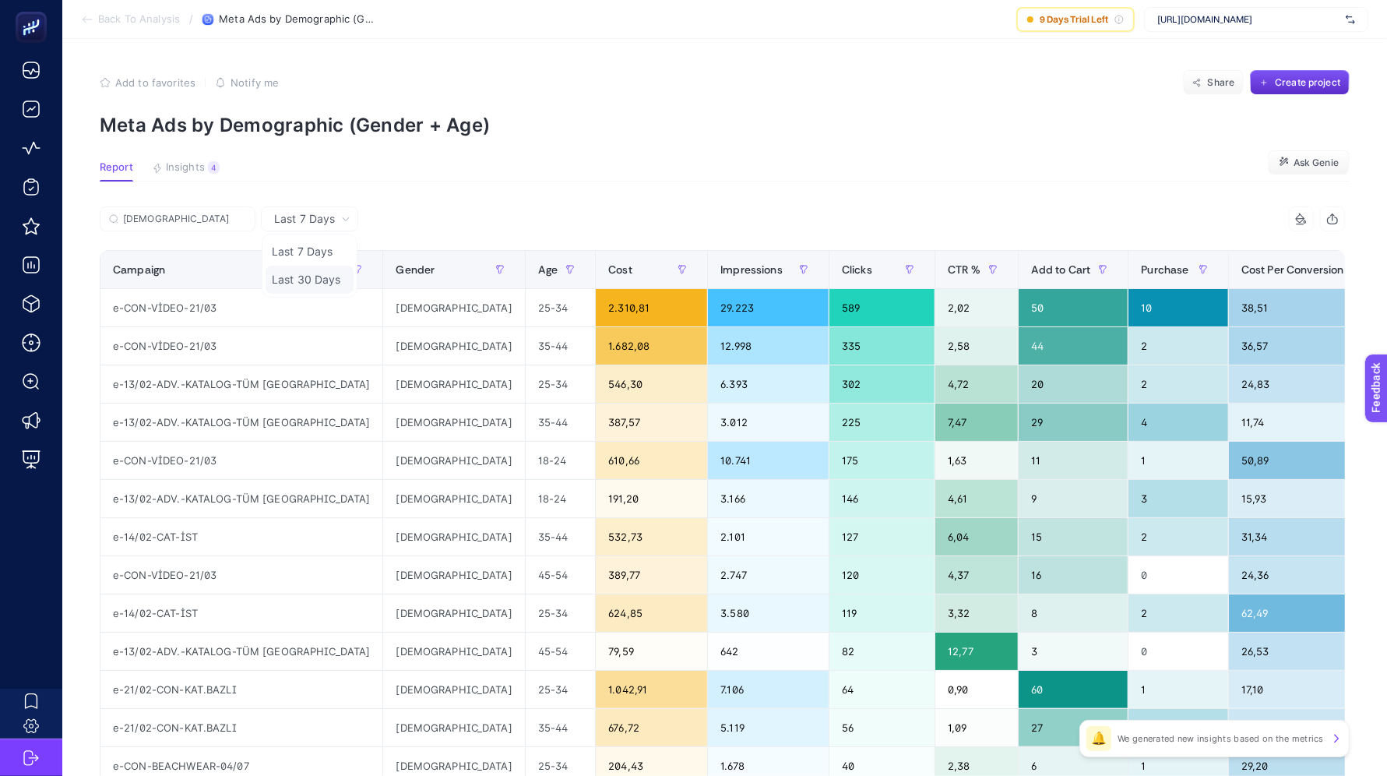
click at [295, 286] on li "Last 30 Days" at bounding box center [310, 280] width 88 height 28
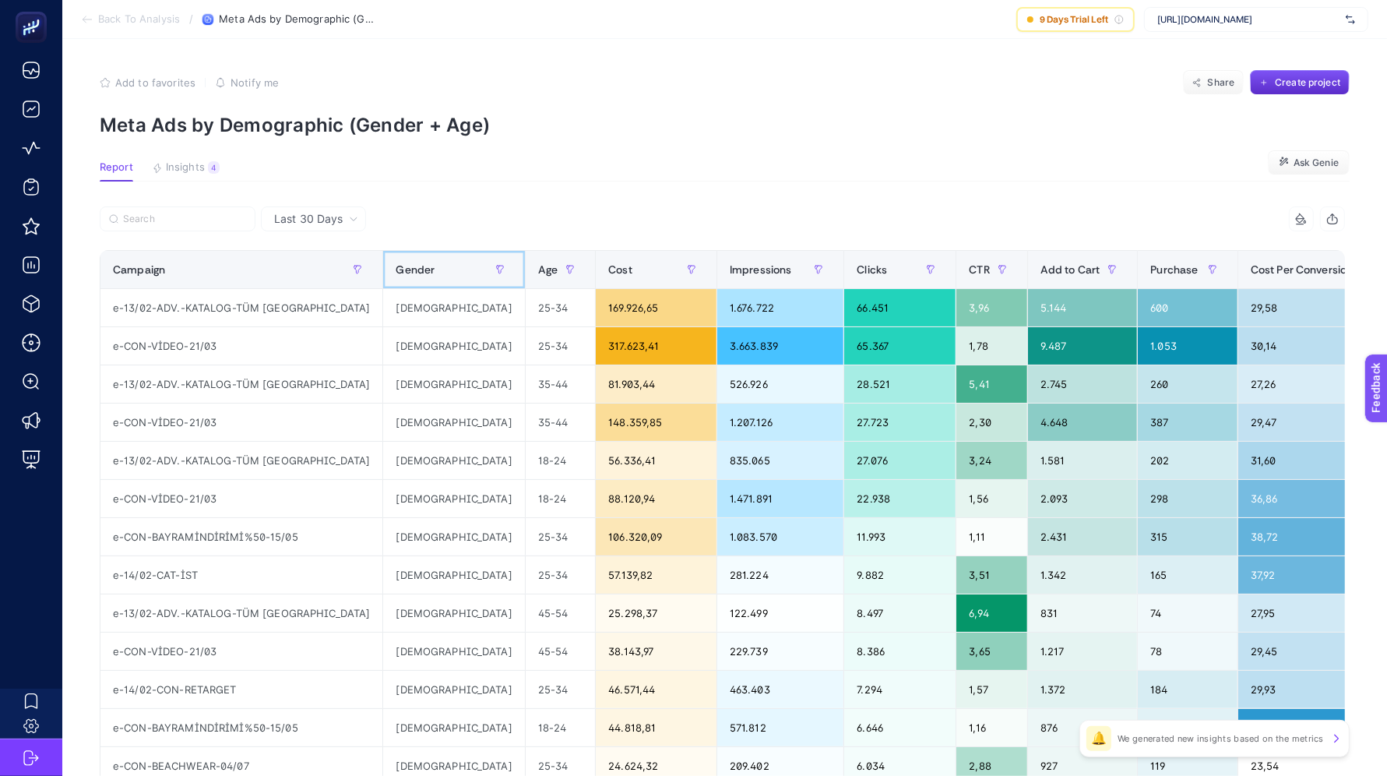
click at [396, 270] on span "Gender" at bounding box center [415, 269] width 39 height 12
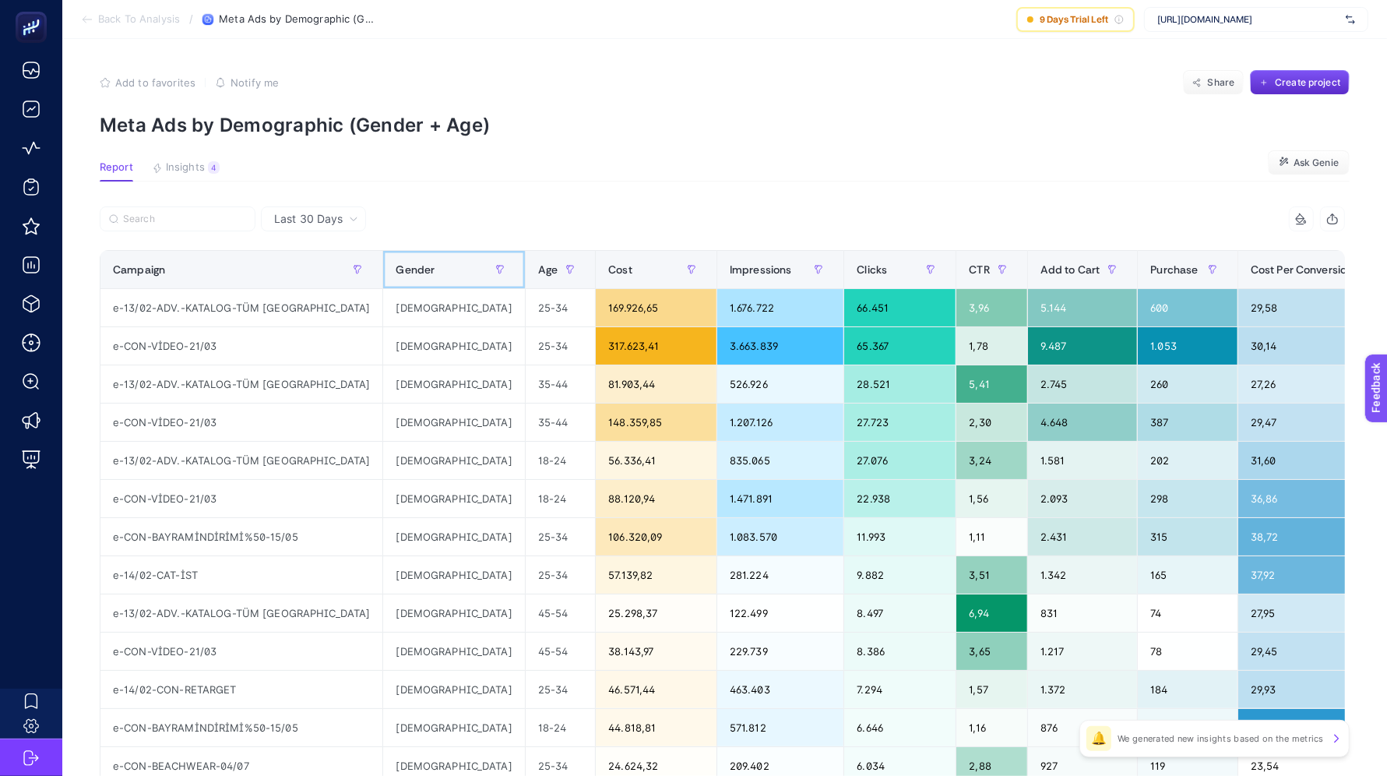
click at [396, 270] on span "Gender" at bounding box center [415, 269] width 39 height 12
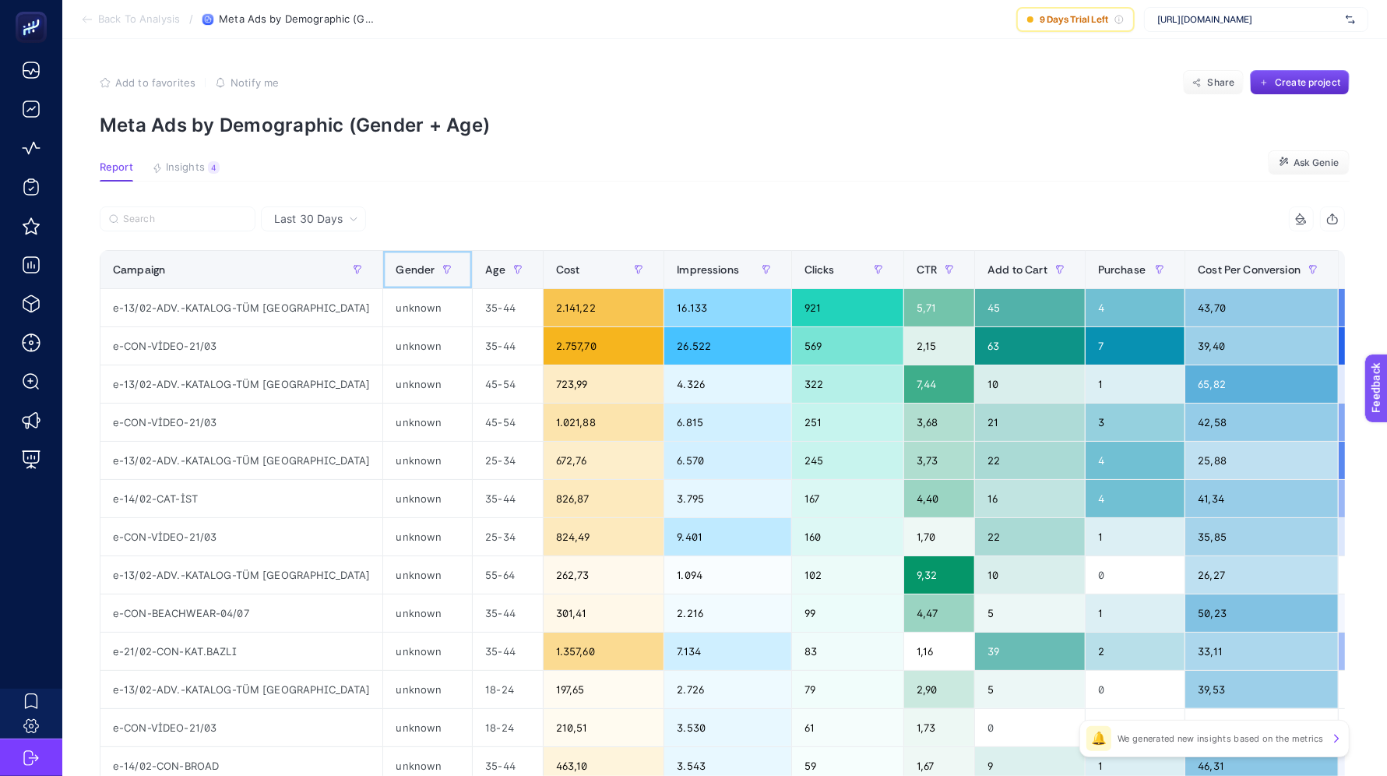
click at [396, 270] on span "Gender" at bounding box center [415, 269] width 39 height 12
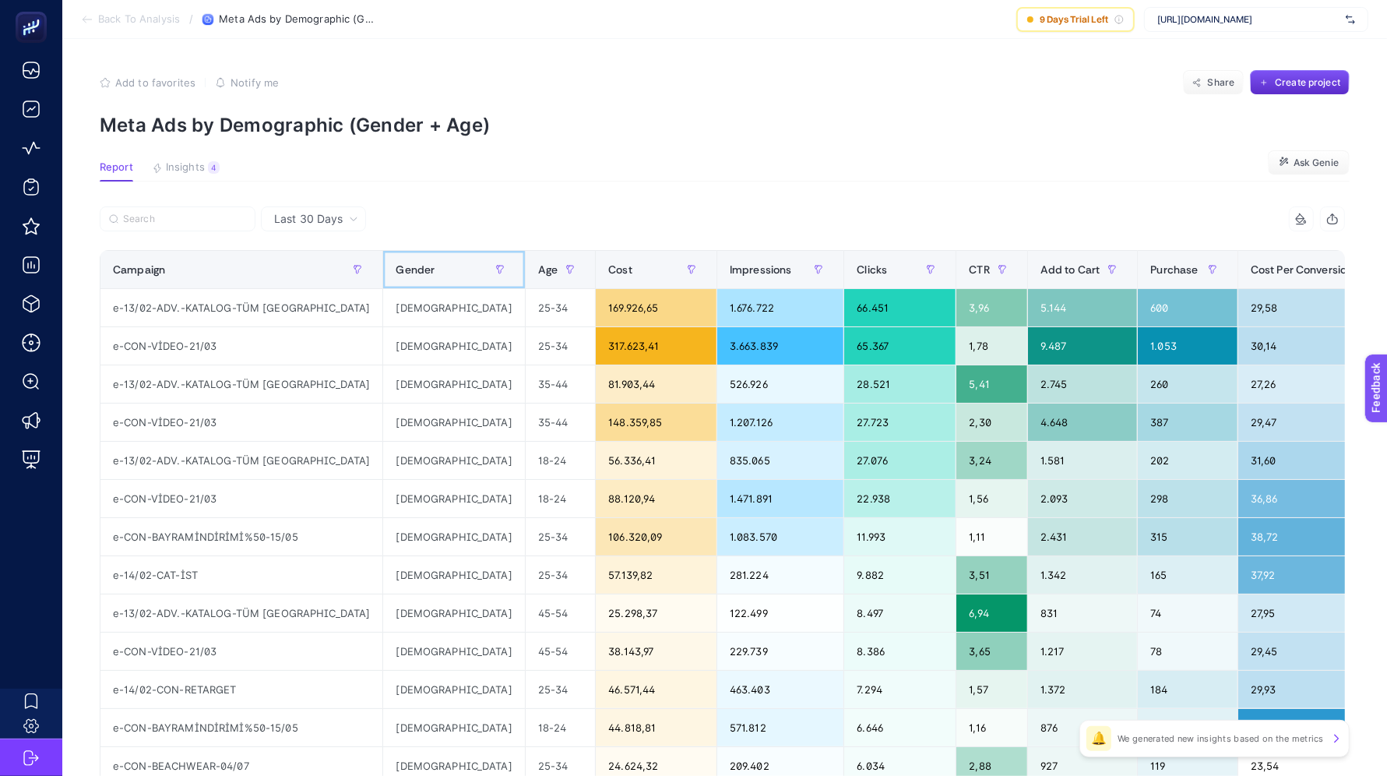
click at [396, 266] on span "Gender" at bounding box center [415, 269] width 39 height 12
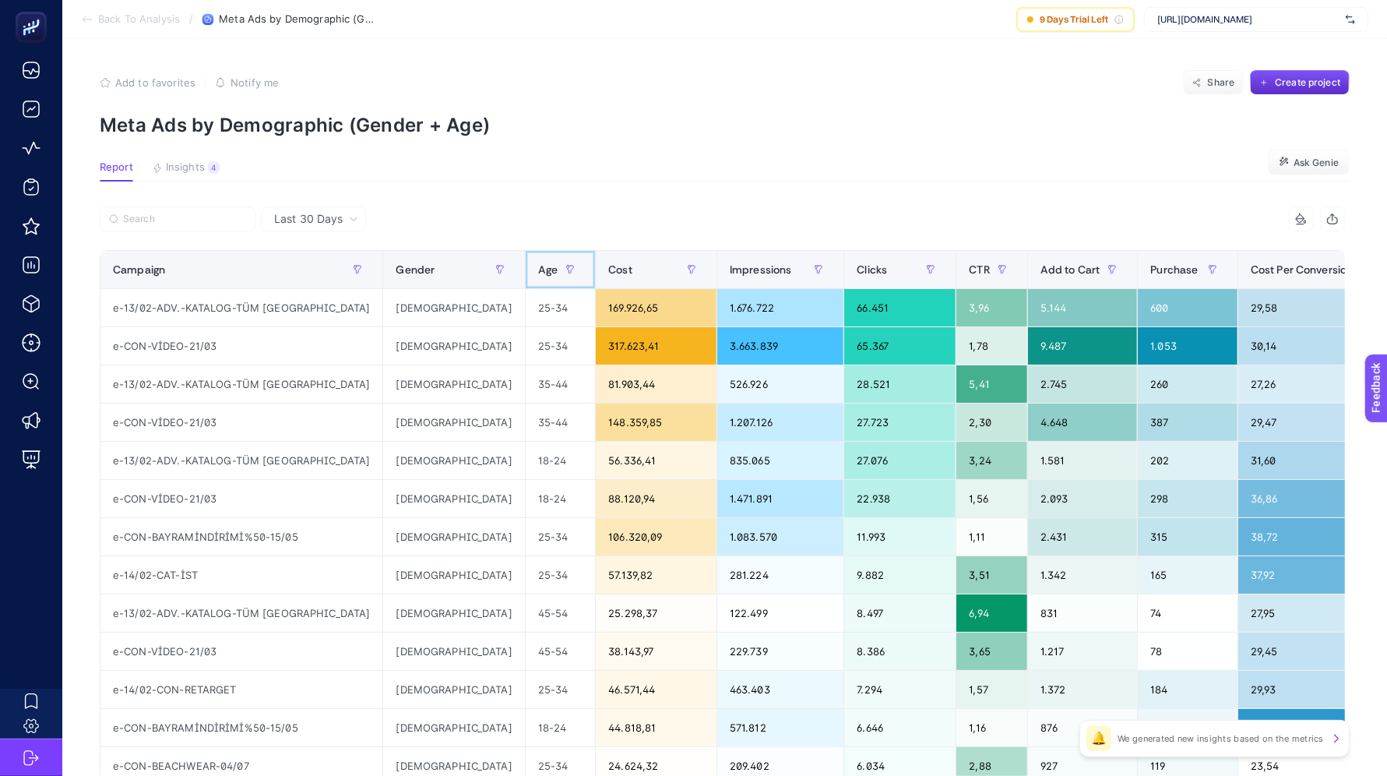
click at [538, 263] on span "Age" at bounding box center [547, 269] width 19 height 12
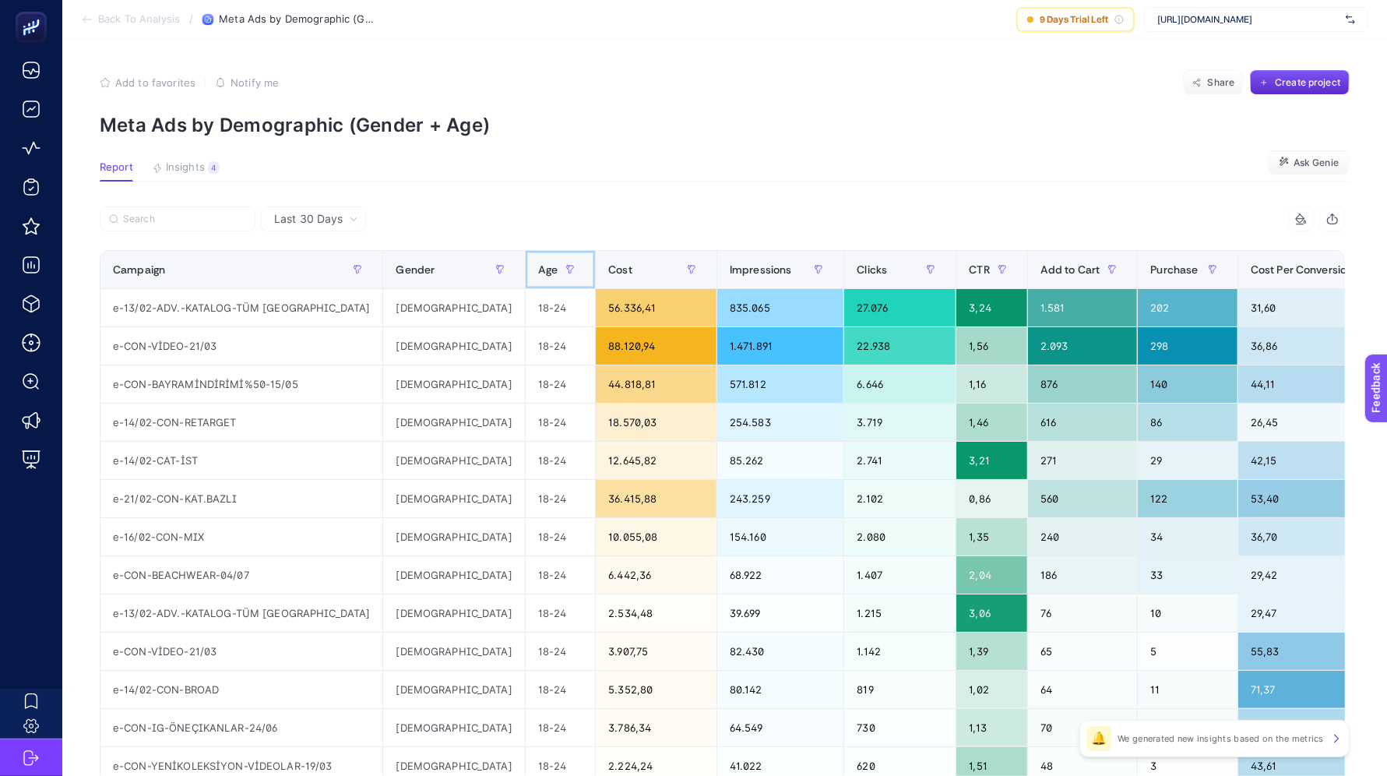
click at [525, 262] on th "Age" at bounding box center [560, 270] width 70 height 38
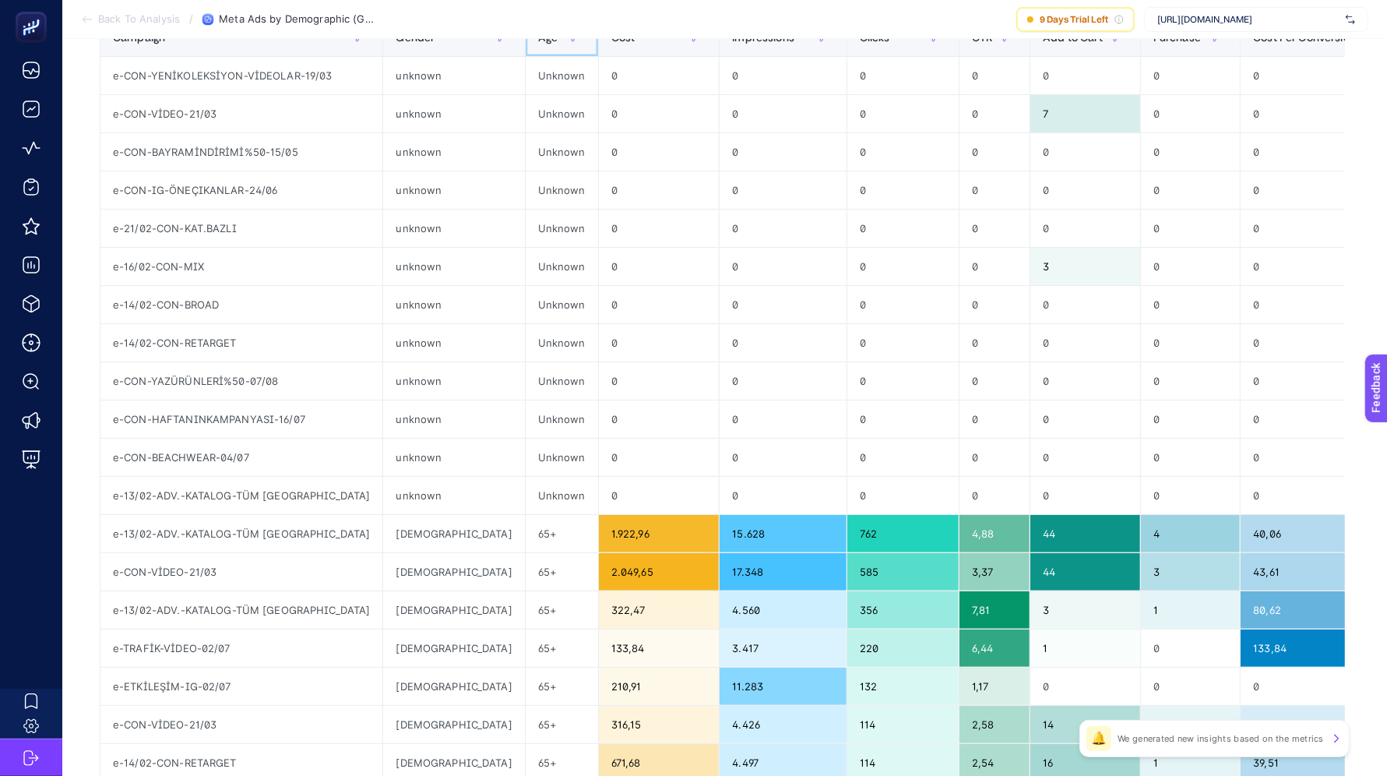
scroll to position [384, 0]
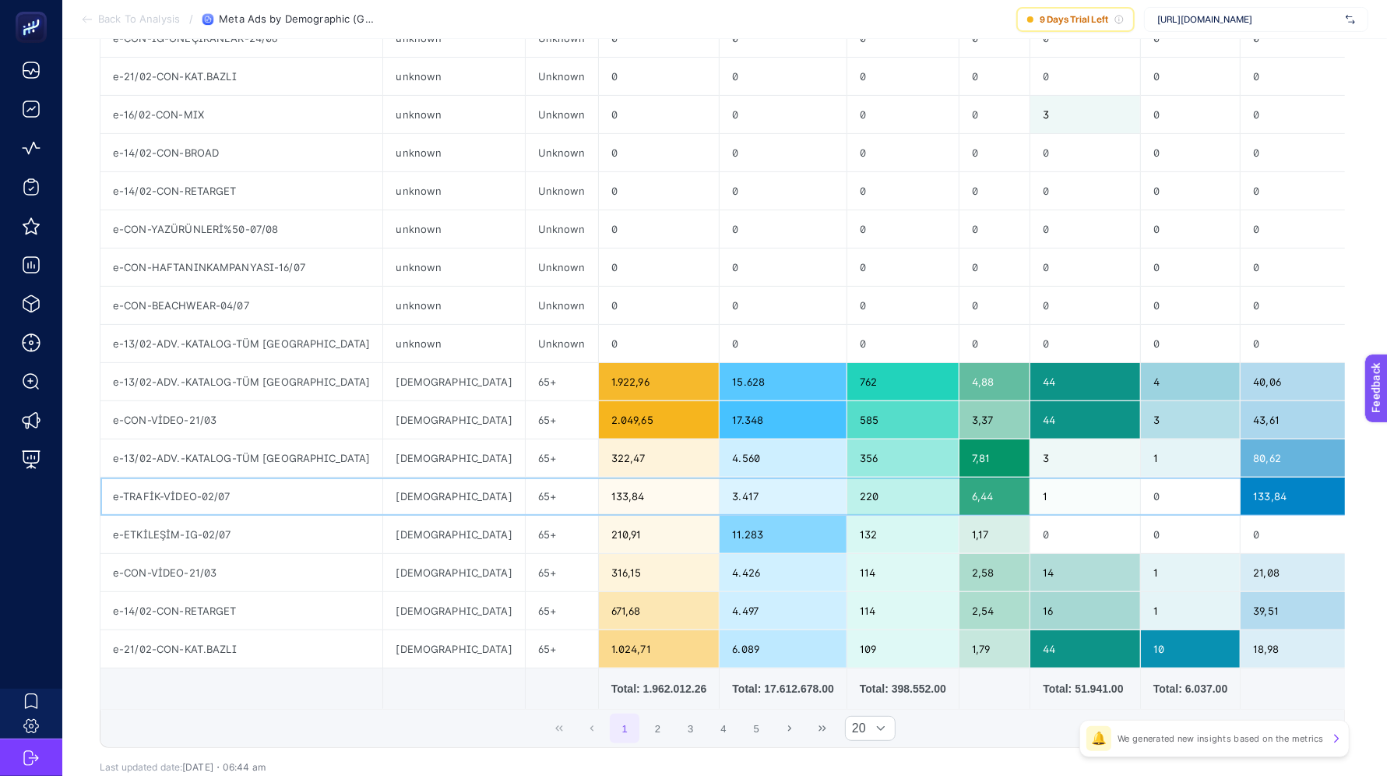
click at [526, 489] on div "65+" at bounding box center [562, 495] width 72 height 37
copy tr "65+"
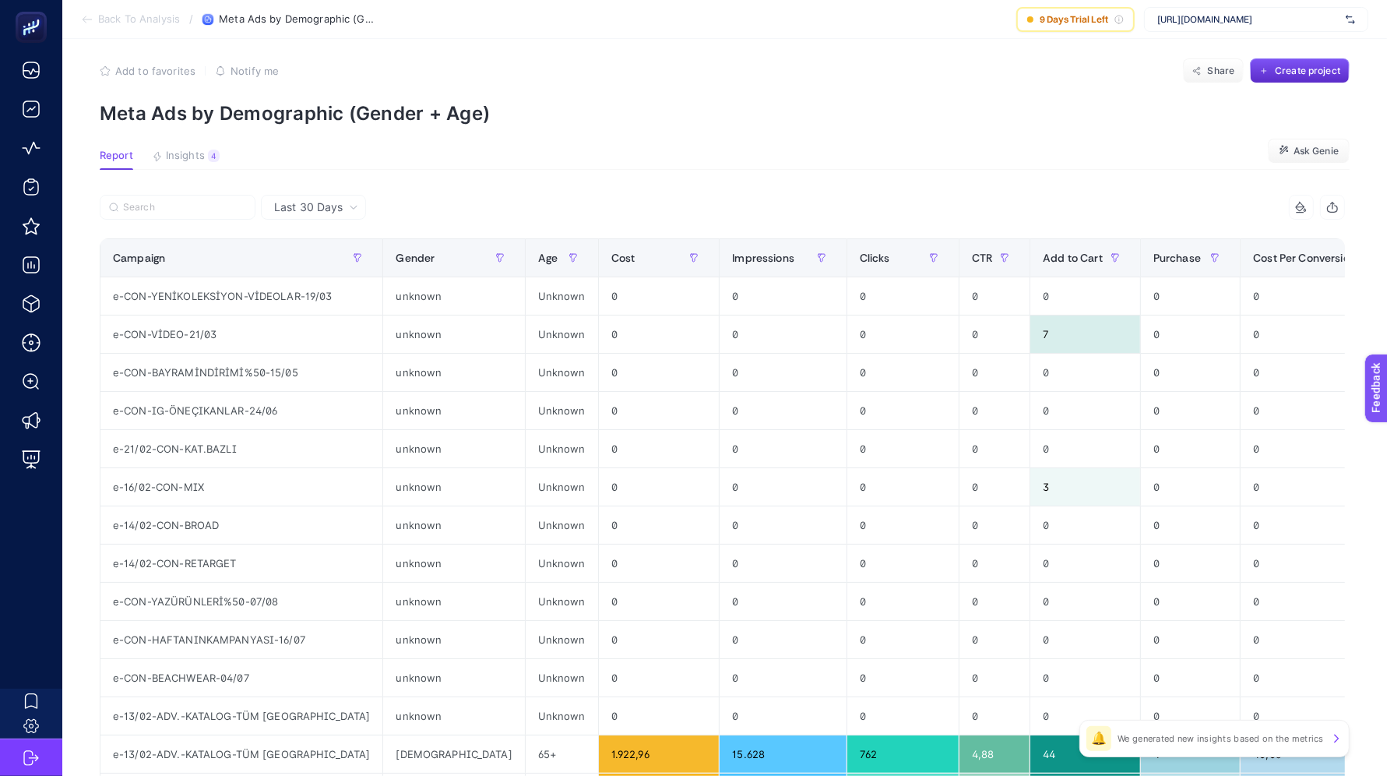
scroll to position [0, 0]
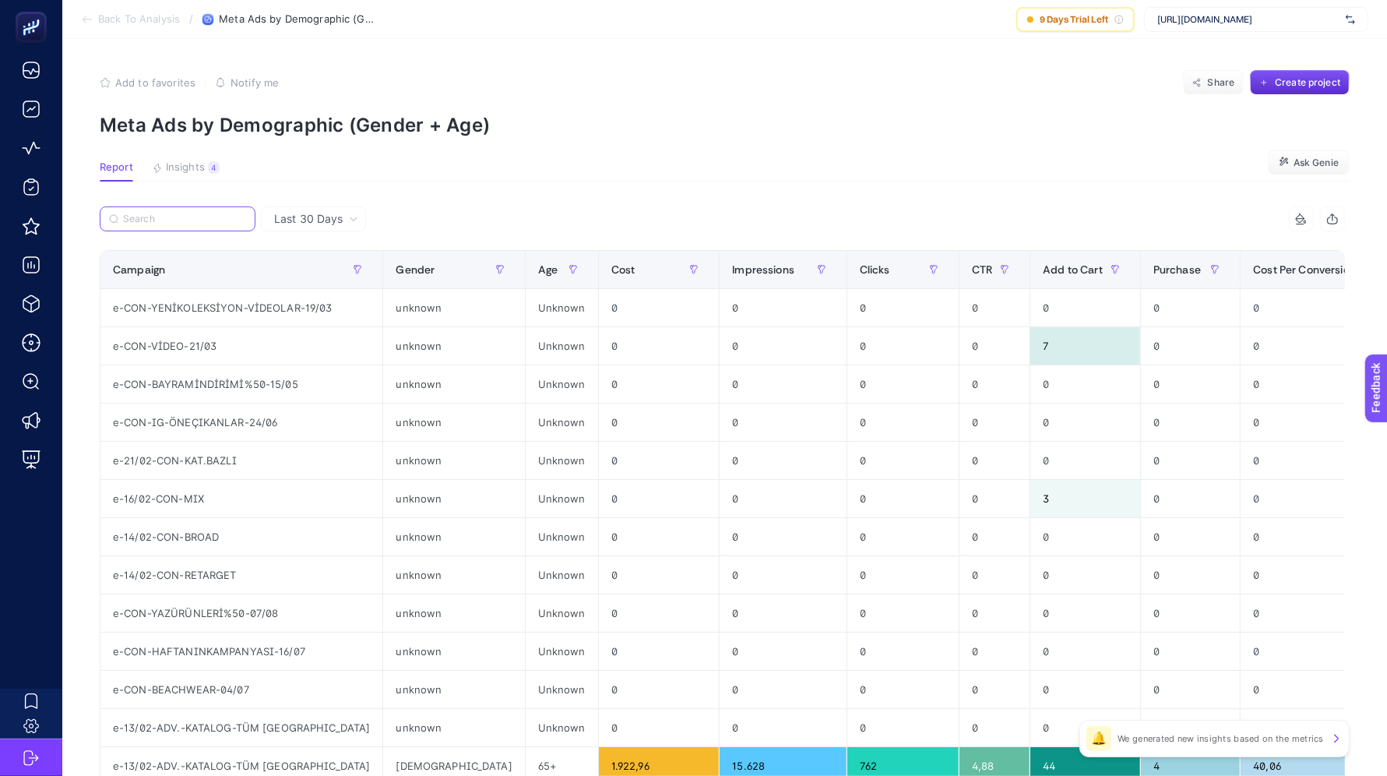
click at [209, 223] on input "Search" at bounding box center [184, 219] width 123 height 12
paste input "65+"
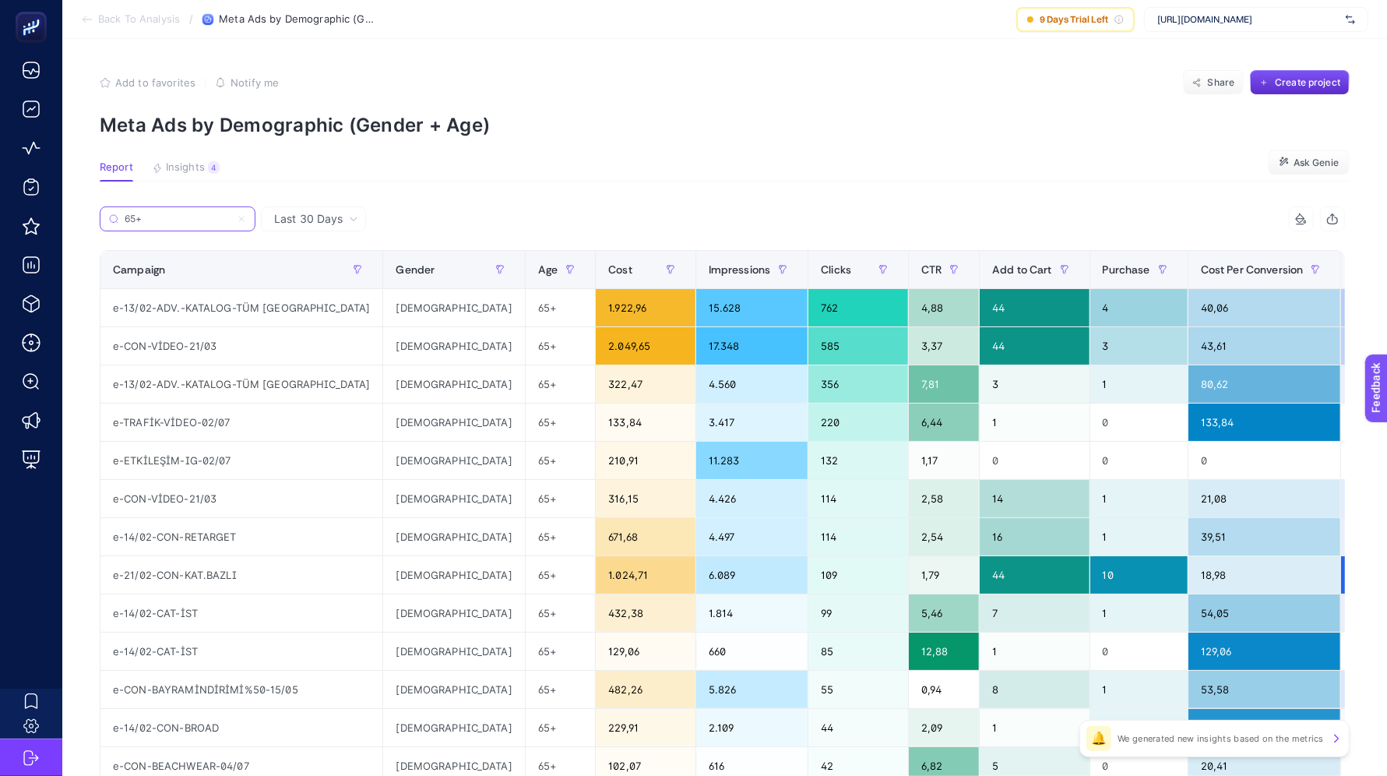
type input "65+"
click at [396, 273] on span "Gender" at bounding box center [415, 269] width 39 height 12
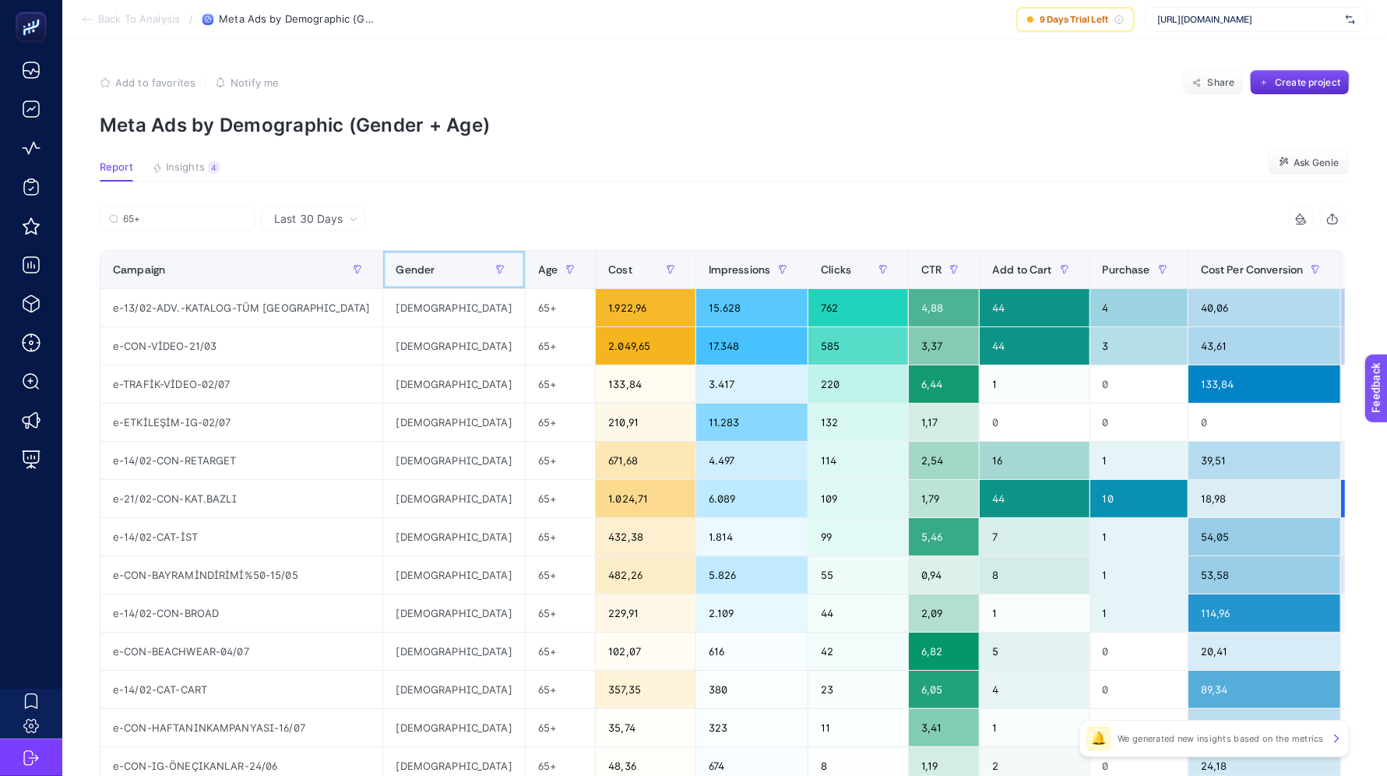
click at [383, 266] on th "Gender" at bounding box center [454, 270] width 142 height 38
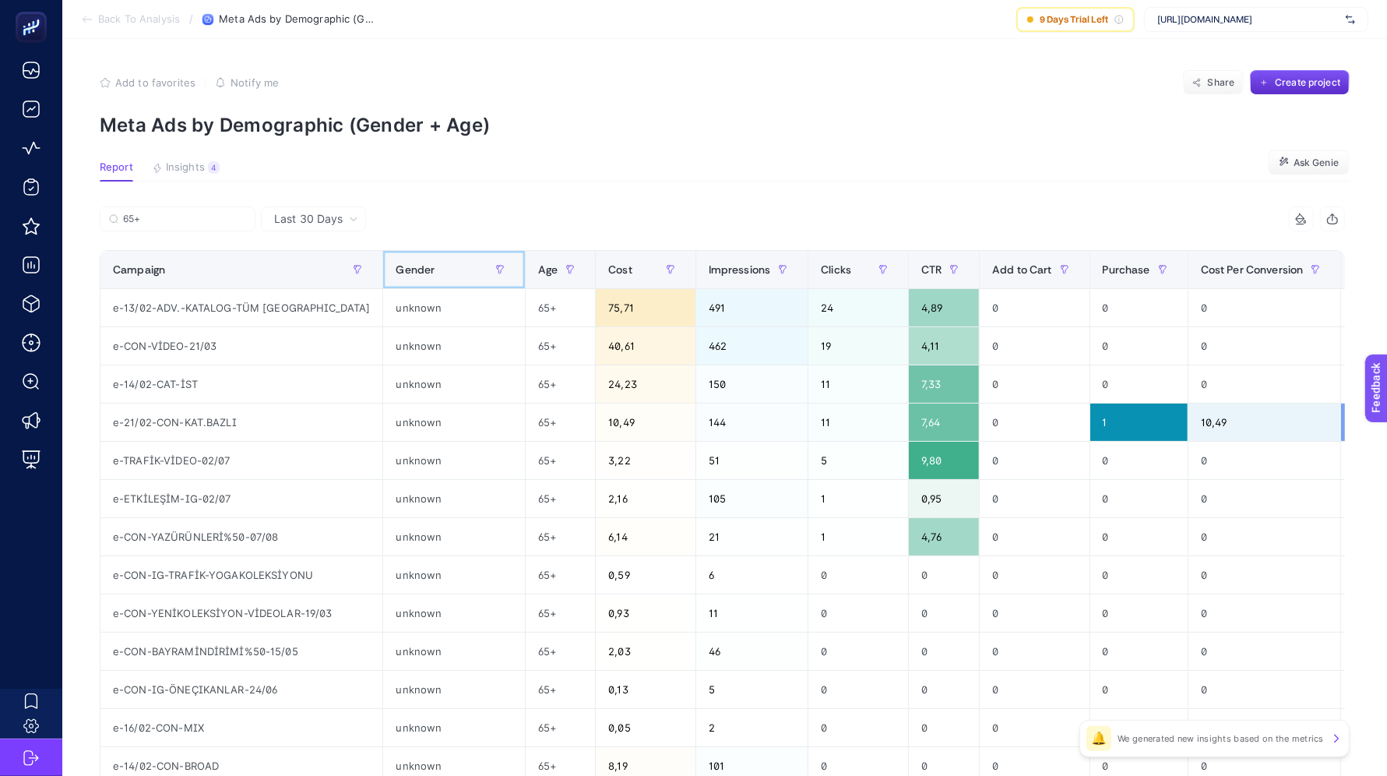
click at [383, 266] on th "Gender" at bounding box center [454, 270] width 142 height 38
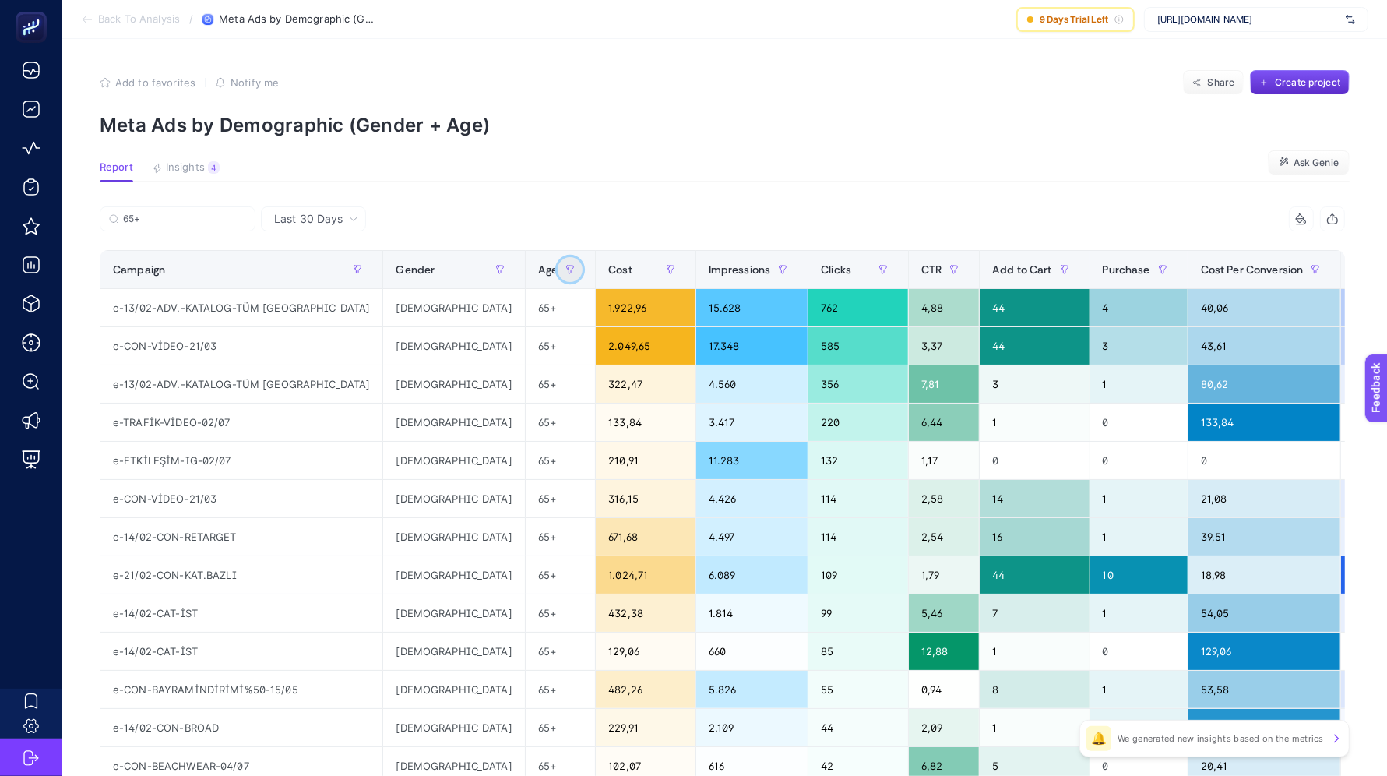
click at [565, 267] on icon "button" at bounding box center [569, 269] width 9 height 9
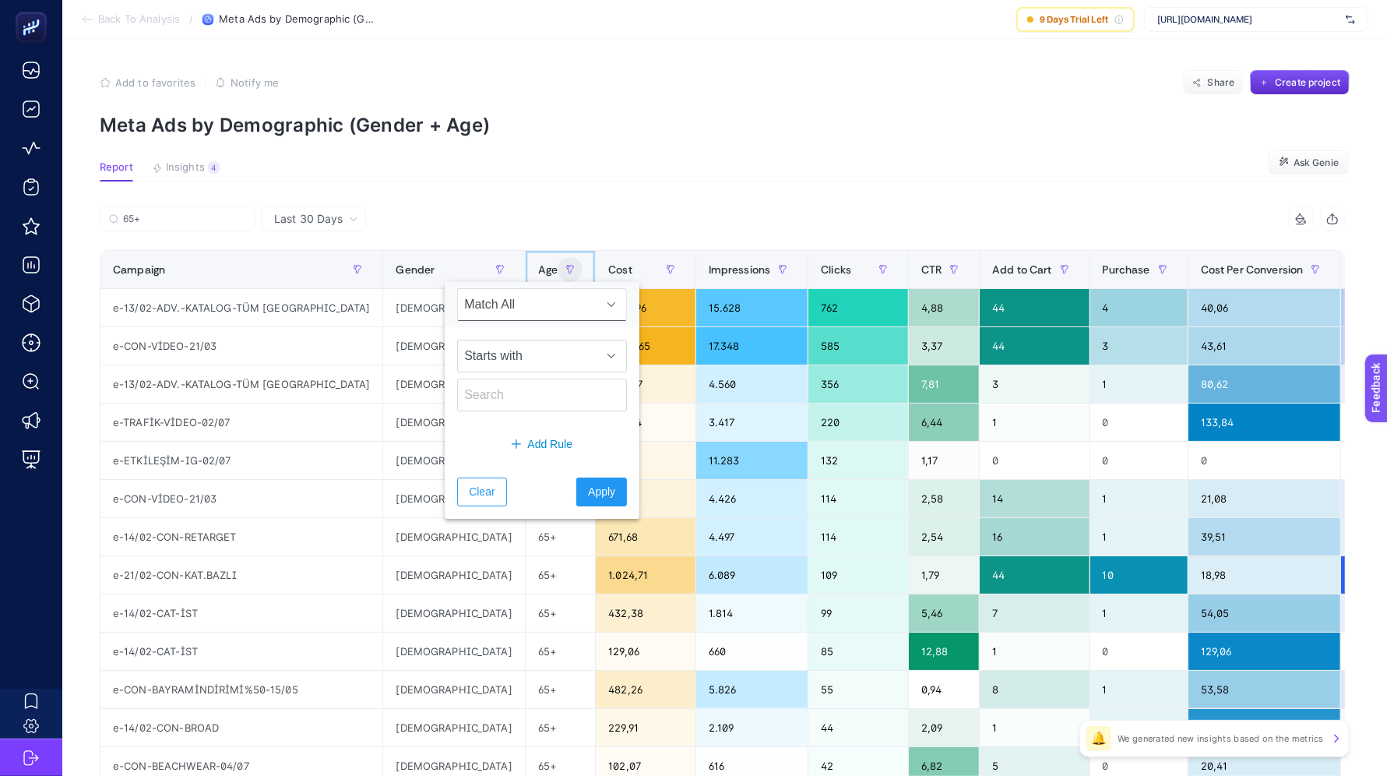
click at [525, 252] on th "Age" at bounding box center [560, 270] width 70 height 38
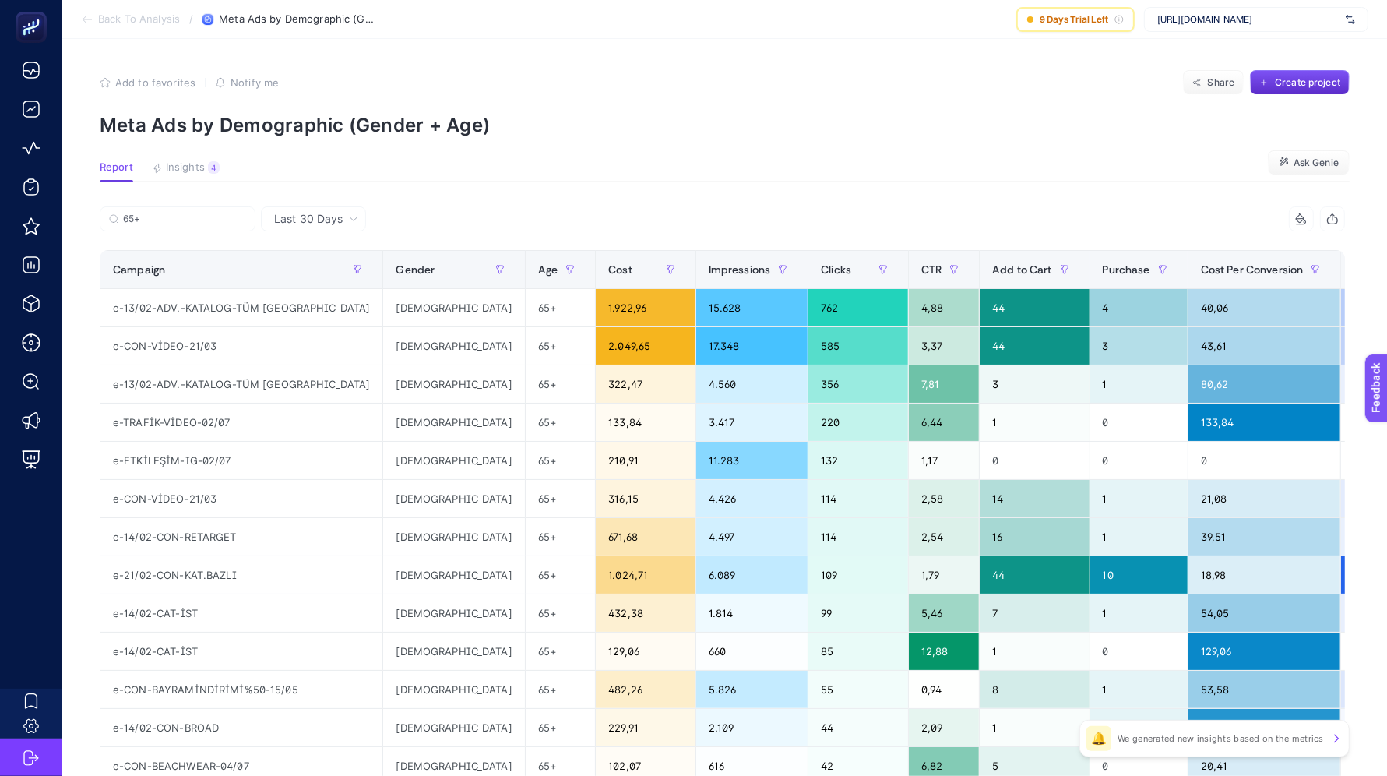
click at [103, 24] on span "Back To Analysis" at bounding box center [139, 19] width 82 height 12
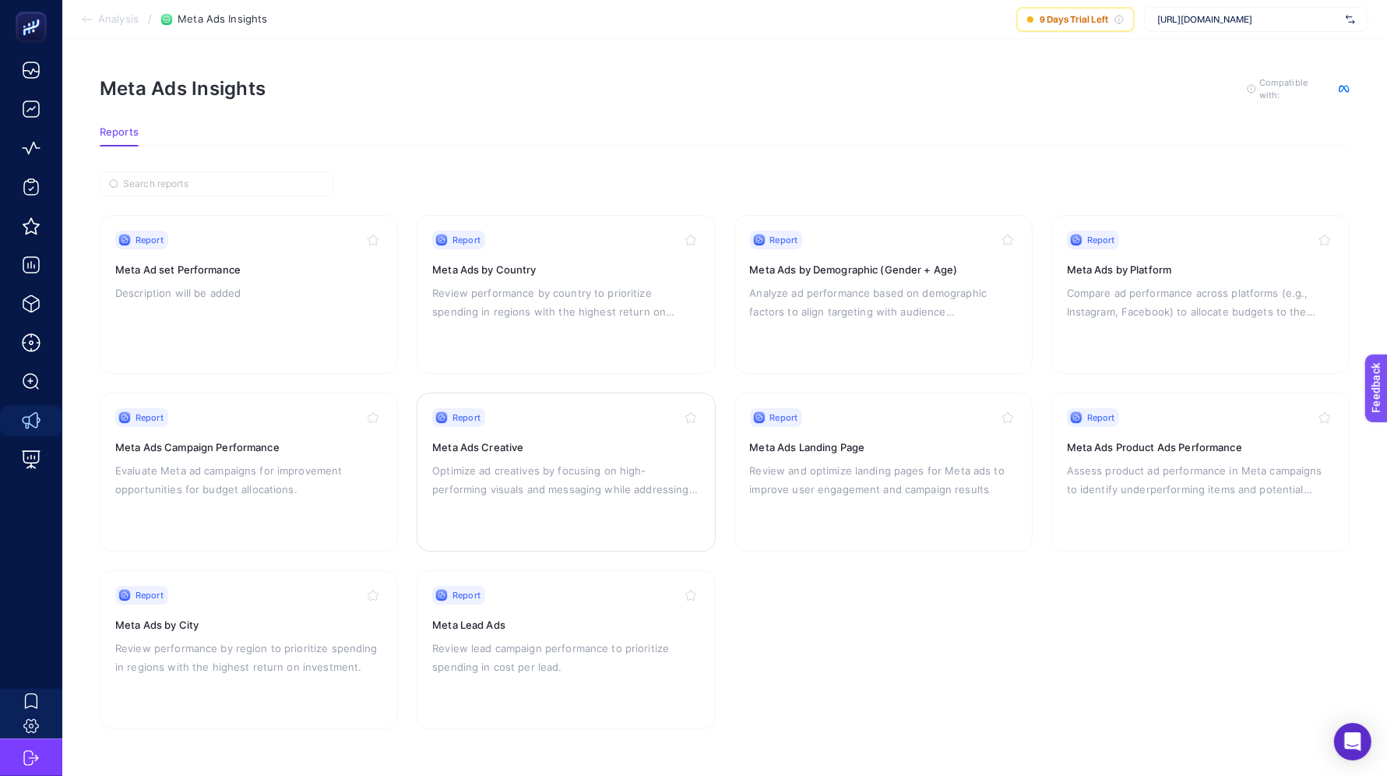
click at [477, 471] on p "Optimize ad creatives by focusing on high-performing visuals and messaging whil…" at bounding box center [565, 479] width 267 height 37
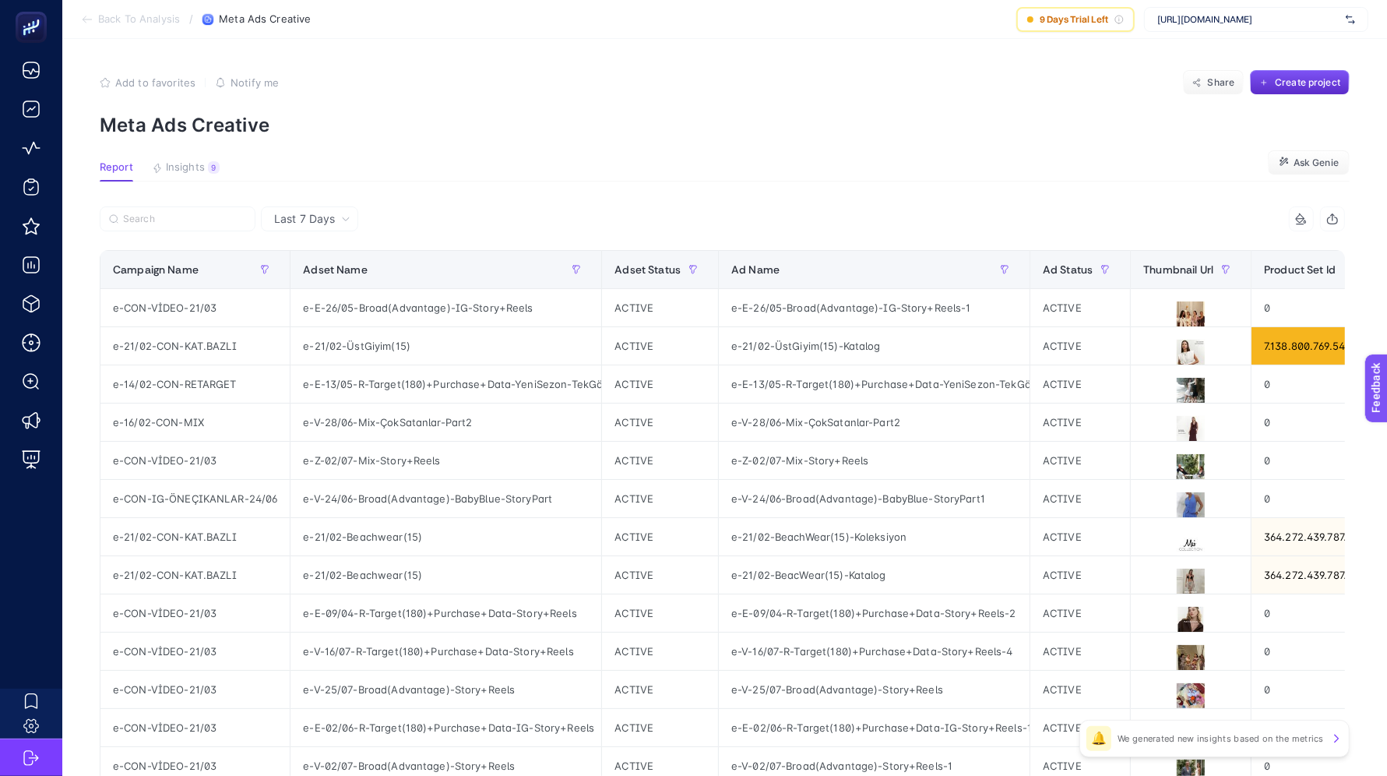
click at [119, 24] on span "Back To Analysis" at bounding box center [139, 19] width 82 height 12
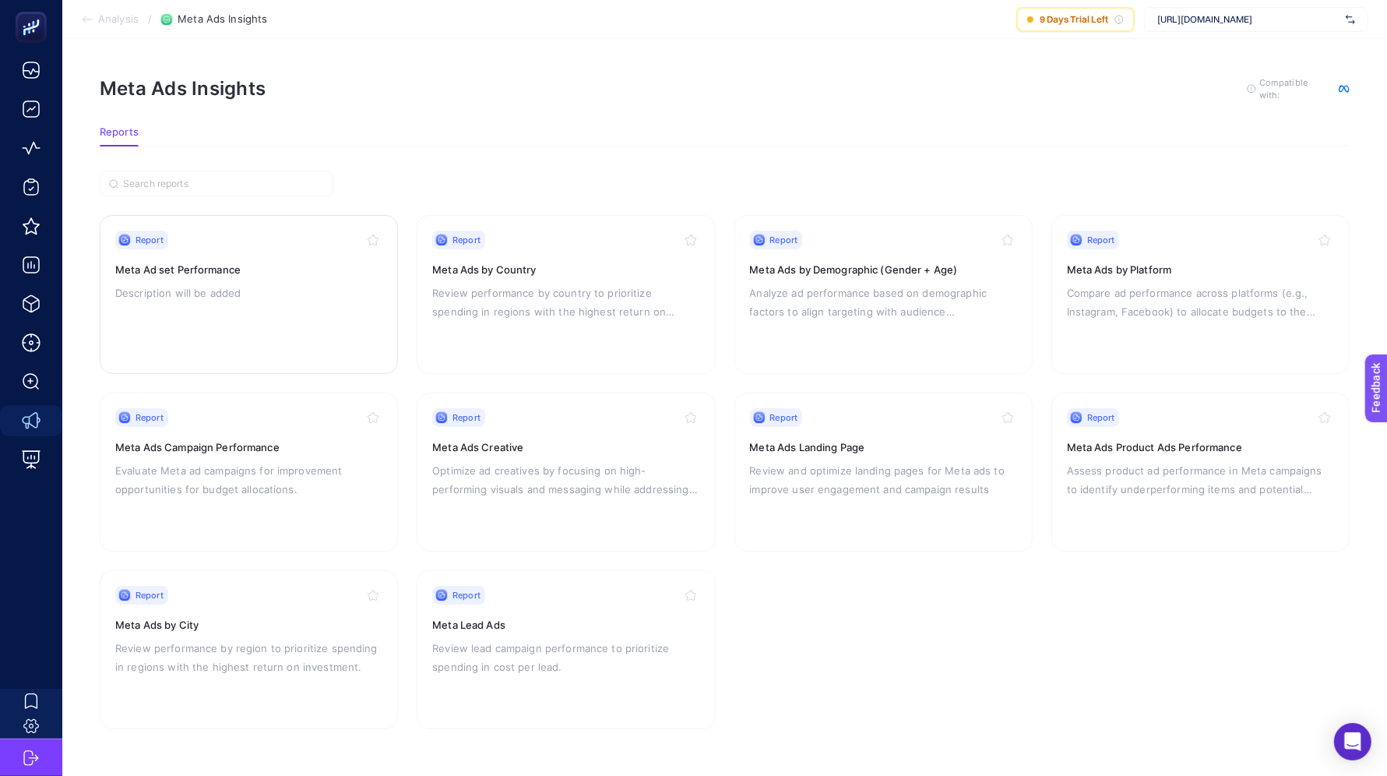
click at [227, 343] on div "Report Meta Ad set Performance Description will be added" at bounding box center [248, 294] width 267 height 128
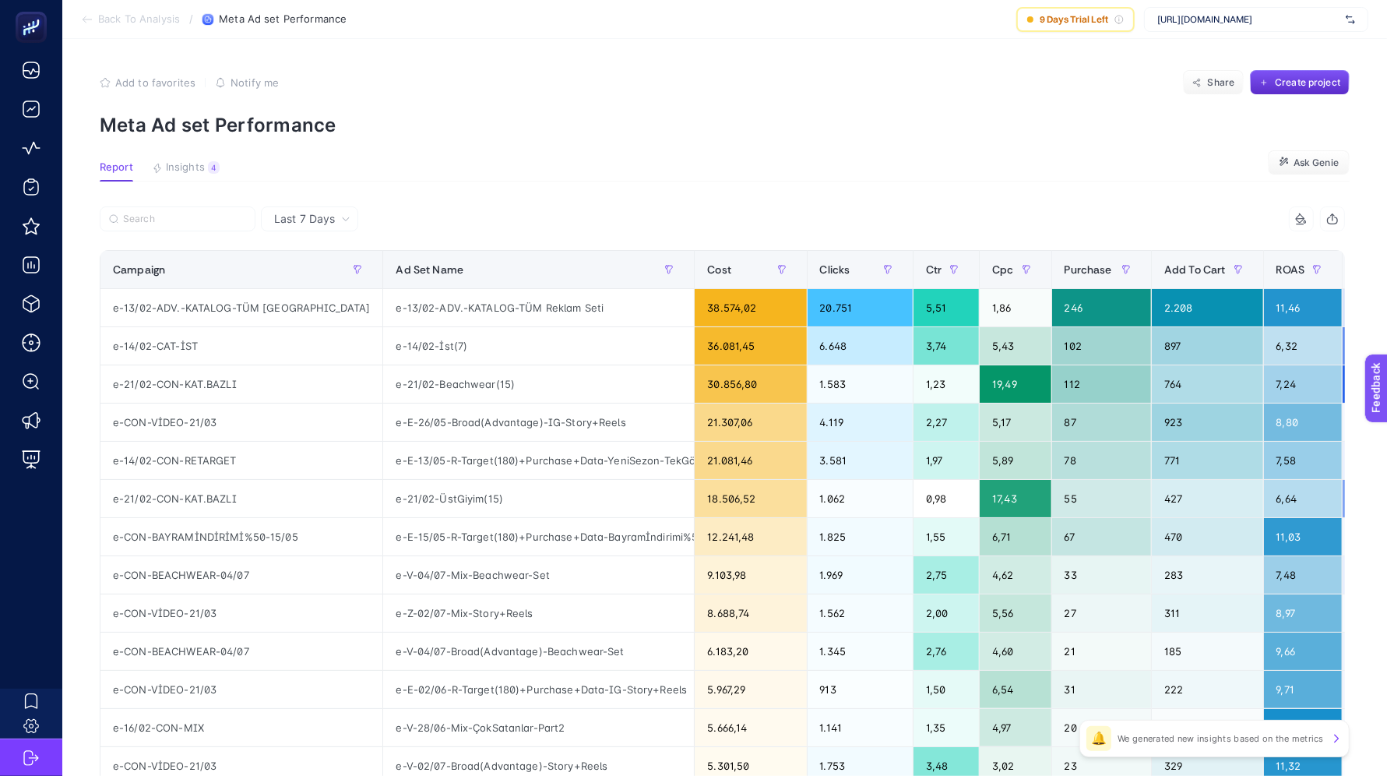
click at [123, 16] on span "Back To Analysis" at bounding box center [139, 19] width 82 height 12
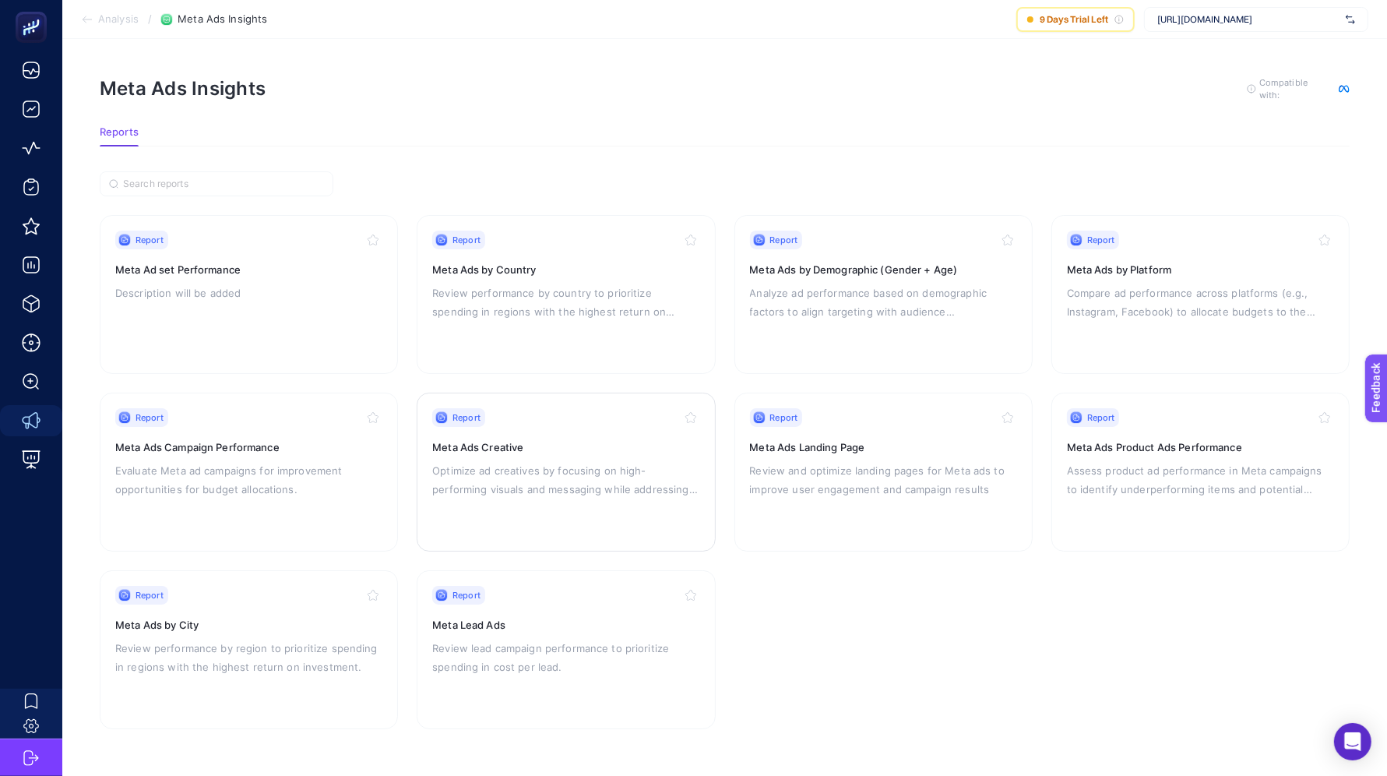
click at [631, 506] on div "Report Meta Ads Creative Optimize ad creatives by focusing on high-performing v…" at bounding box center [565, 472] width 267 height 128
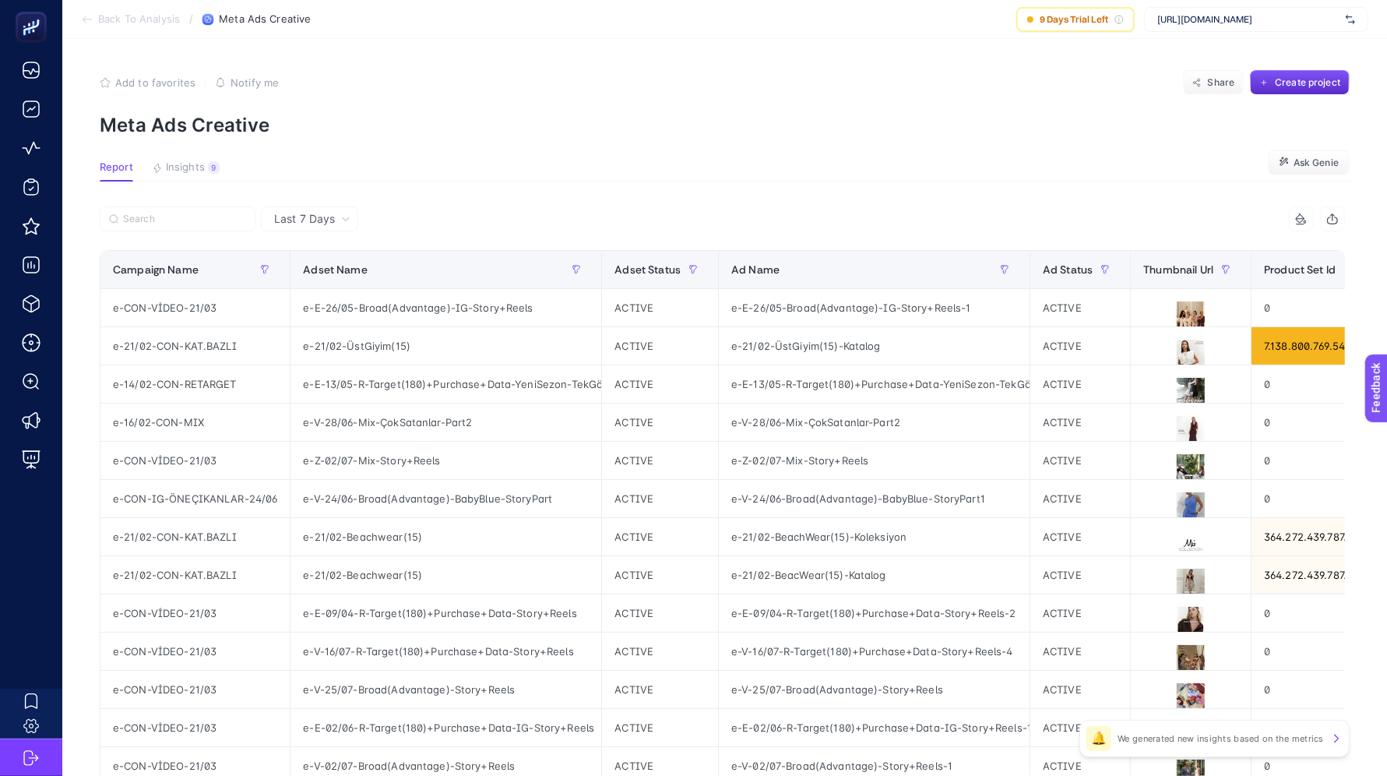
scroll to position [0, 9]
drag, startPoint x: 689, startPoint y: 789, endPoint x: 927, endPoint y: 790, distance: 238.3
click at [927, 776] on html "Back To Analysis / Meta Ads Creative 9 Days Trial Left [URL][DOMAIN_NAME] Add t…" at bounding box center [693, 388] width 1387 height 776
click at [130, 17] on span "Back To Analysis" at bounding box center [139, 19] width 82 height 12
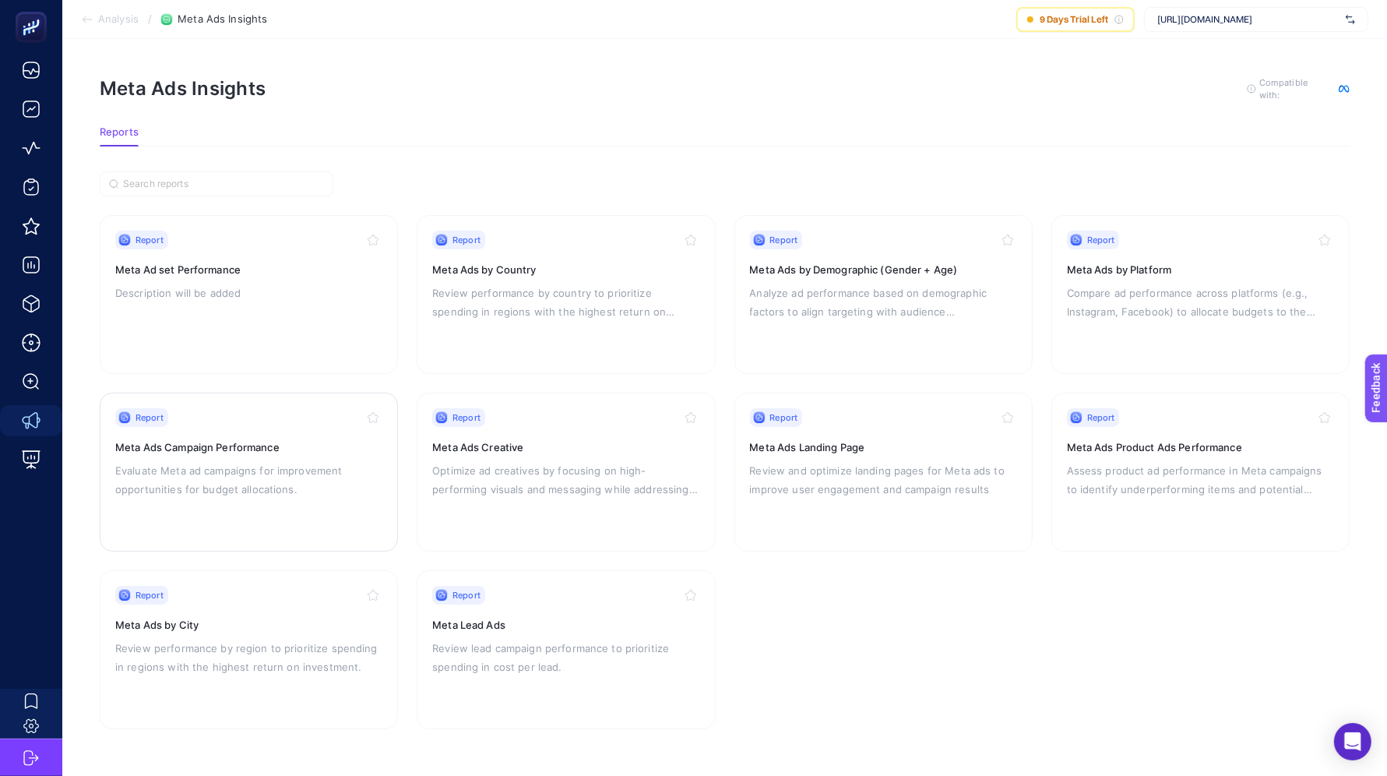
click at [148, 461] on p "Evaluate Meta ad campaigns for improvement opportunities for budget allocations." at bounding box center [248, 479] width 267 height 37
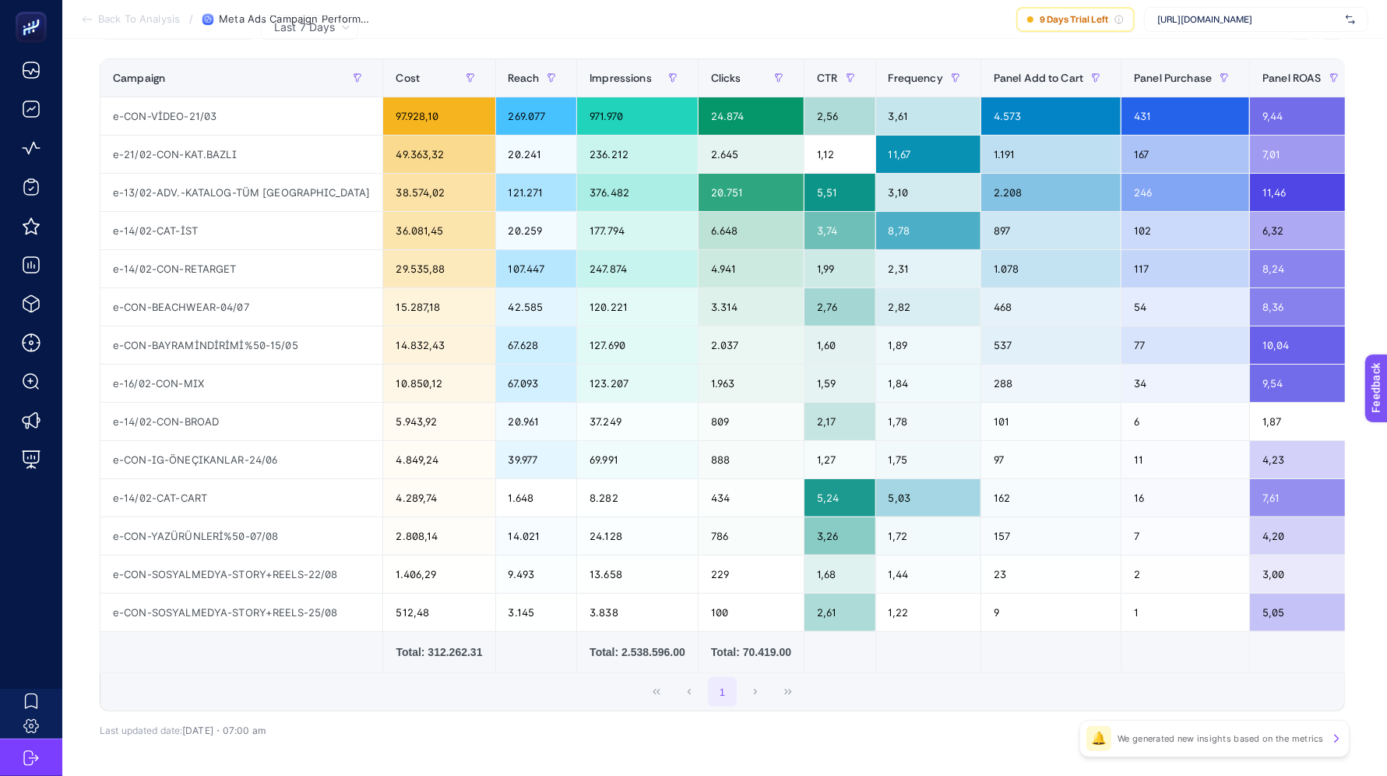
scroll to position [0, 9]
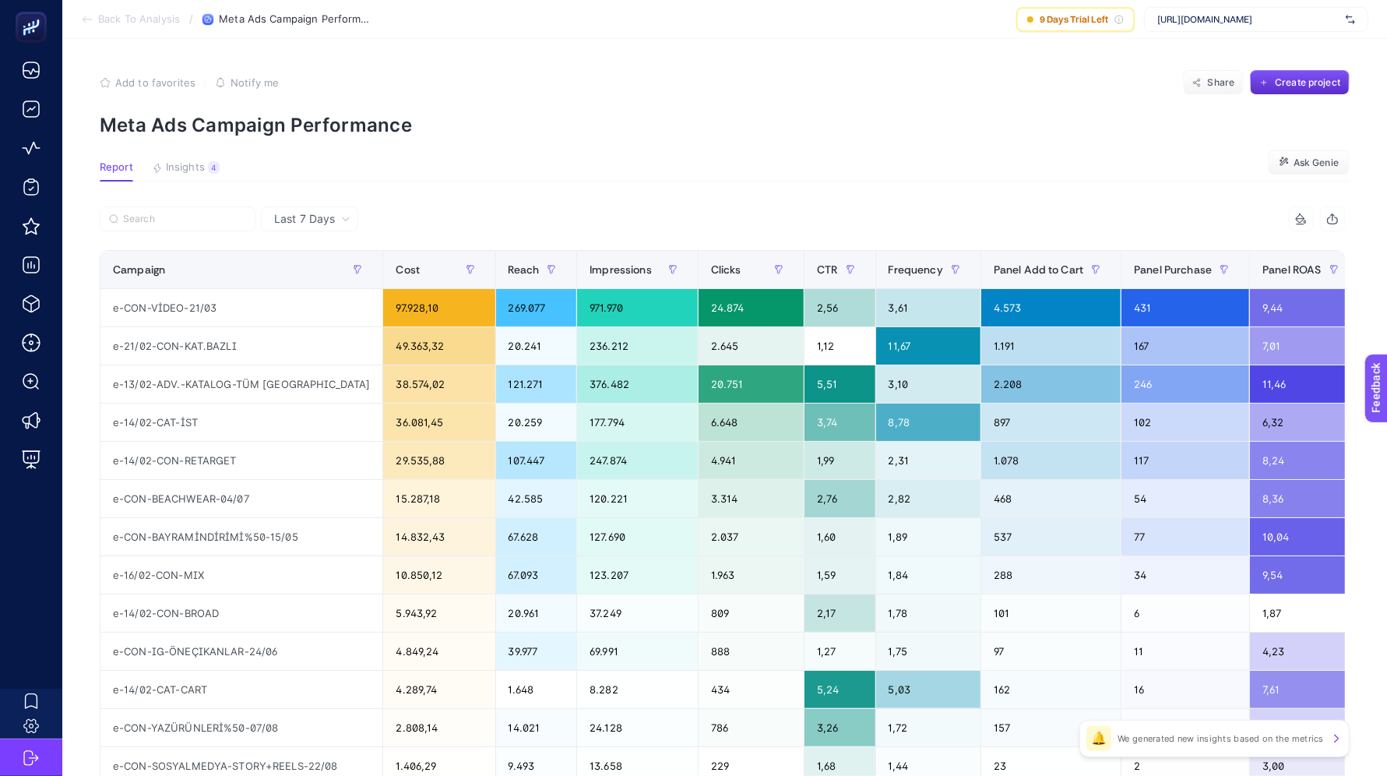
click at [114, 8] on section "Back To Analysis / Meta Ads Campaign Performance 9 Days Trial Left [URL][DOMAIN…" at bounding box center [724, 19] width 1324 height 39
click at [113, 9] on section "Back To Analysis / Meta Ads Campaign Performance 9 Days Trial Left [URL][DOMAIN…" at bounding box center [724, 19] width 1324 height 39
click at [113, 17] on span "Back To Analysis" at bounding box center [139, 19] width 82 height 12
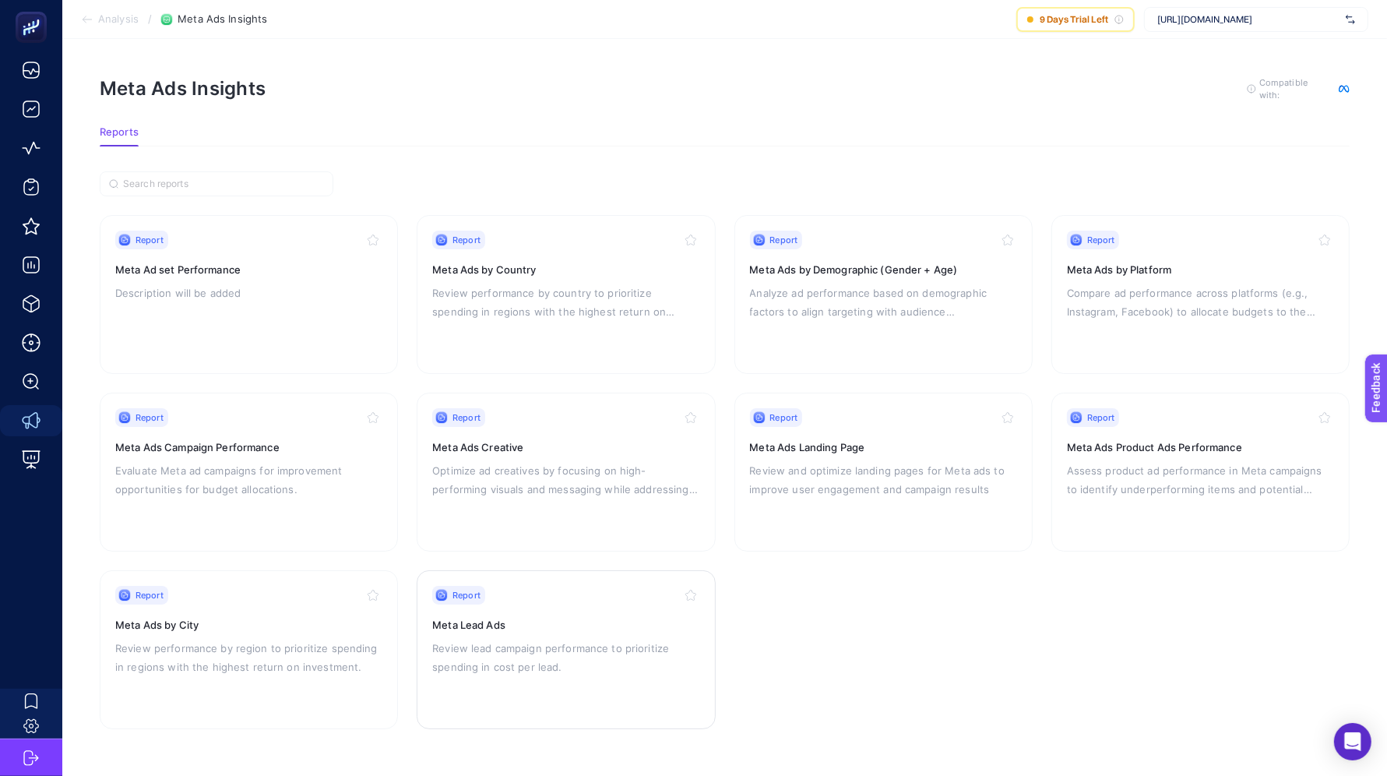
click at [481, 633] on div "Report Meta Lead Ads Review lead campaign performance to prioritize spending in…" at bounding box center [565, 650] width 267 height 128
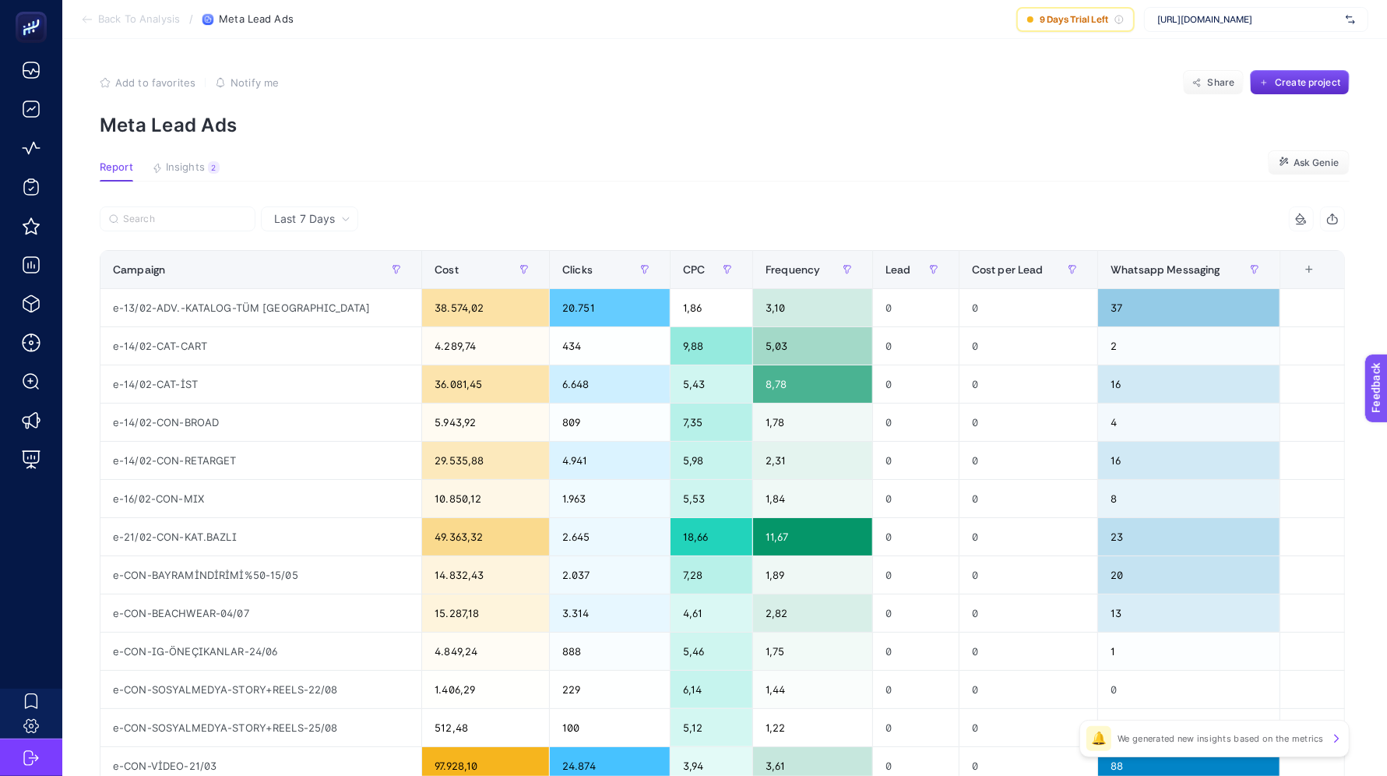
click at [143, 15] on span "Back To Analysis" at bounding box center [139, 19] width 82 height 12
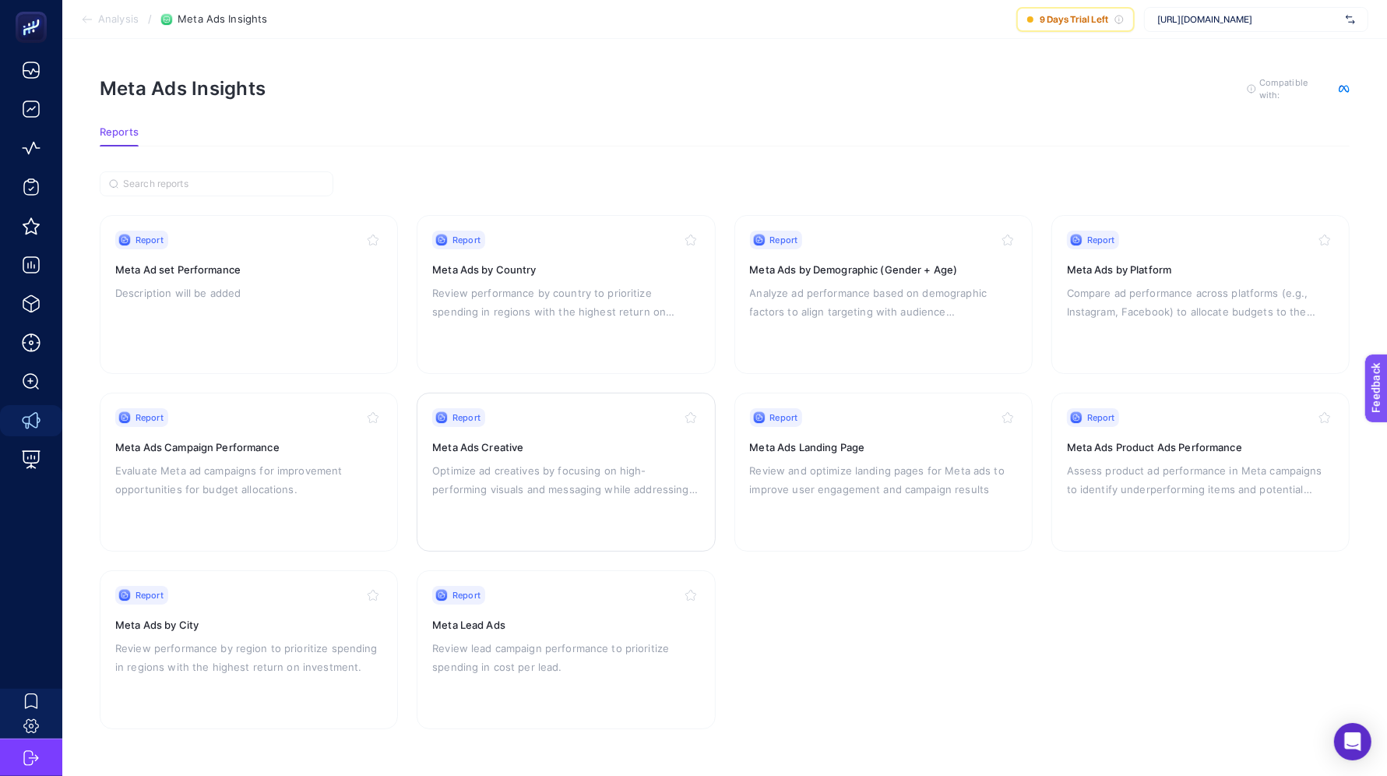
click at [547, 492] on p "Optimize ad creatives by focusing on high-performing visuals and messaging whil…" at bounding box center [565, 479] width 267 height 37
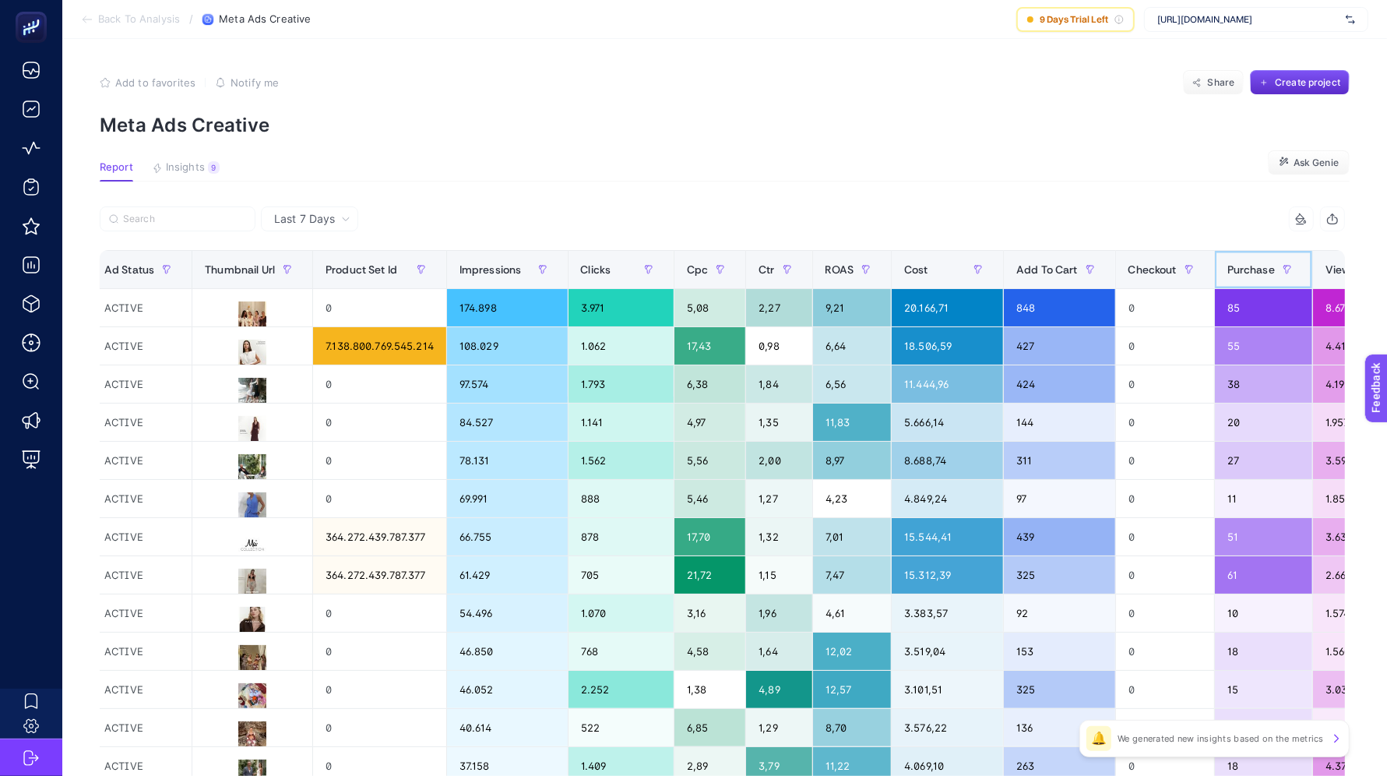
click at [1261, 264] on span "Purchase" at bounding box center [1250, 269] width 47 height 12
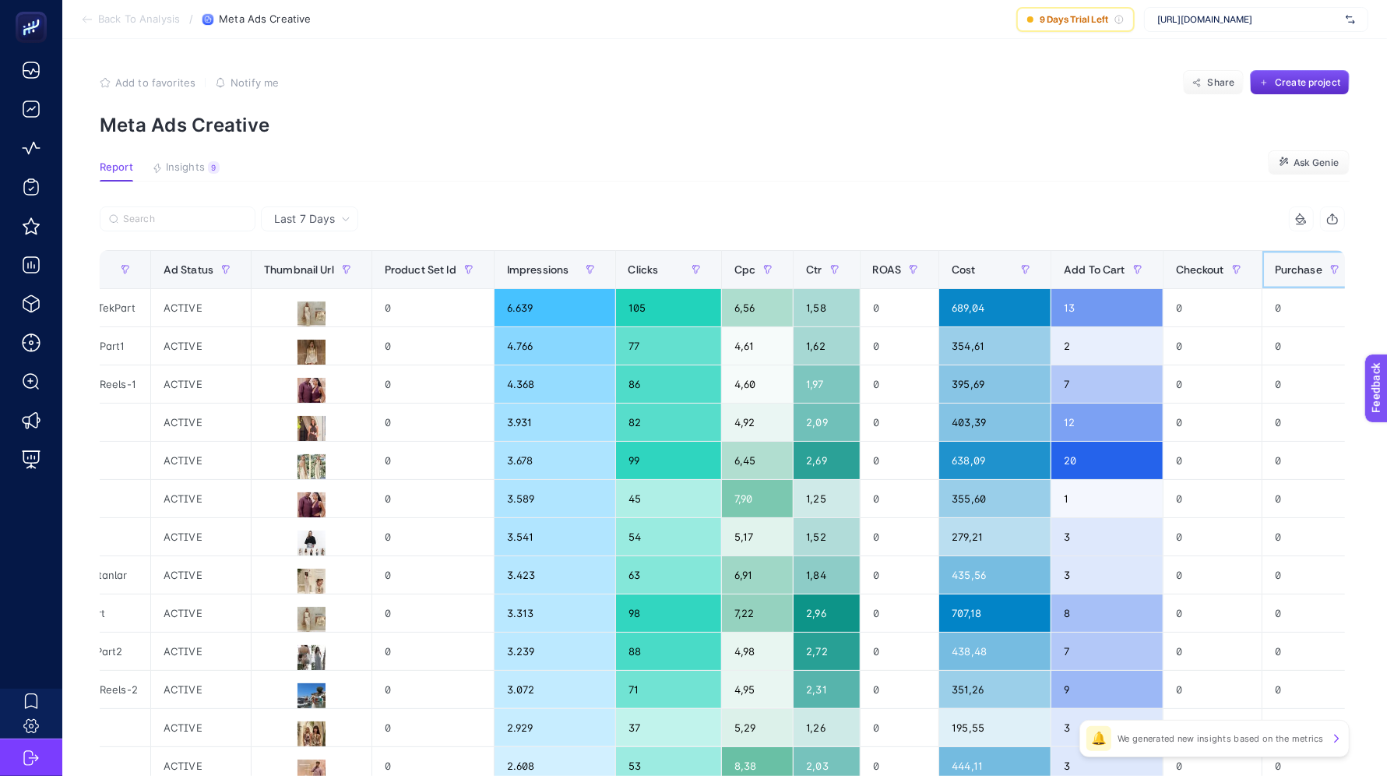
click at [1296, 263] on span "Purchase" at bounding box center [1298, 269] width 47 height 12
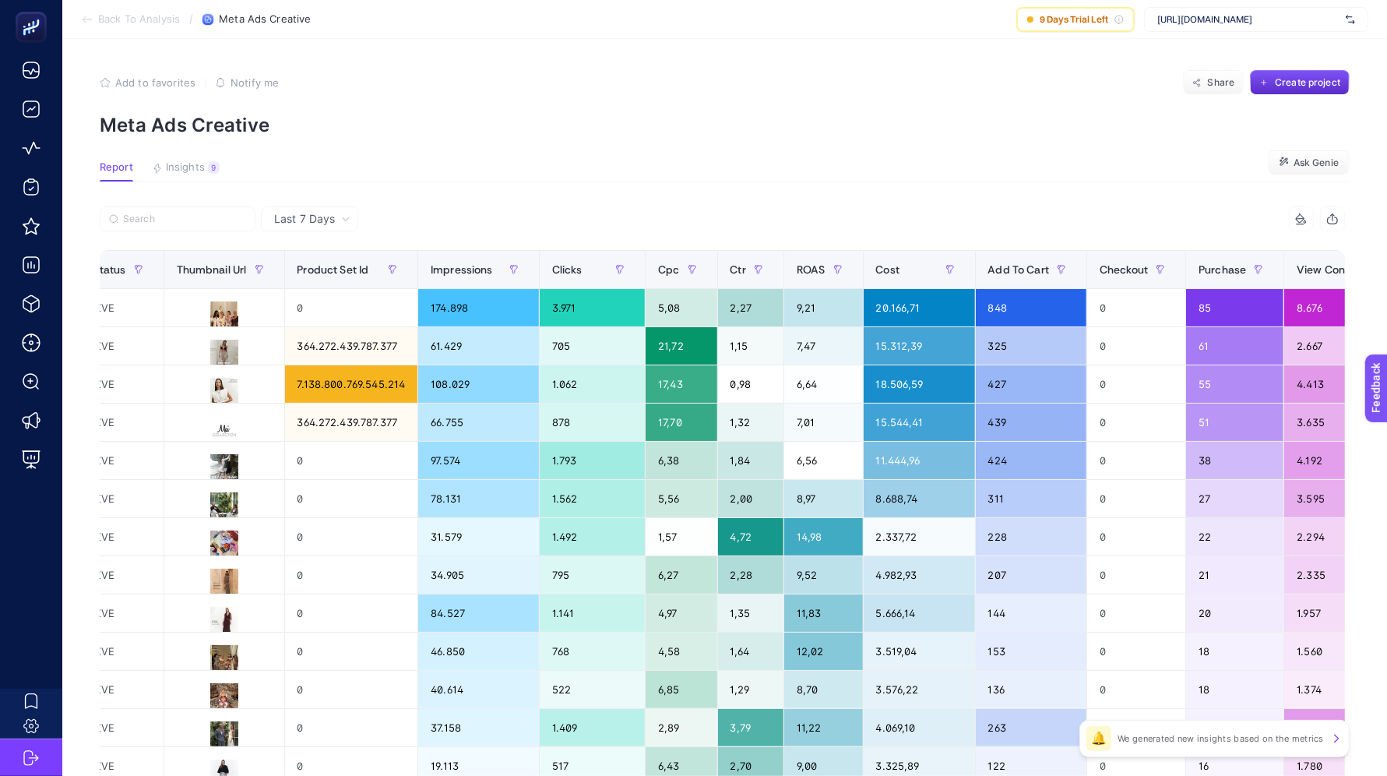
click at [127, 13] on span "Back To Analysis" at bounding box center [139, 19] width 82 height 12
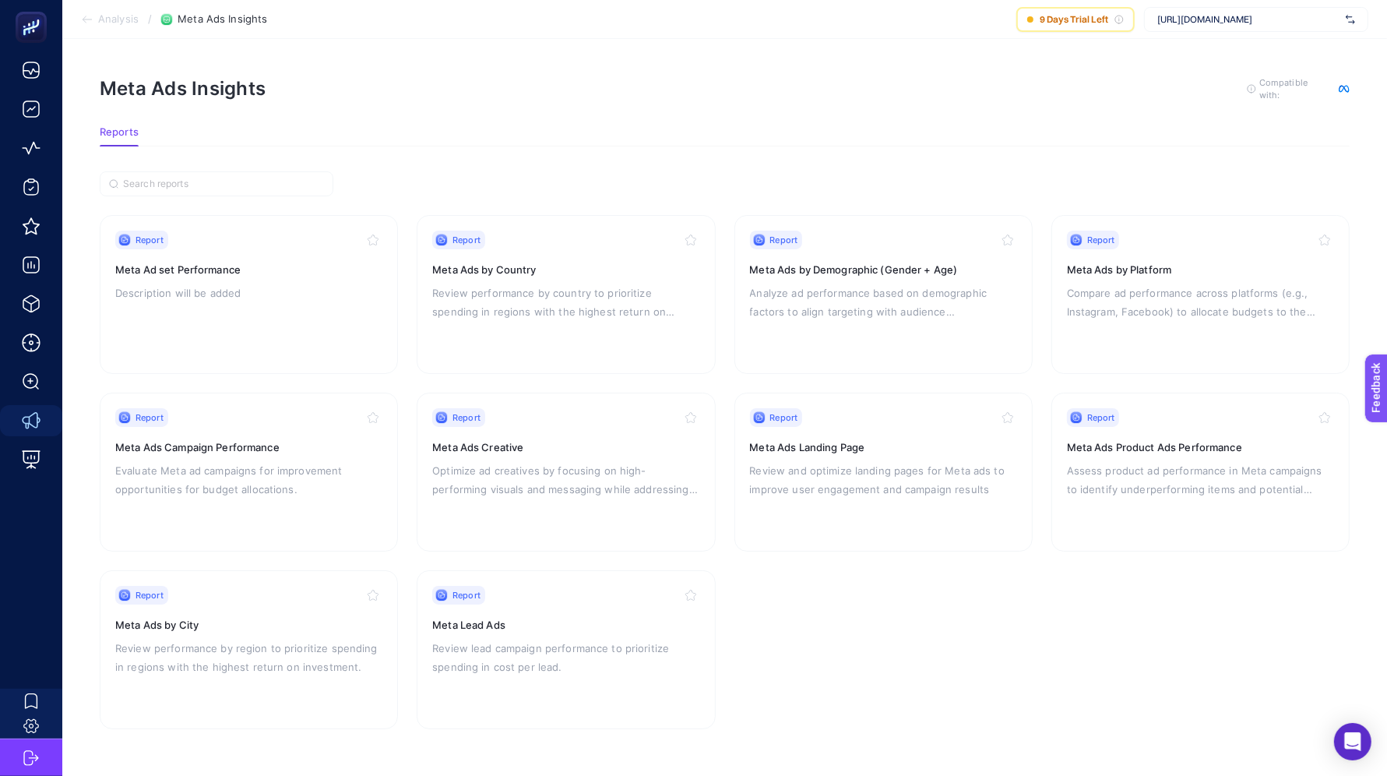
click at [108, 19] on span "Analysis" at bounding box center [118, 19] width 40 height 12
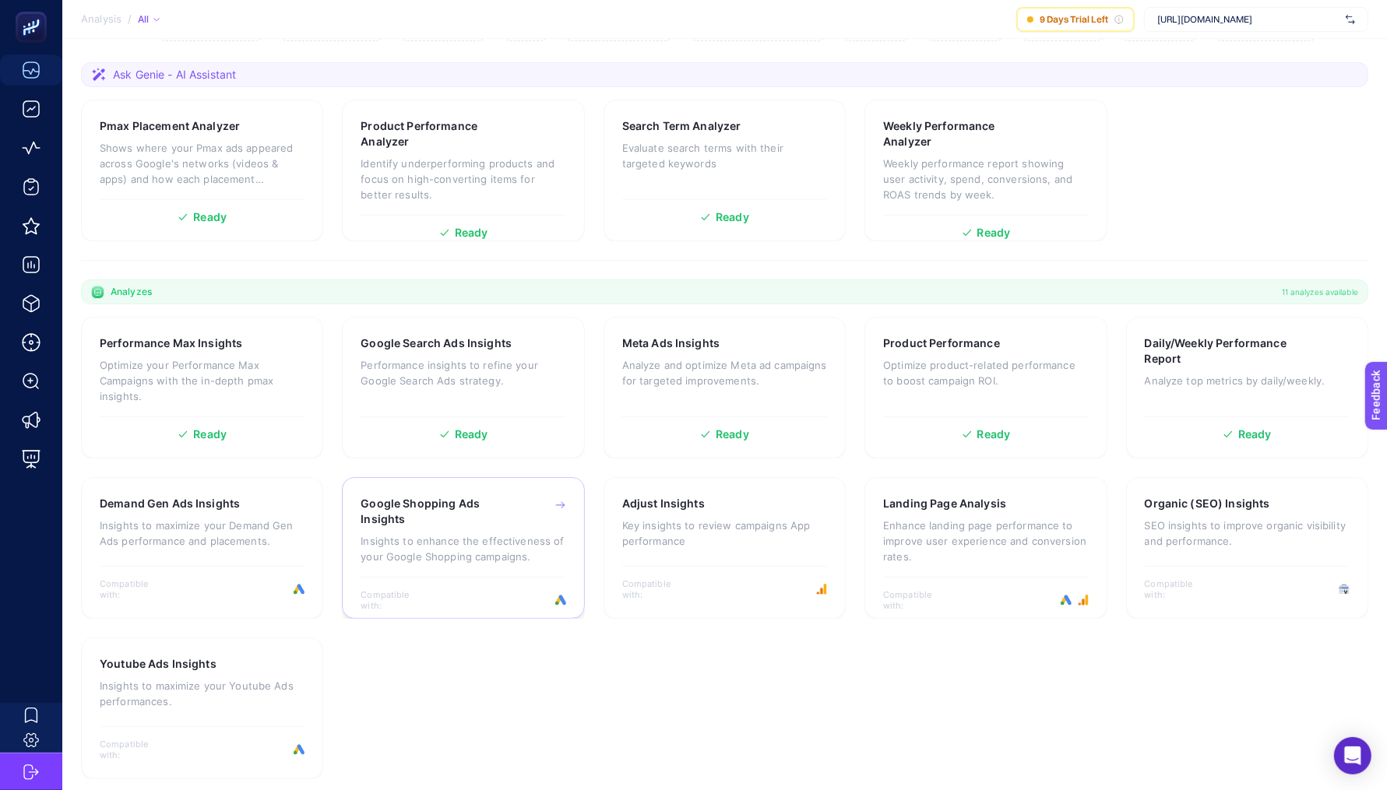
scroll to position [204, 0]
click at [940, 358] on p "Optimize product-related performance to boost campaign ROI." at bounding box center [985, 373] width 205 height 31
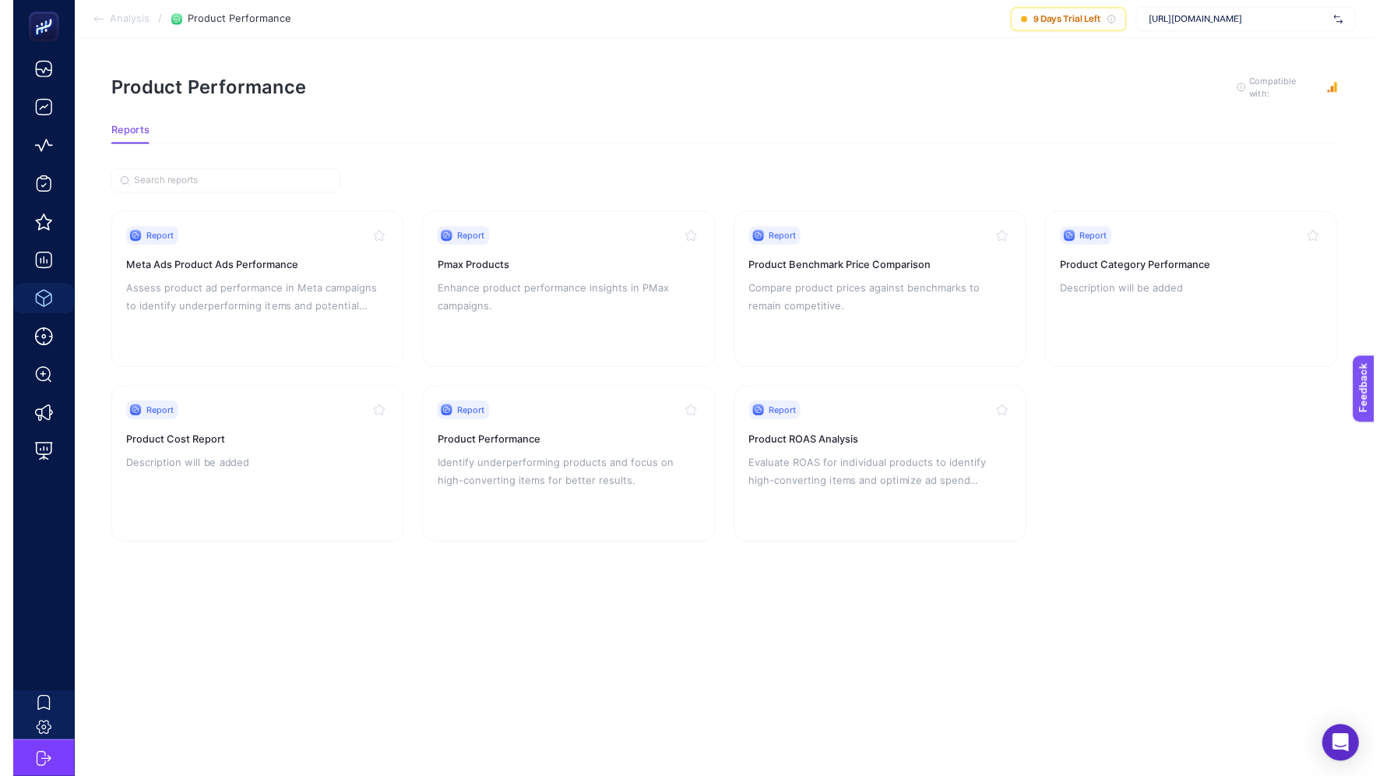
scroll to position [14, 0]
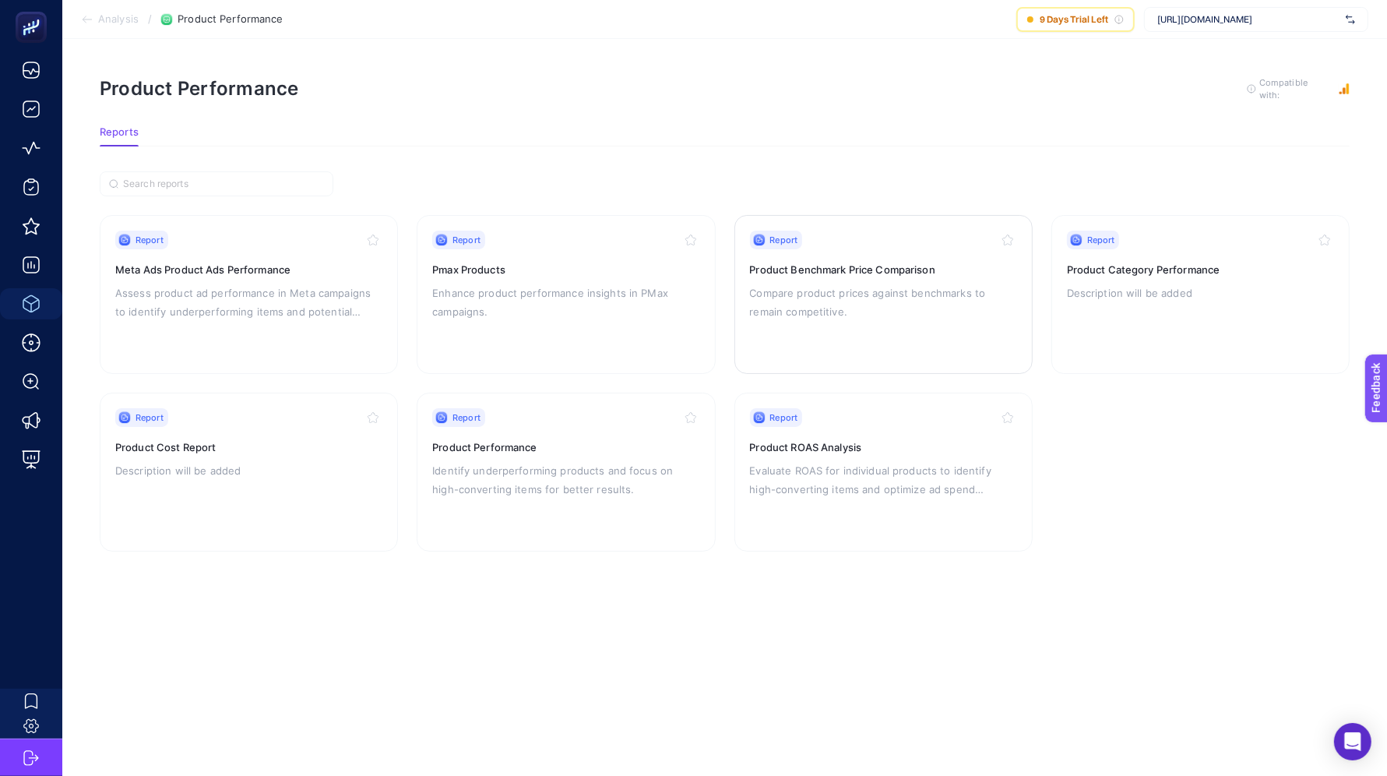
click at [815, 283] on p "Compare product prices against benchmarks to remain competitive." at bounding box center [883, 301] width 267 height 37
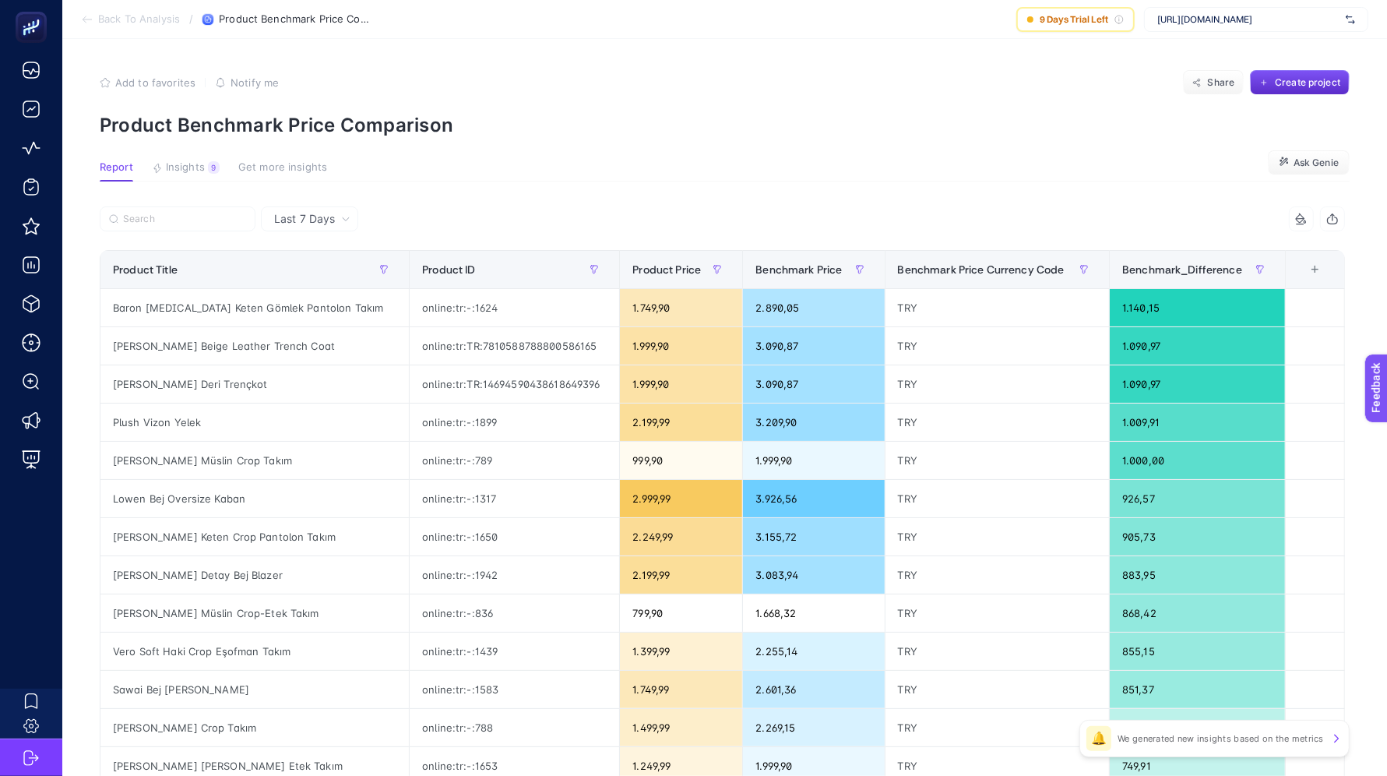
click at [116, 19] on span "Back To Analysis" at bounding box center [139, 19] width 82 height 12
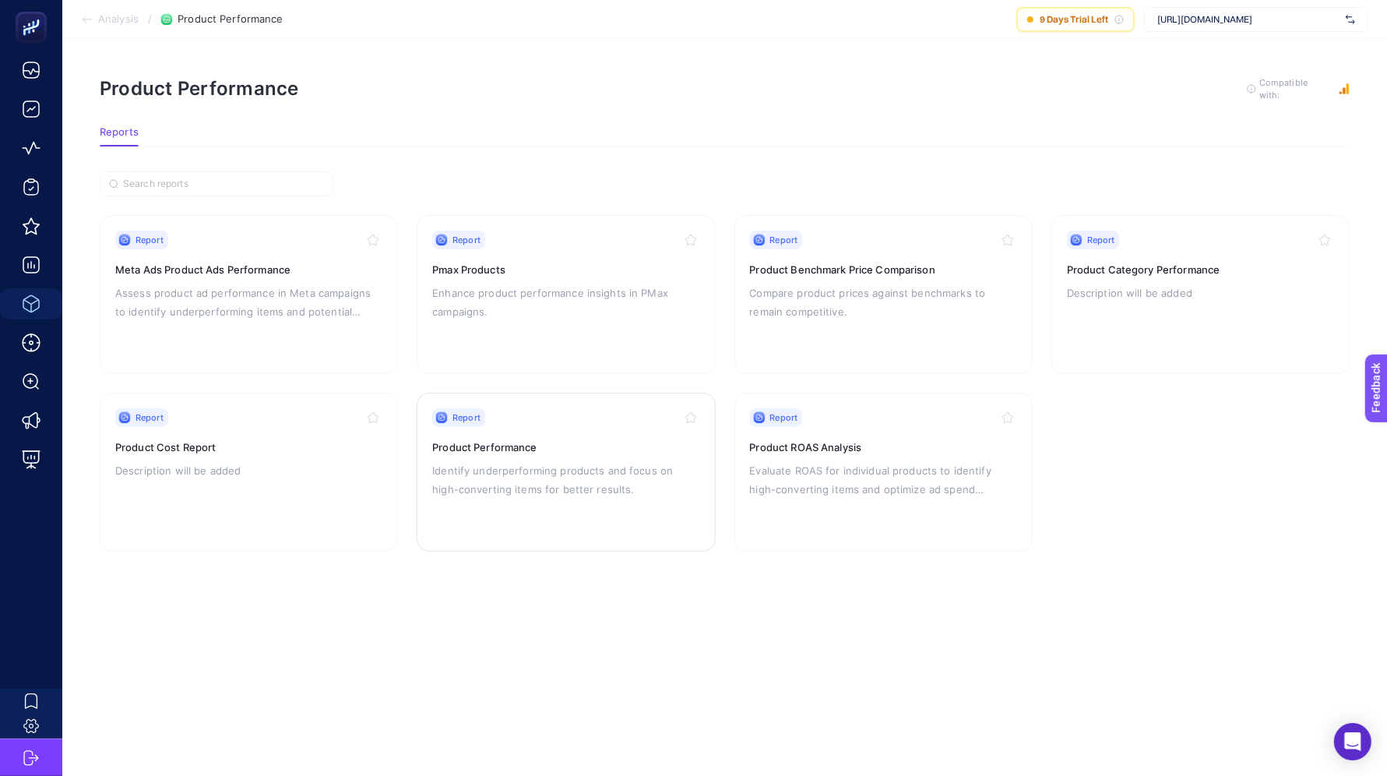
click at [590, 490] on div "Report Product Performance Identify underperforming products and focus on high-…" at bounding box center [565, 472] width 267 height 128
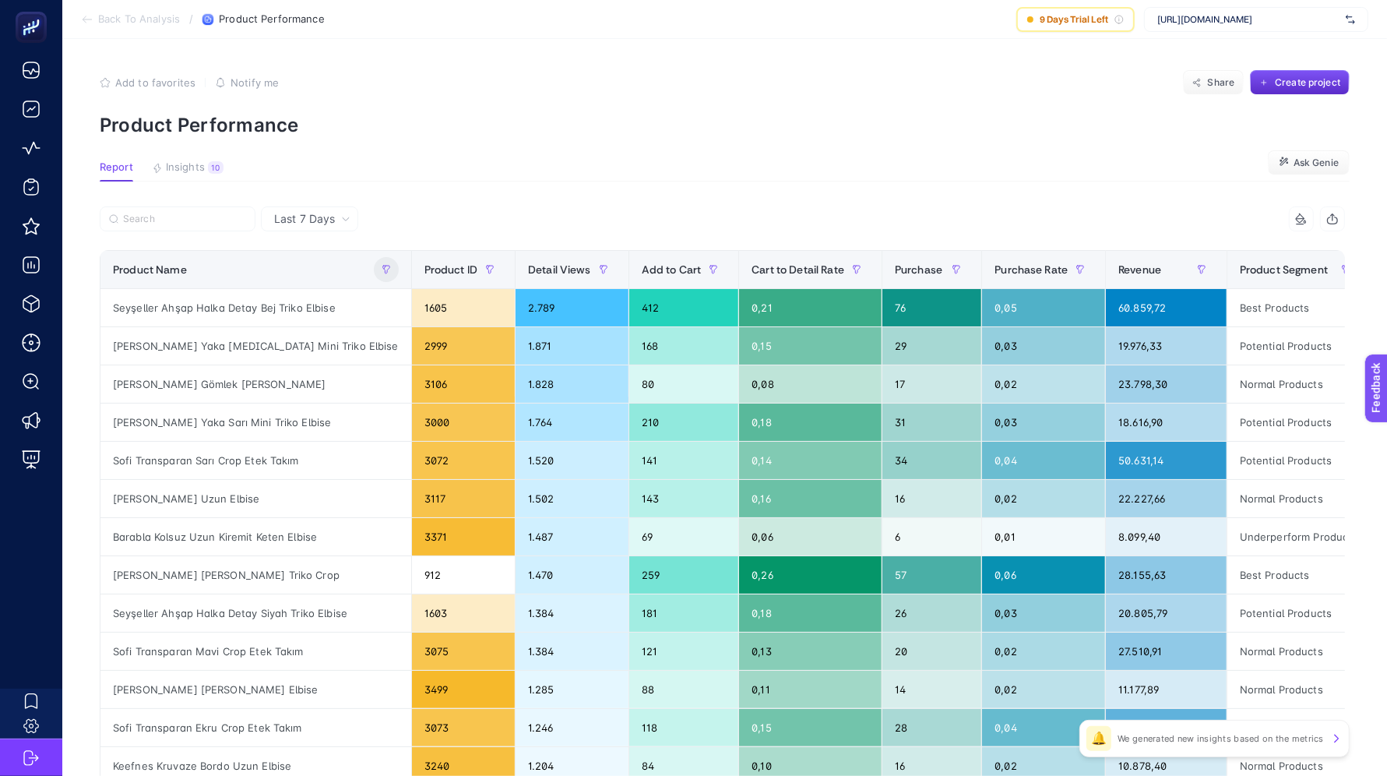
click at [301, 209] on div "Last 7 Days" at bounding box center [309, 218] width 97 height 25
click at [301, 214] on span "Last 7 Days" at bounding box center [304, 219] width 61 height 16
click at [374, 275] on button "button" at bounding box center [386, 269] width 25 height 25
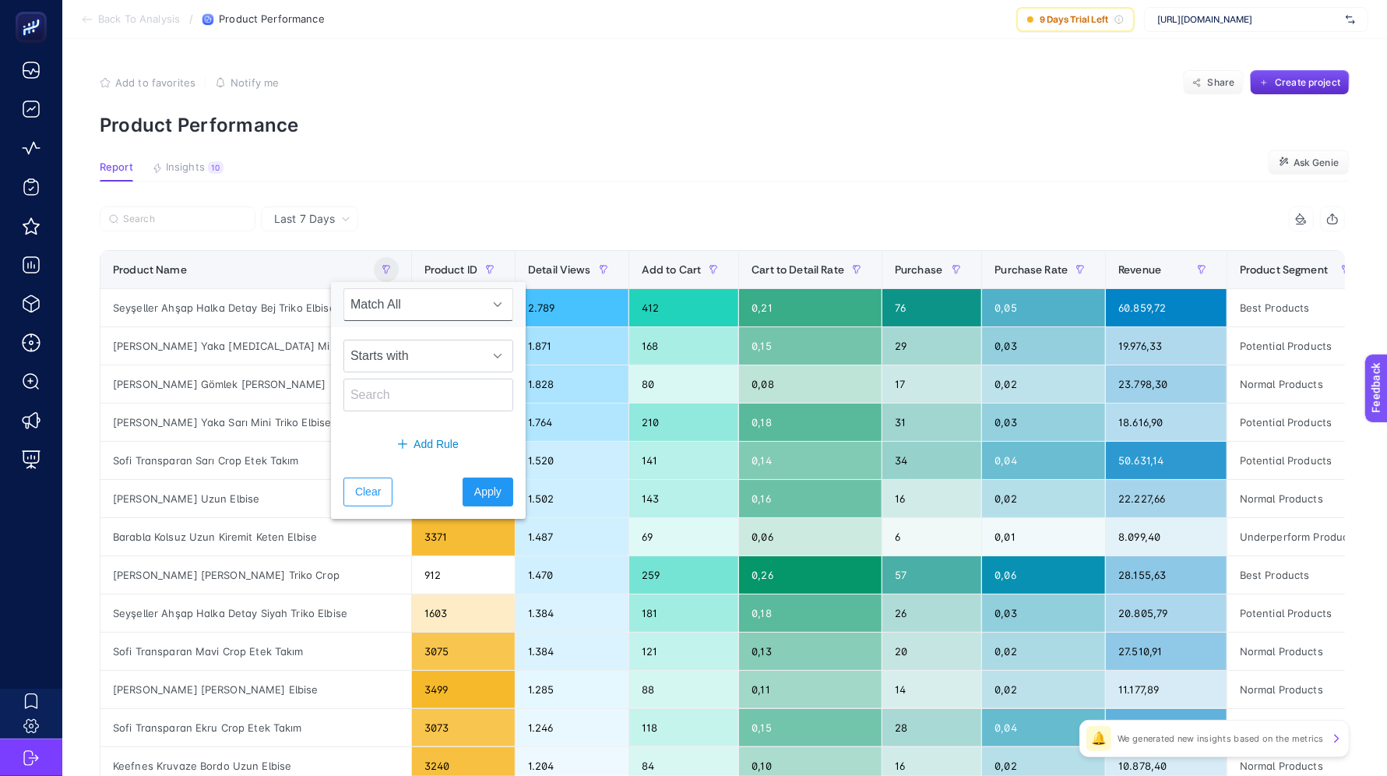
click at [297, 215] on span "Last 7 Days" at bounding box center [304, 219] width 61 height 16
click at [501, 224] on div at bounding box center [411, 223] width 623 height 34
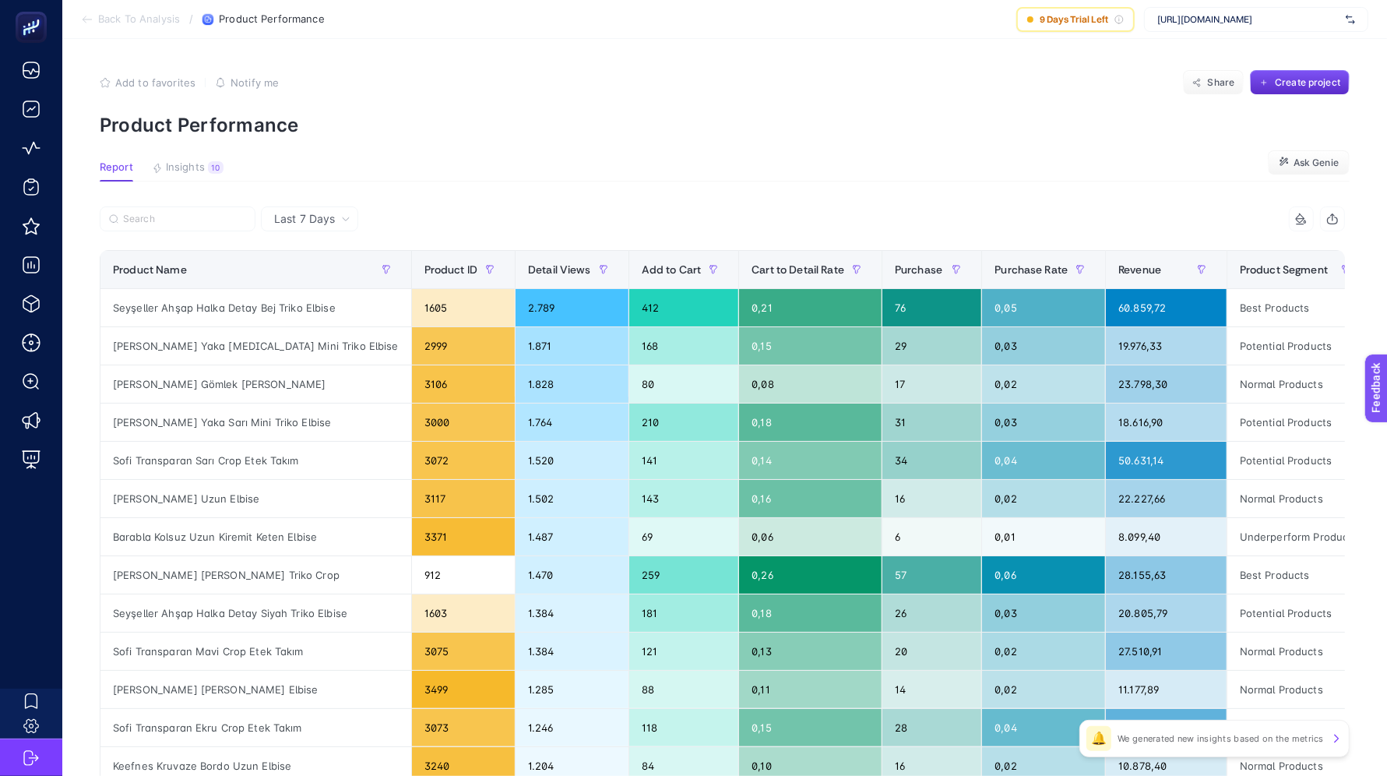
click at [301, 222] on span "Last 7 Days" at bounding box center [304, 219] width 61 height 16
click at [301, 216] on span "Last 7 Days" at bounding box center [304, 219] width 61 height 16
click at [310, 273] on div "Product Name" at bounding box center [256, 269] width 286 height 25
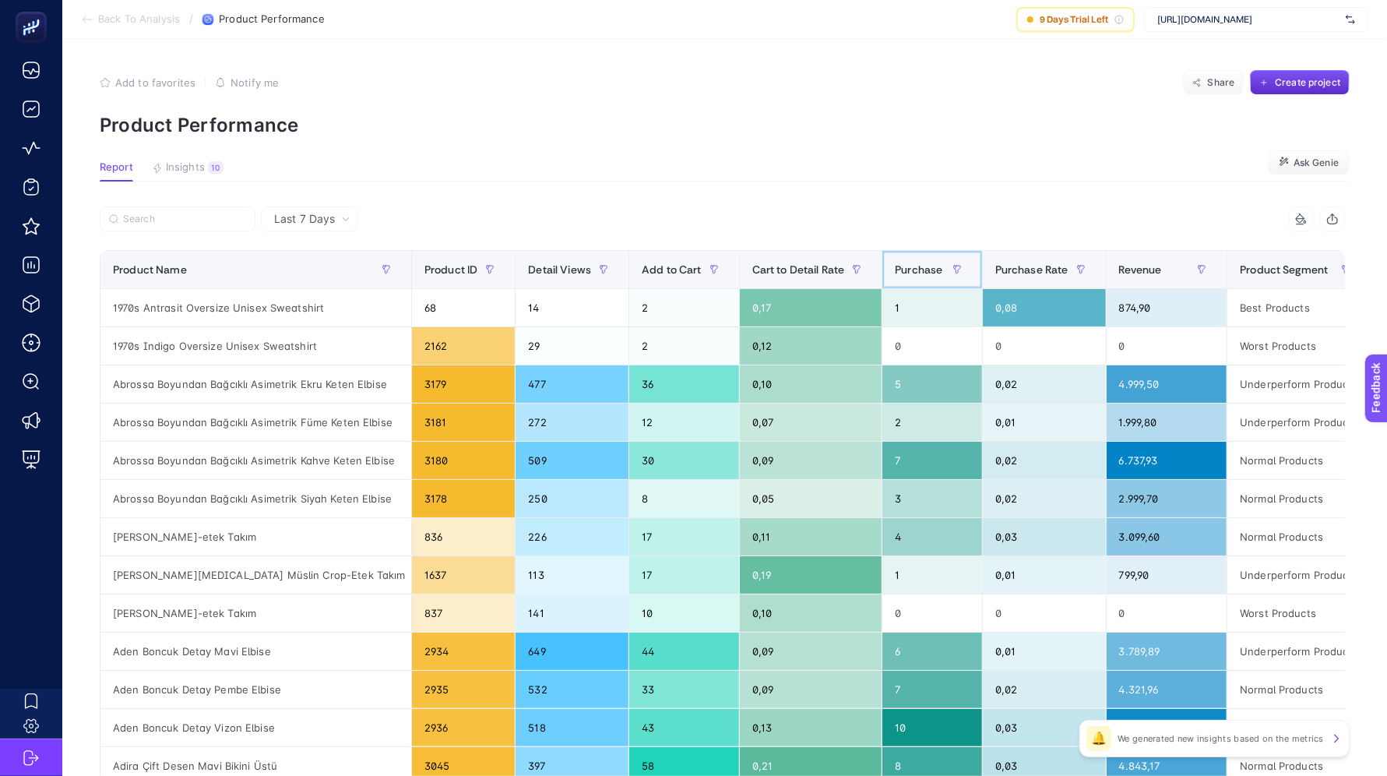
click at [890, 264] on th "Purchase" at bounding box center [932, 270] width 100 height 38
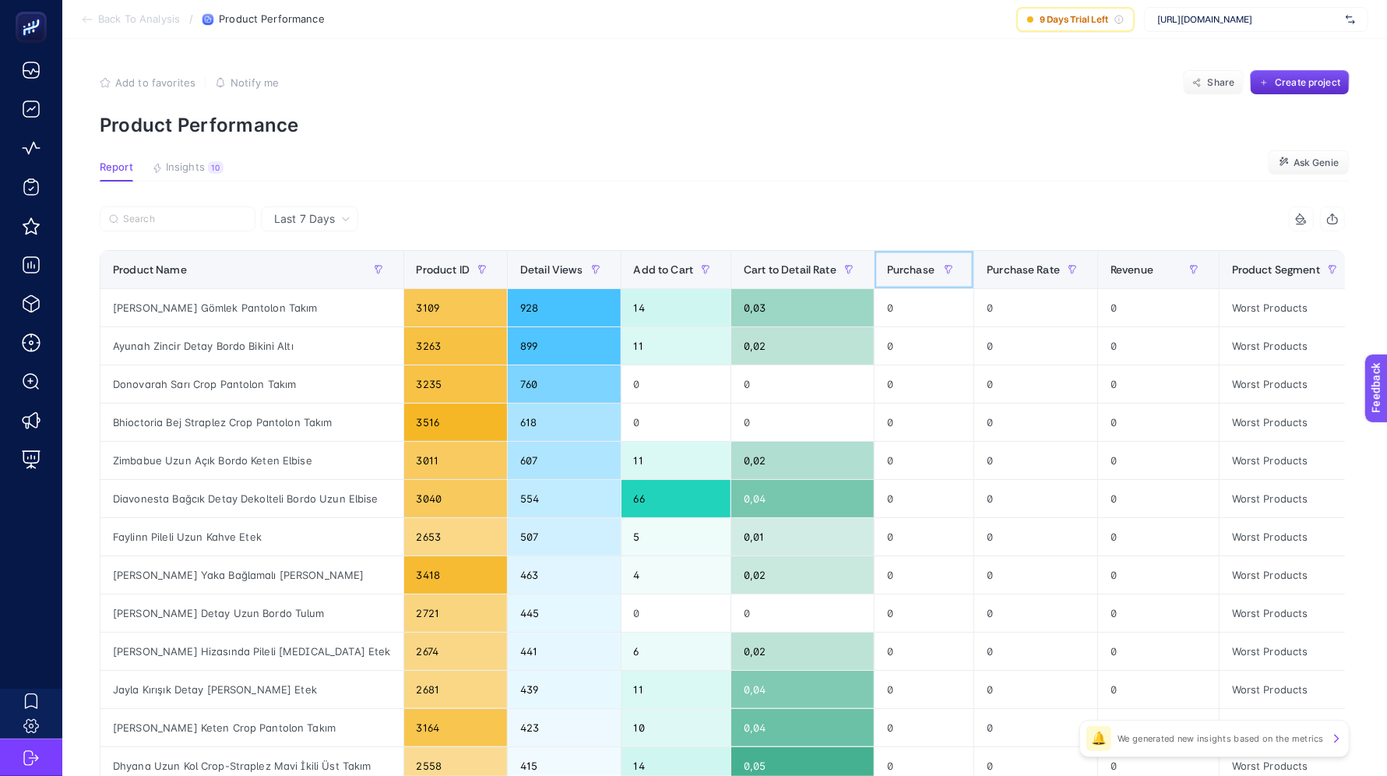
click at [890, 264] on span "Purchase" at bounding box center [910, 269] width 47 height 12
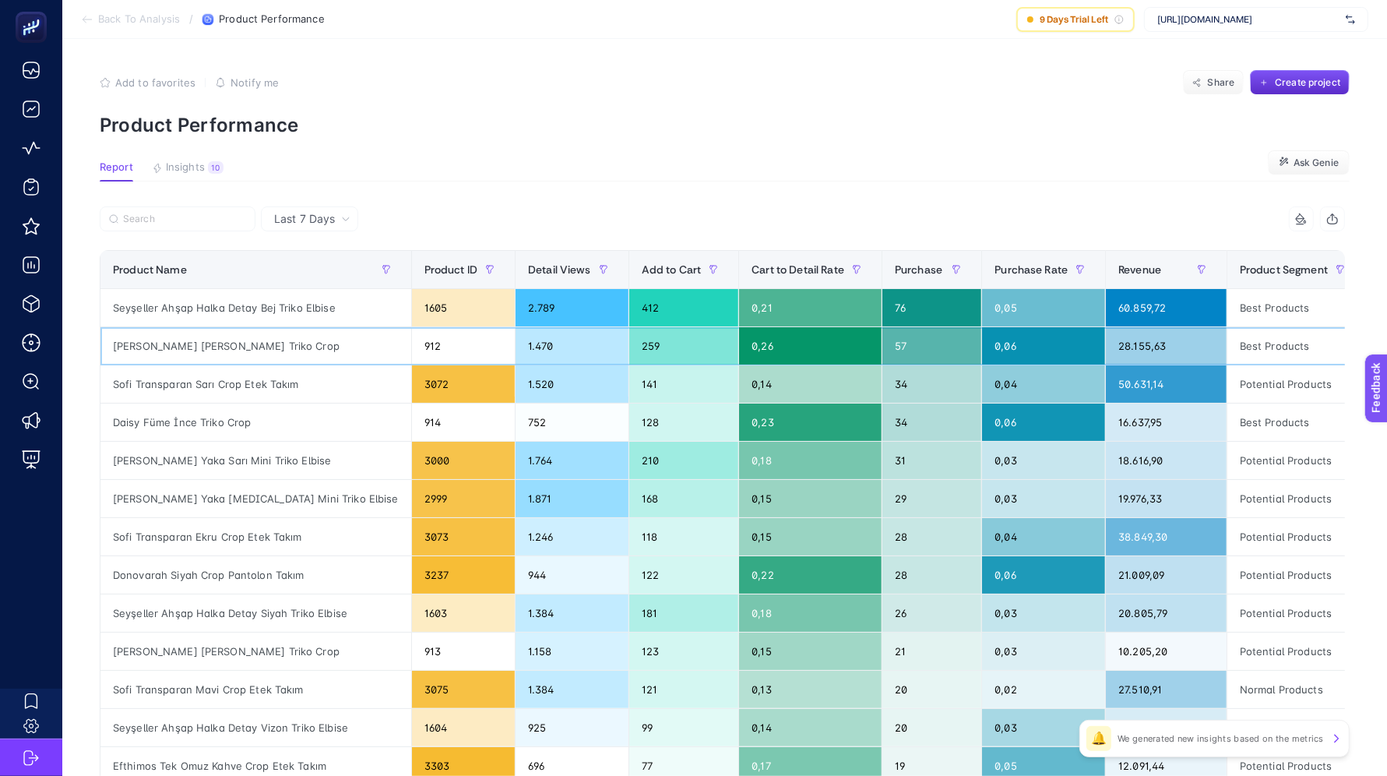
click at [208, 347] on div "[PERSON_NAME] [PERSON_NAME] Triko Crop" at bounding box center [255, 345] width 311 height 37
click at [222, 346] on div "[PERSON_NAME] [PERSON_NAME] Triko Crop" at bounding box center [255, 345] width 311 height 37
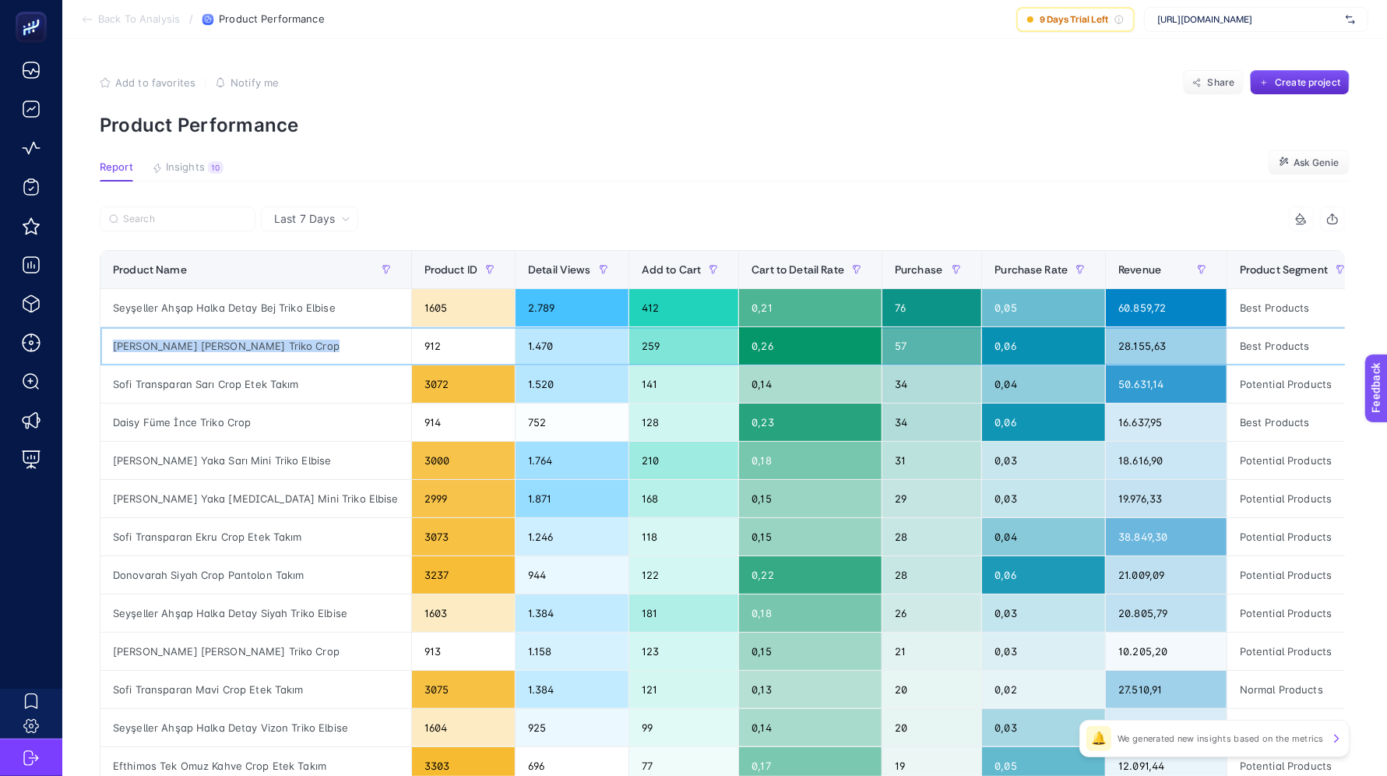
click at [222, 346] on div "[PERSON_NAME] [PERSON_NAME] Triko Crop" at bounding box center [255, 345] width 311 height 37
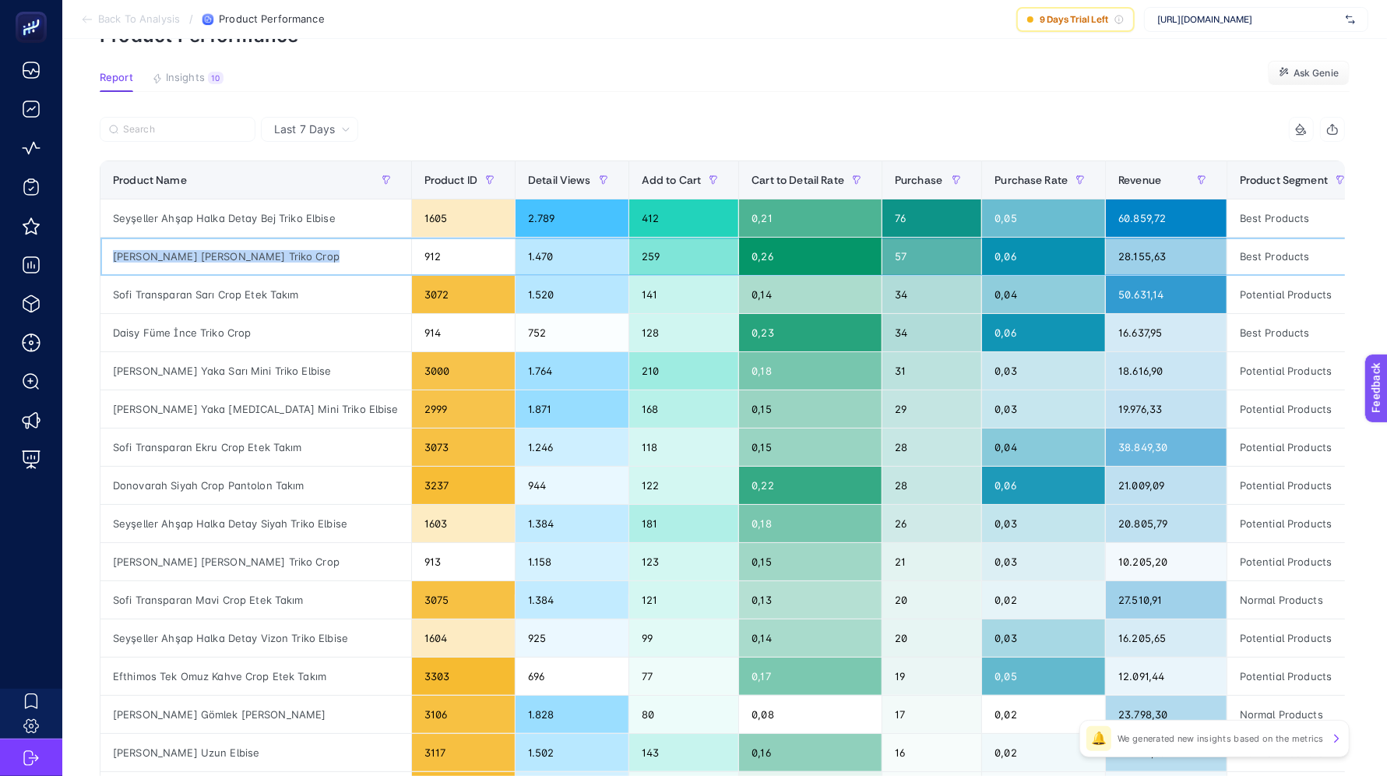
scroll to position [129, 0]
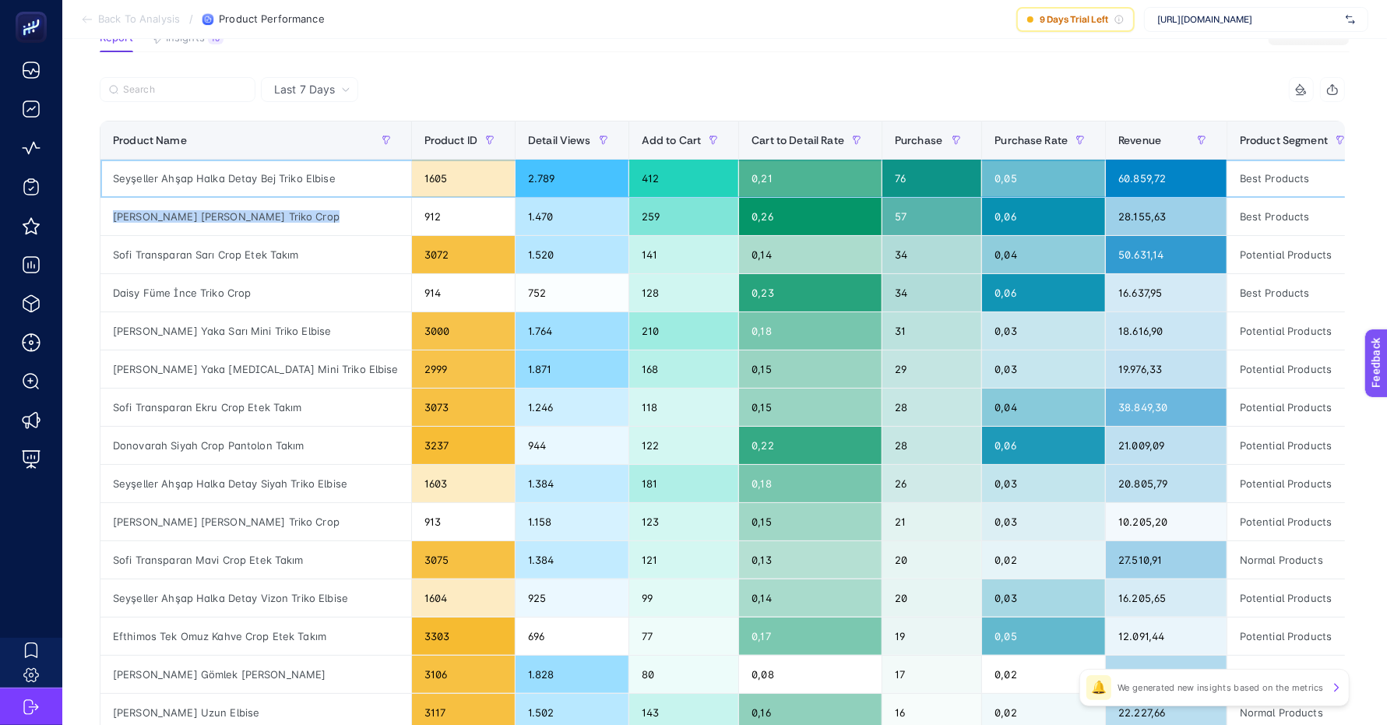
click at [193, 180] on div "Seyşeller Ahşap Halka Detay Bej Triko Elbise" at bounding box center [255, 178] width 311 height 37
copy tr "Seyşeller Ahşap Halka Detay Bej Triko Elbise"
click at [177, 215] on div "[PERSON_NAME] [PERSON_NAME] Triko Crop" at bounding box center [255, 216] width 311 height 37
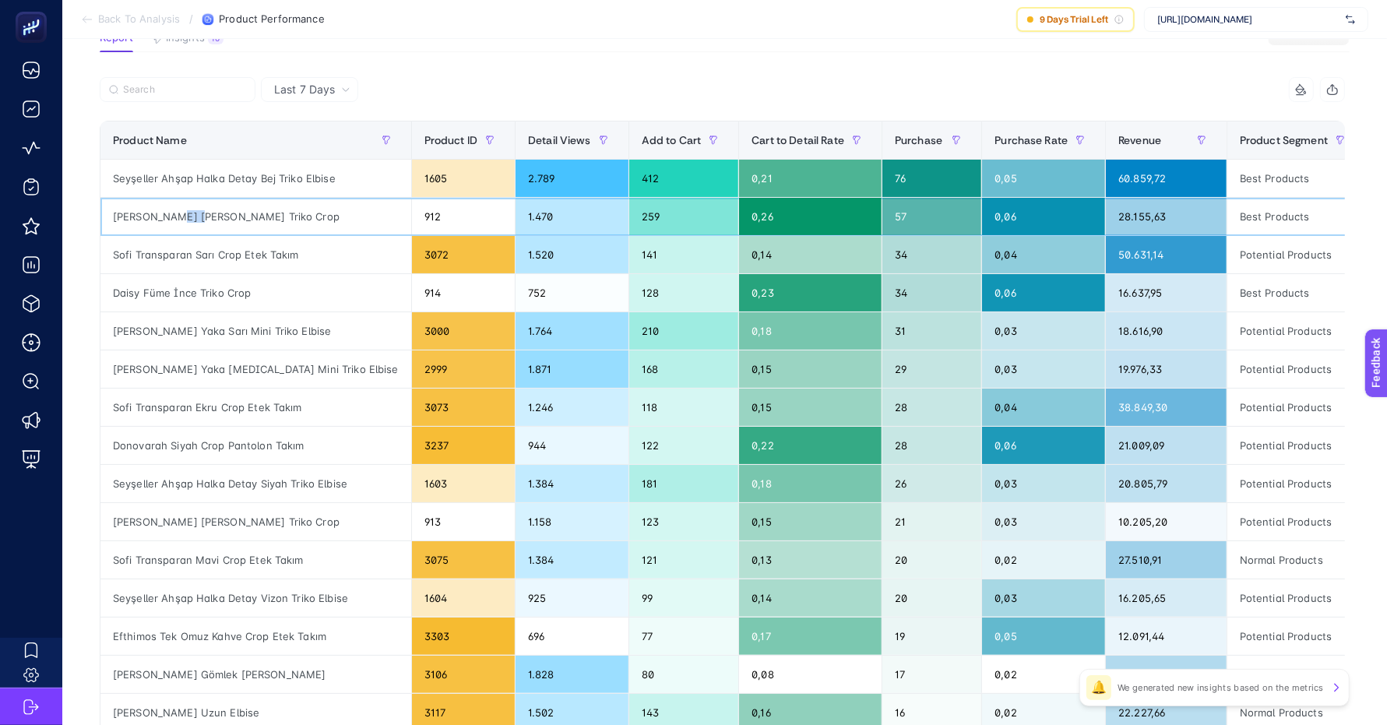
click at [177, 215] on div "[PERSON_NAME] [PERSON_NAME] Triko Crop" at bounding box center [255, 216] width 311 height 37
click at [201, 287] on div "Daisy Füme İnce Triko Crop" at bounding box center [255, 292] width 311 height 37
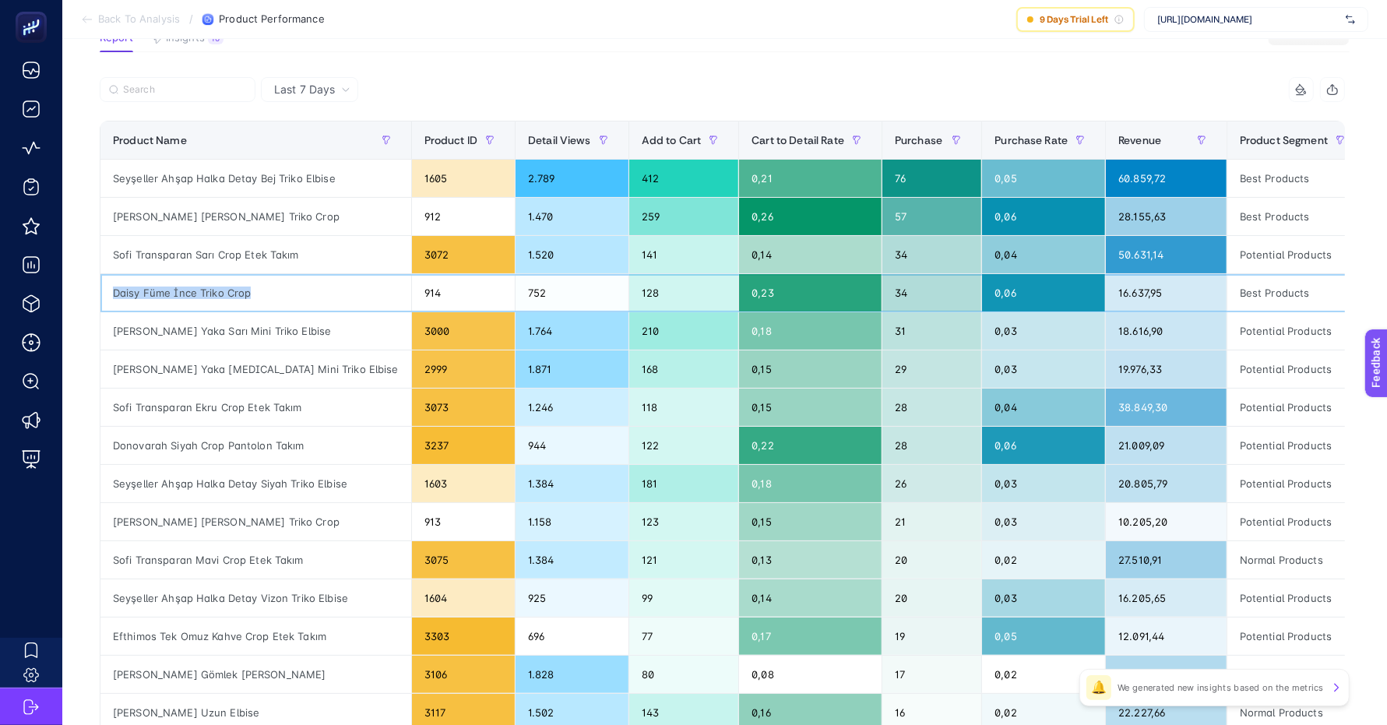
copy tr "Daisy Füme İnce Triko Crop"
